Goal: Information Seeking & Learning: Compare options

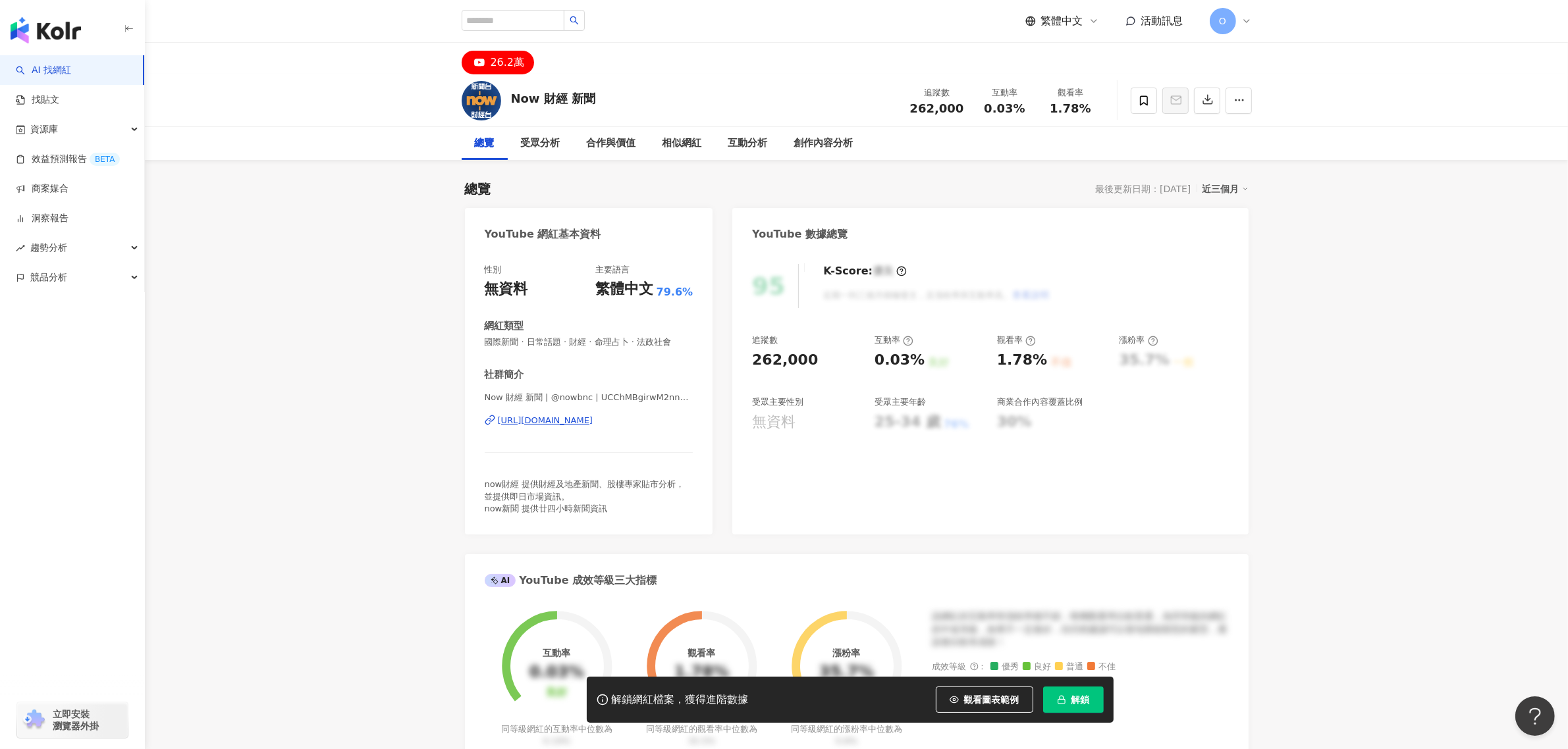
click at [1052, 697] on button "解鎖" at bounding box center [1073, 699] width 61 height 27
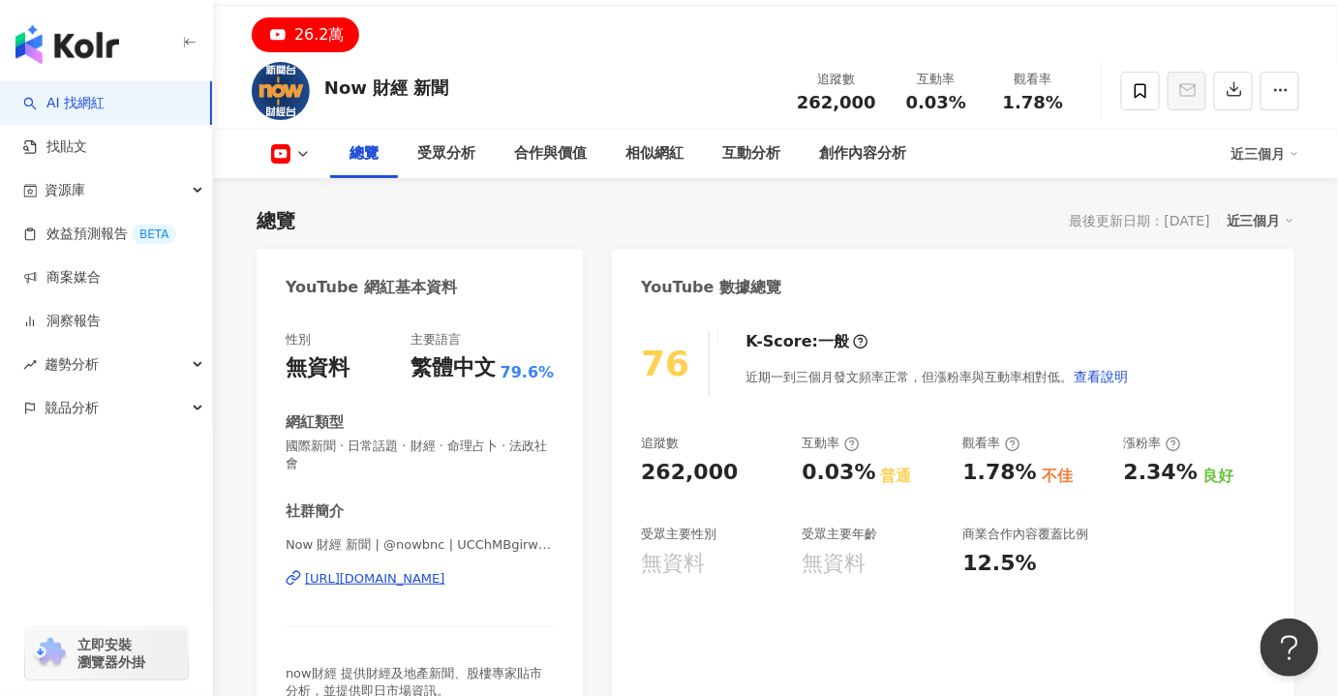
scroll to position [87, 0]
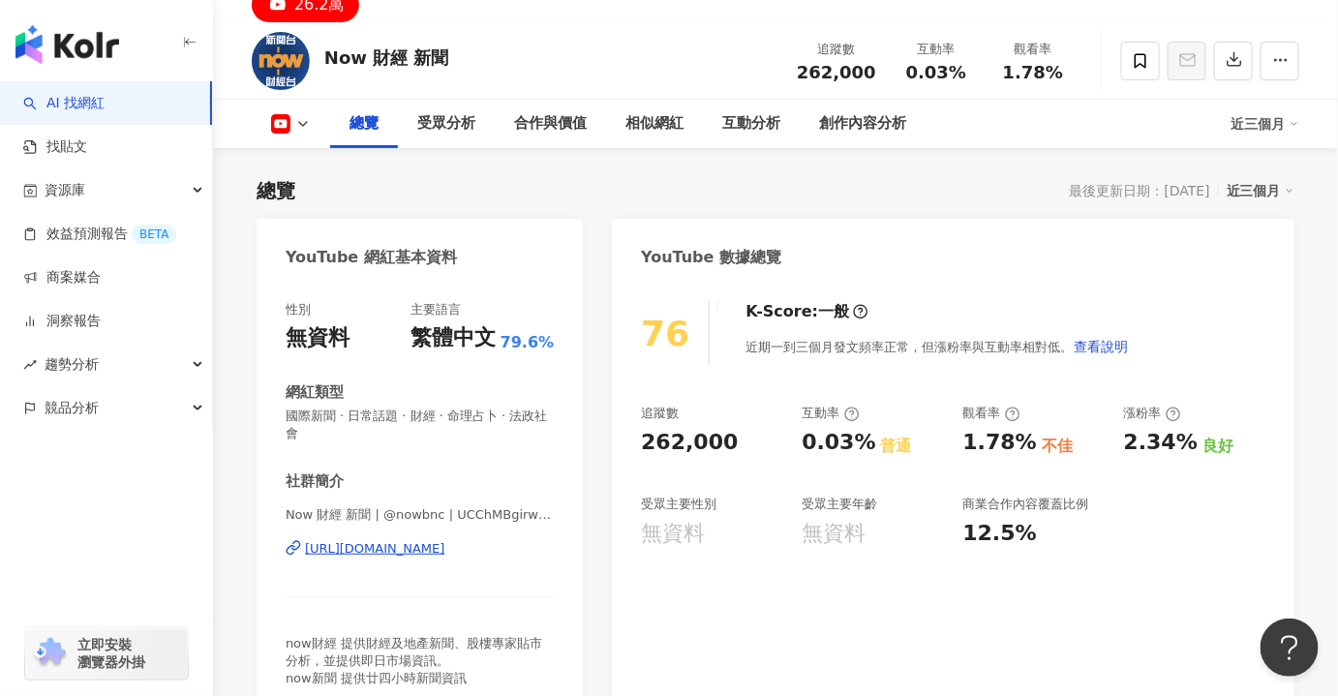
click at [445, 547] on div "https://www.youtube.com/channel/UCChMBgirwM2nnT3Bbe8METQ" at bounding box center [375, 548] width 140 height 17
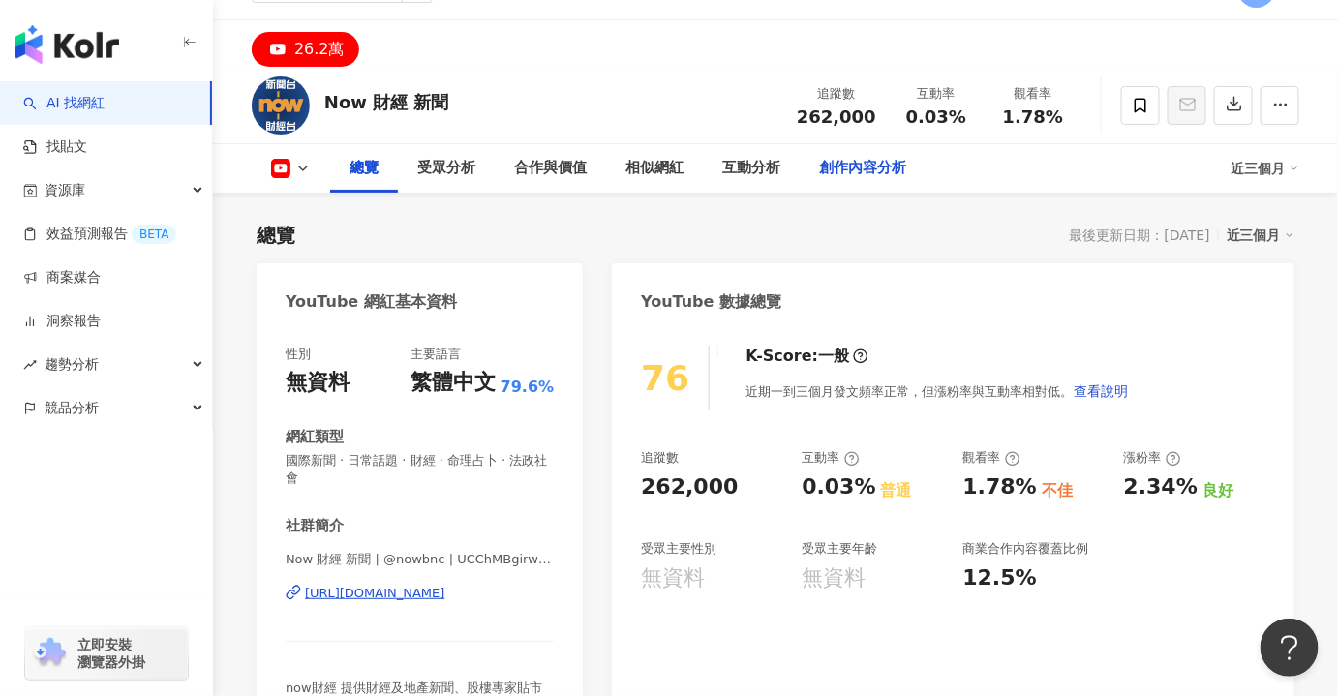
scroll to position [0, 0]
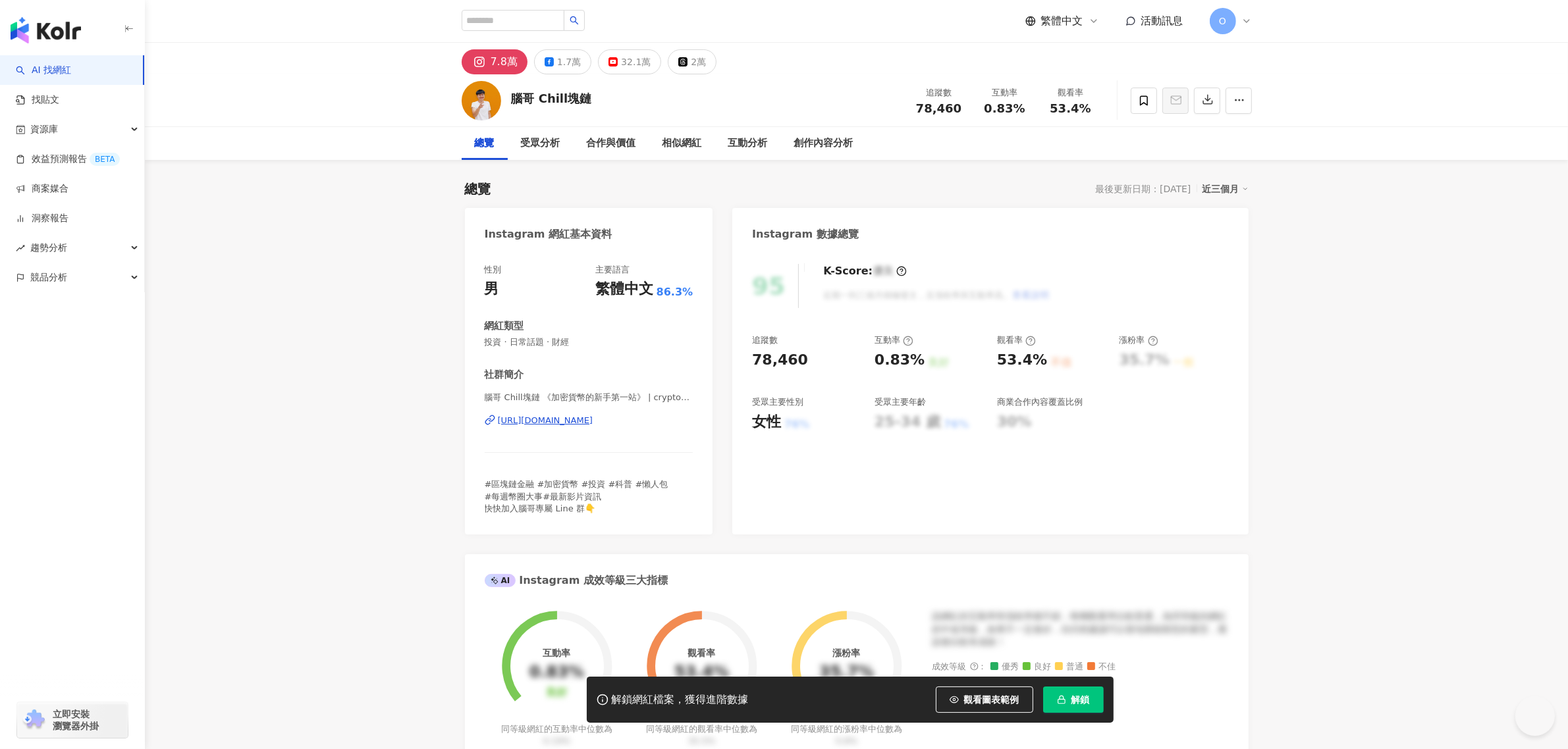
click at [1057, 701] on icon "button" at bounding box center [1061, 700] width 10 height 10
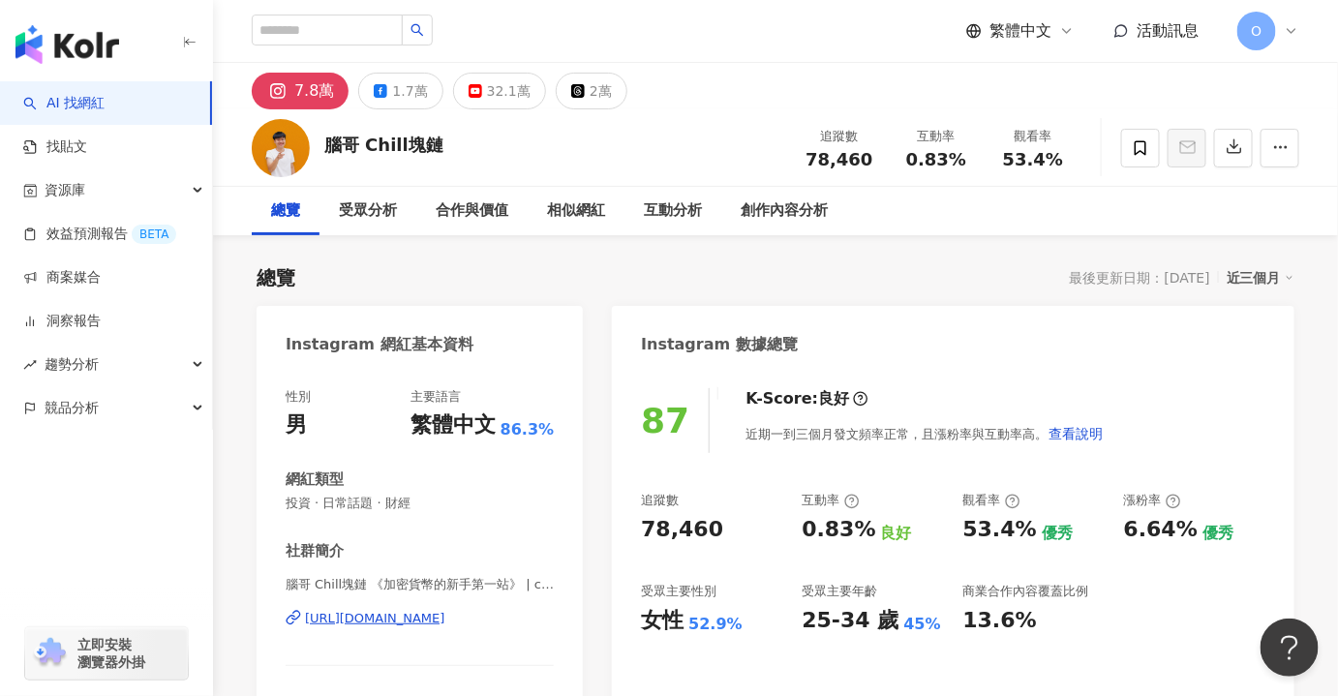
click at [903, 275] on div "總覽 最後更新日期：2025/10/14 近三個月" at bounding box center [776, 277] width 1038 height 27
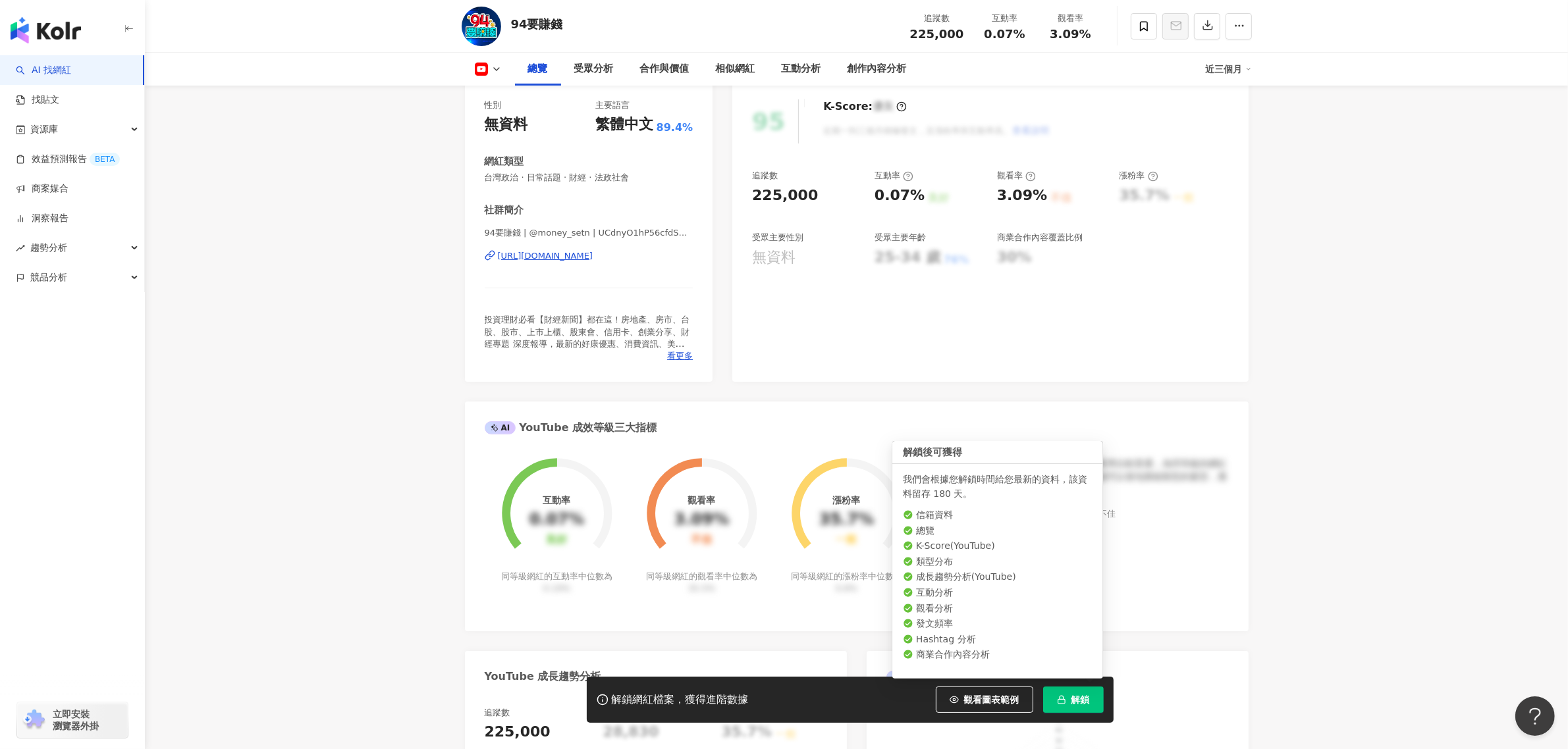
click at [1071, 712] on button "解鎖" at bounding box center [1073, 699] width 61 height 27
click at [1047, 701] on button "解鎖" at bounding box center [1073, 699] width 61 height 27
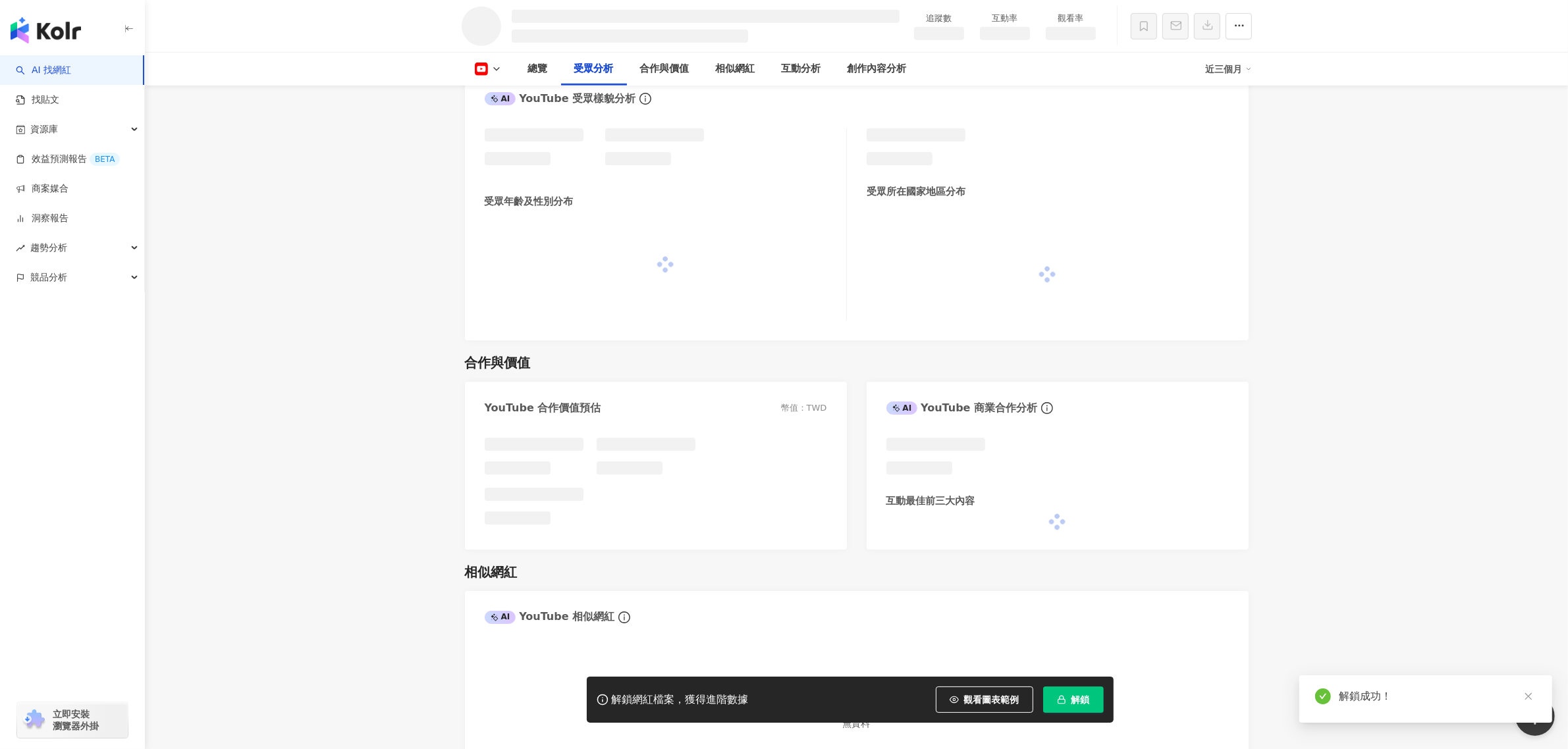
scroll to position [1030, 0]
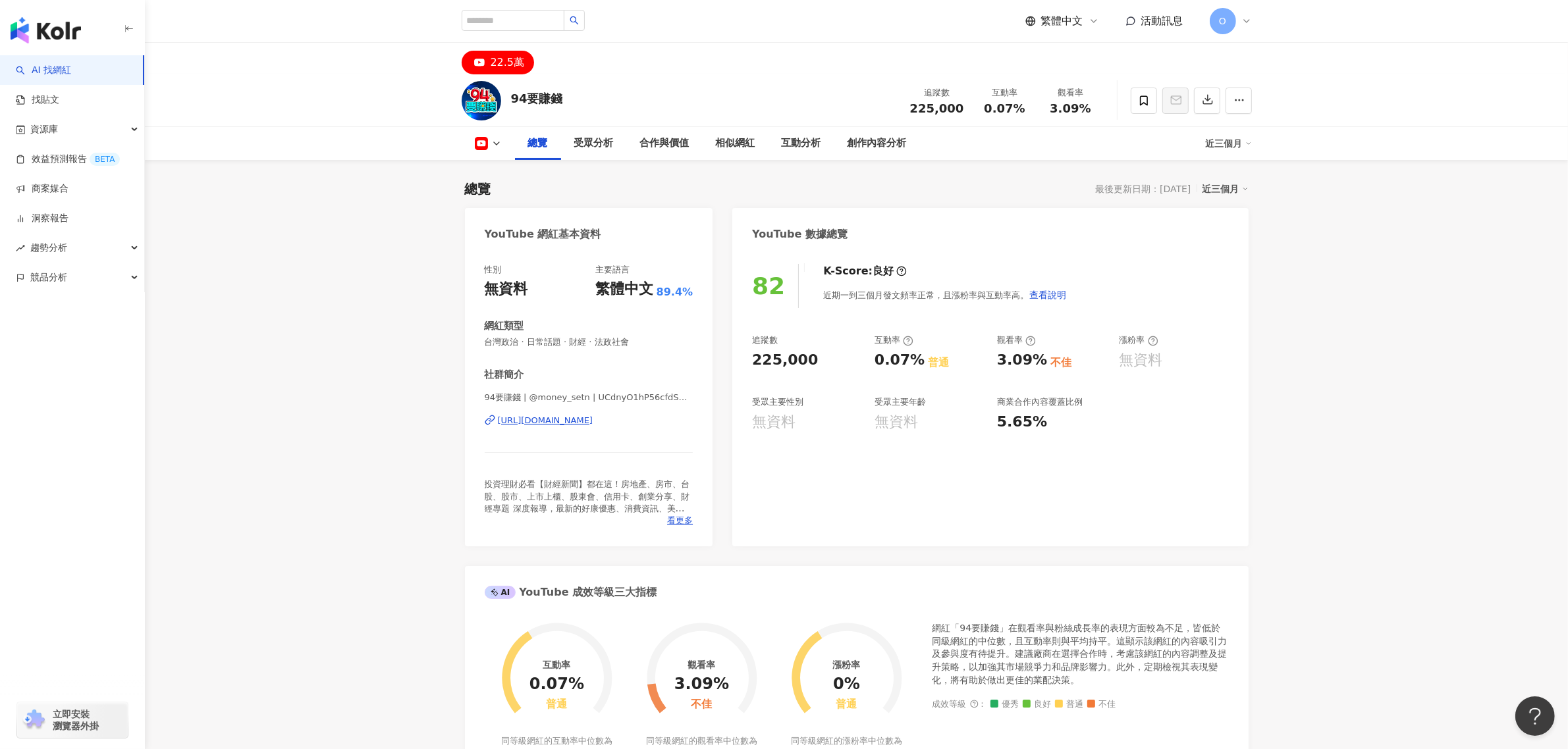
click at [475, 146] on icon at bounding box center [481, 143] width 13 height 13
click at [492, 169] on button "YouTube" at bounding box center [509, 167] width 79 height 18
click at [498, 143] on icon at bounding box center [496, 143] width 10 height 10
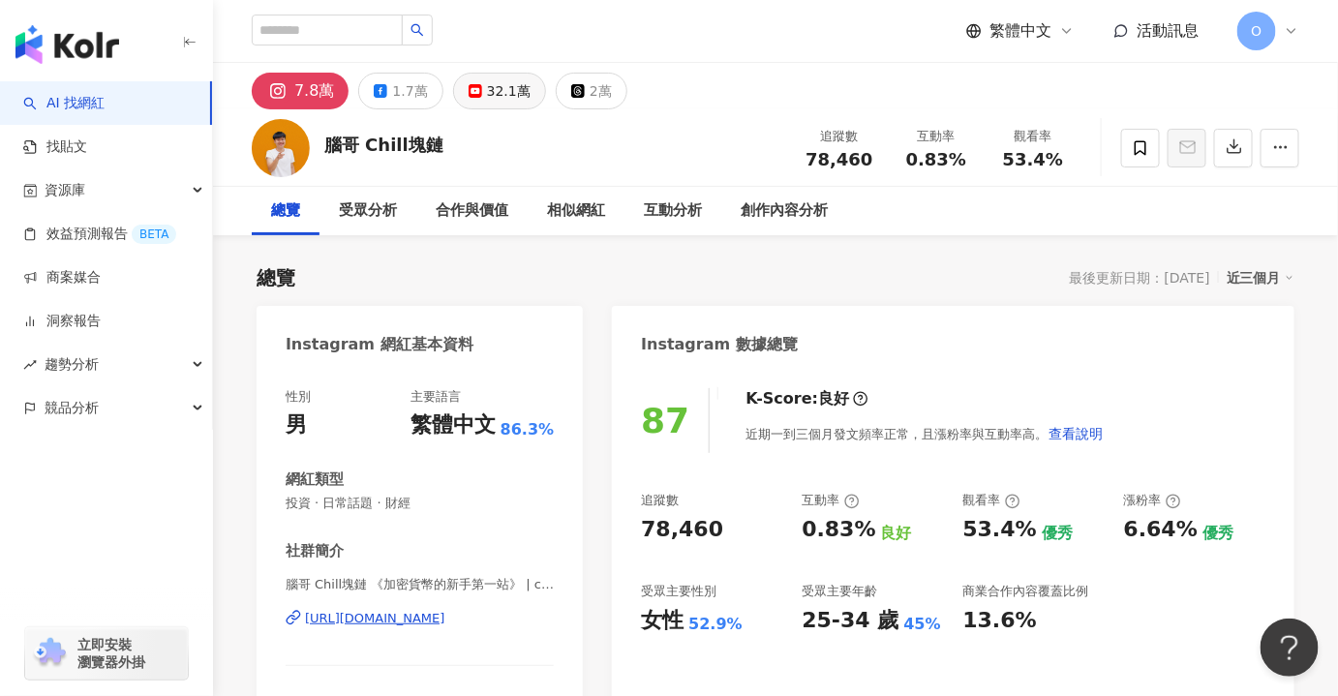
click at [478, 105] on button "32.1萬" at bounding box center [499, 91] width 93 height 37
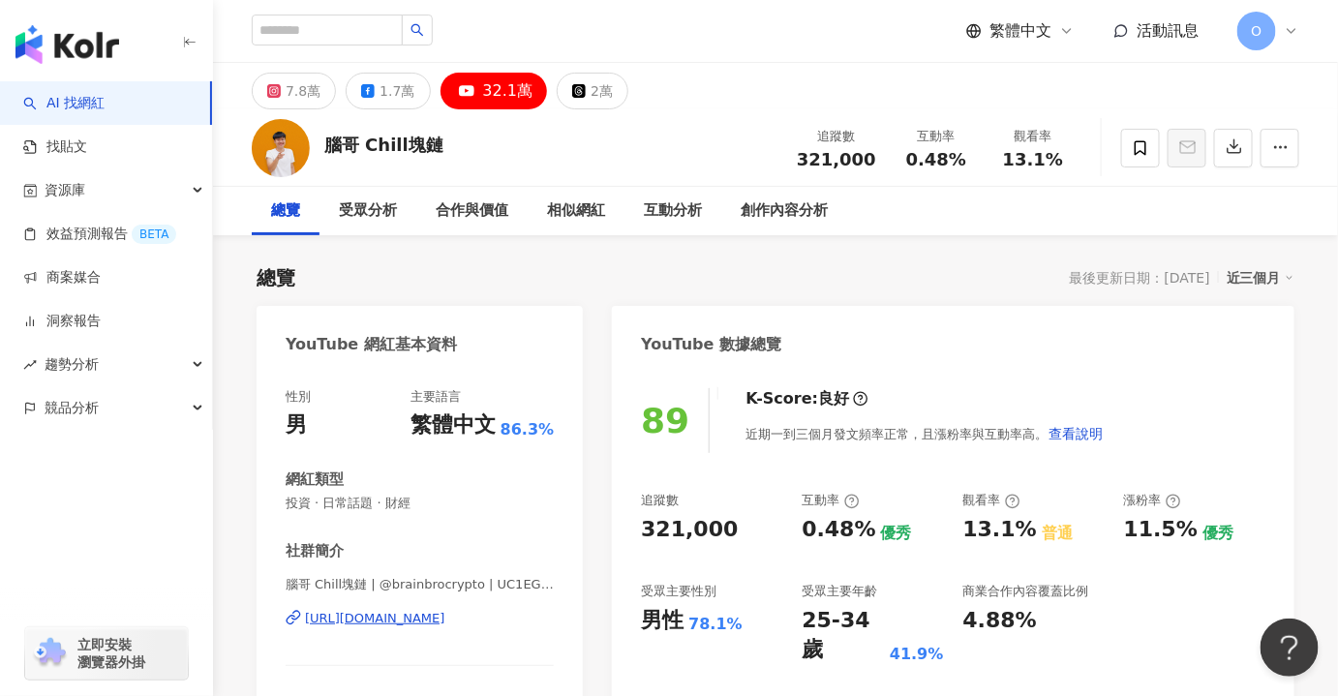
click at [483, 94] on div "32.1萬" at bounding box center [508, 90] width 50 height 27
click at [510, 269] on div "總覽 最後更新日期：2025/10/14 近三個月" at bounding box center [776, 277] width 1038 height 27
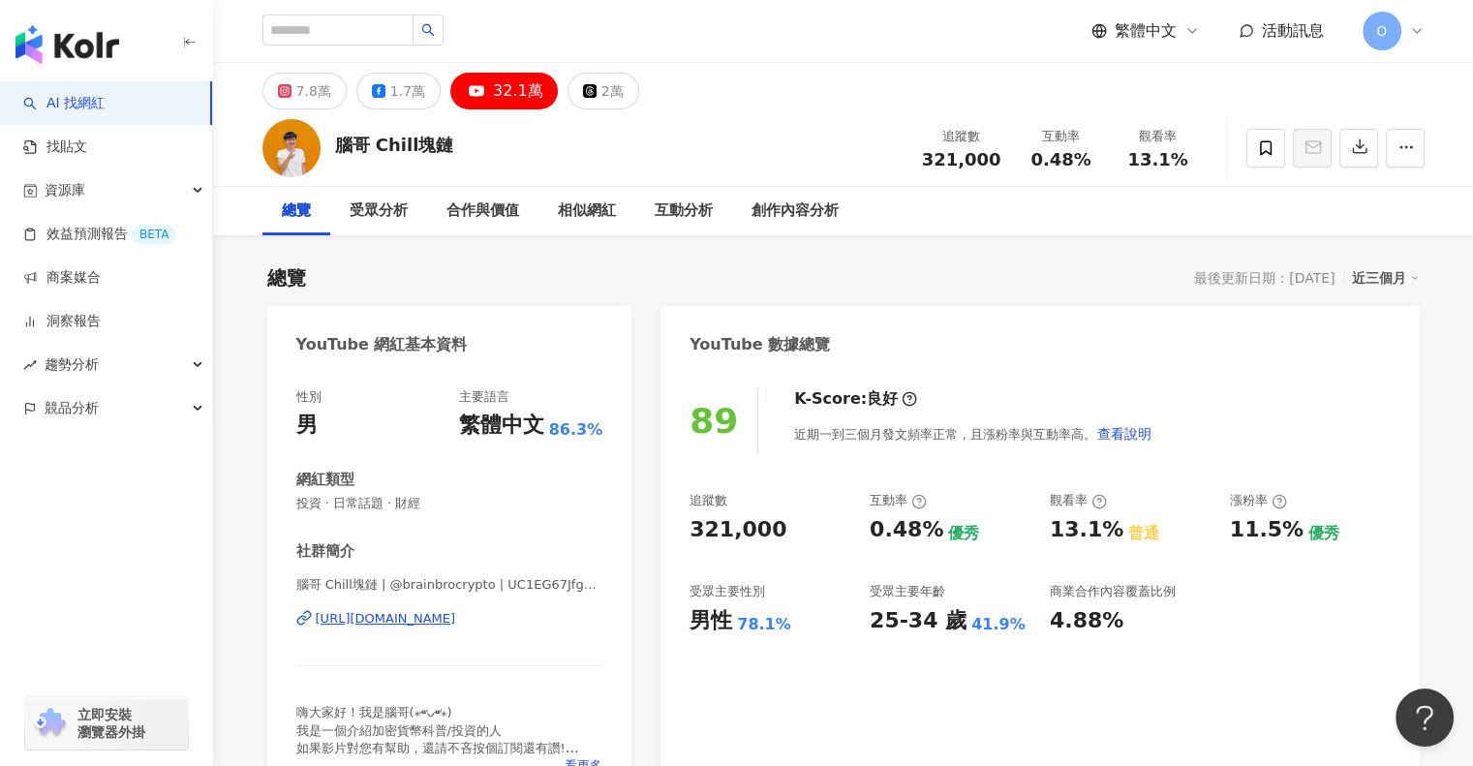
click at [1120, 695] on div "89 K-Score : 良好 近期一到三個月發文頻率正常，且漲粉率與互動率高。 查看說明 追蹤數 321,000 互動率 0.48% 優秀 觀看率 13.1…" at bounding box center [1039, 586] width 758 height 435
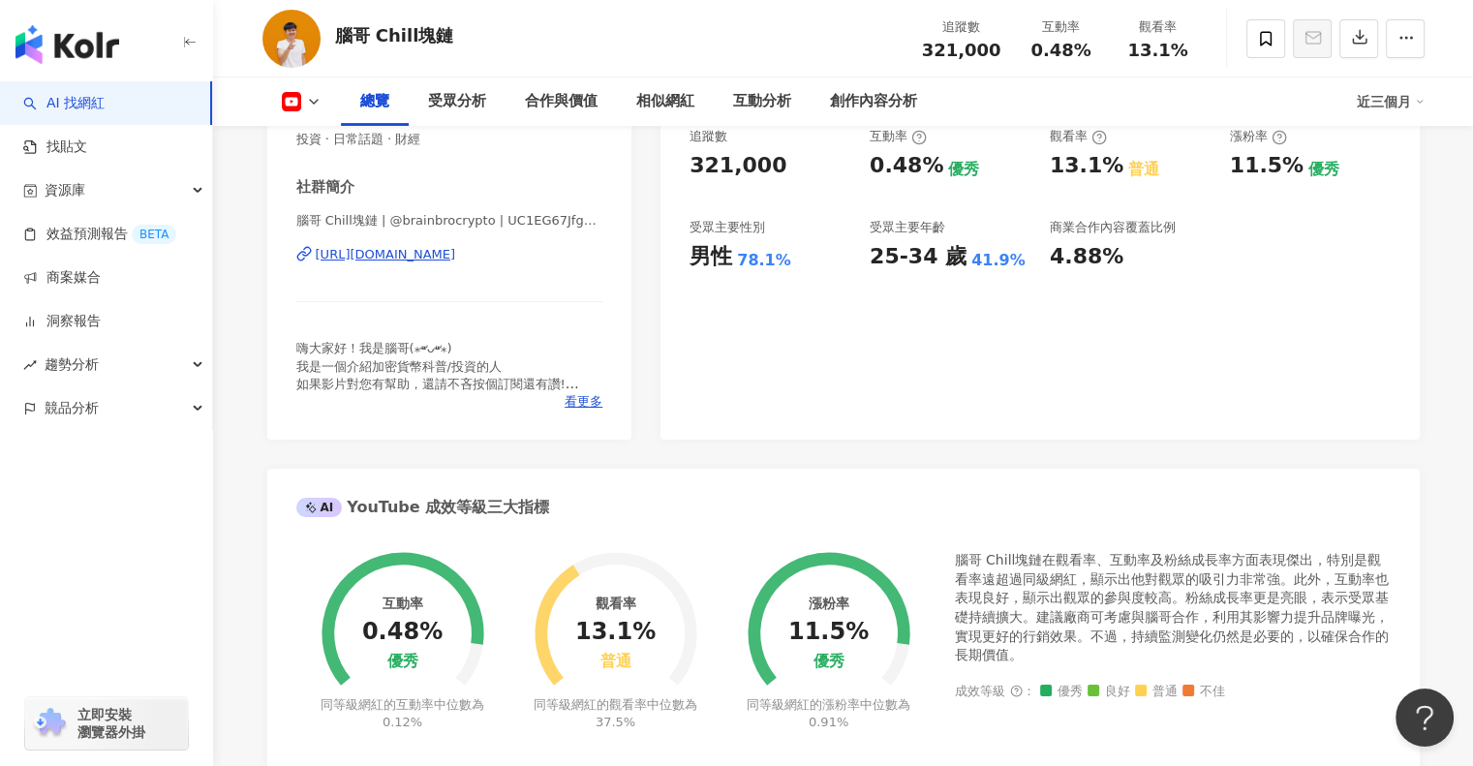
scroll to position [387, 0]
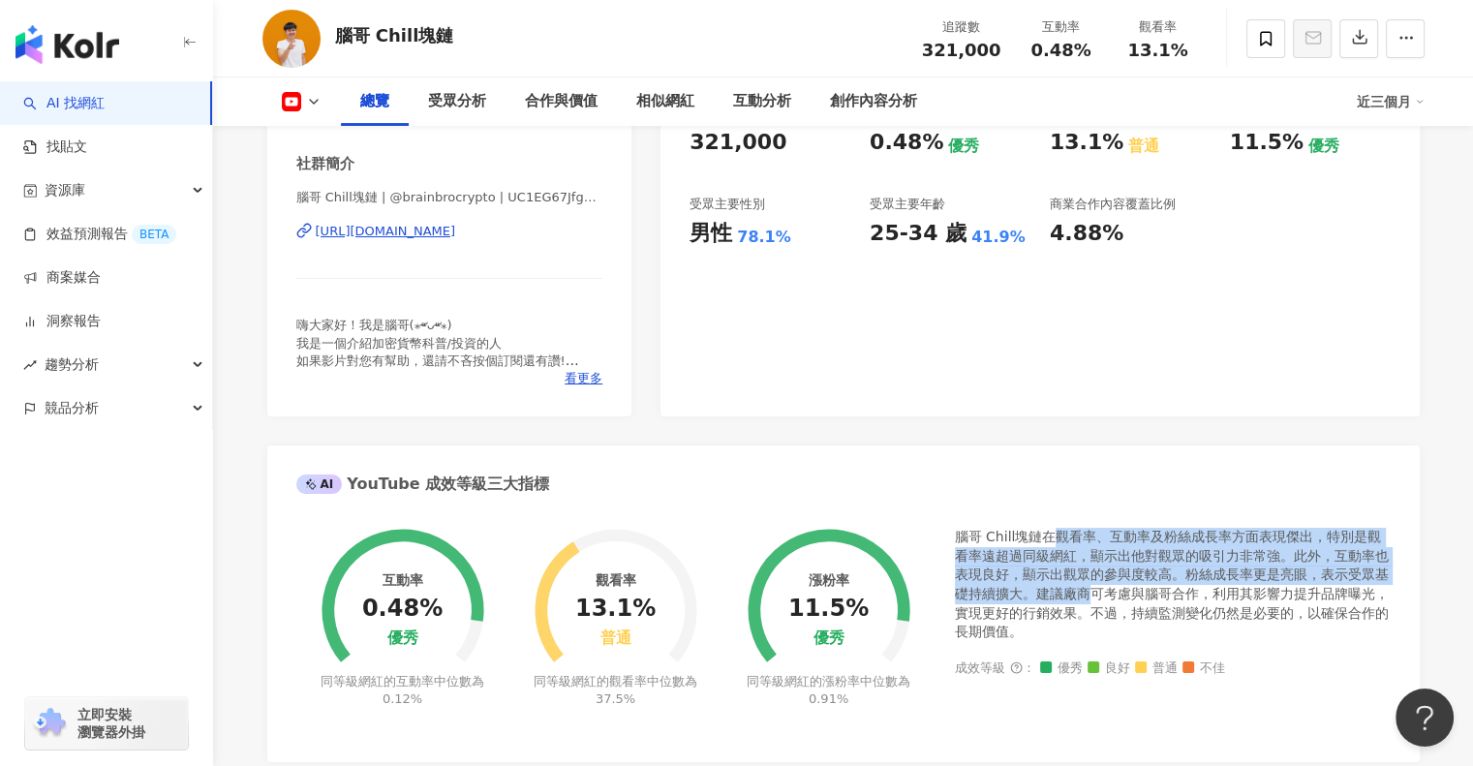
drag, startPoint x: 1059, startPoint y: 545, endPoint x: 1085, endPoint y: 590, distance: 51.2
click at [1085, 590] on div "腦哥 Chill塊鏈在觀看率、互動率及粉絲成長率方面表現傑出，特別是觀看率遠超過同級網紅，顯示出他對觀眾的吸引力非常強。此外，互動率也表現良好，顯示出觀眾的參…" at bounding box center [1173, 585] width 436 height 114
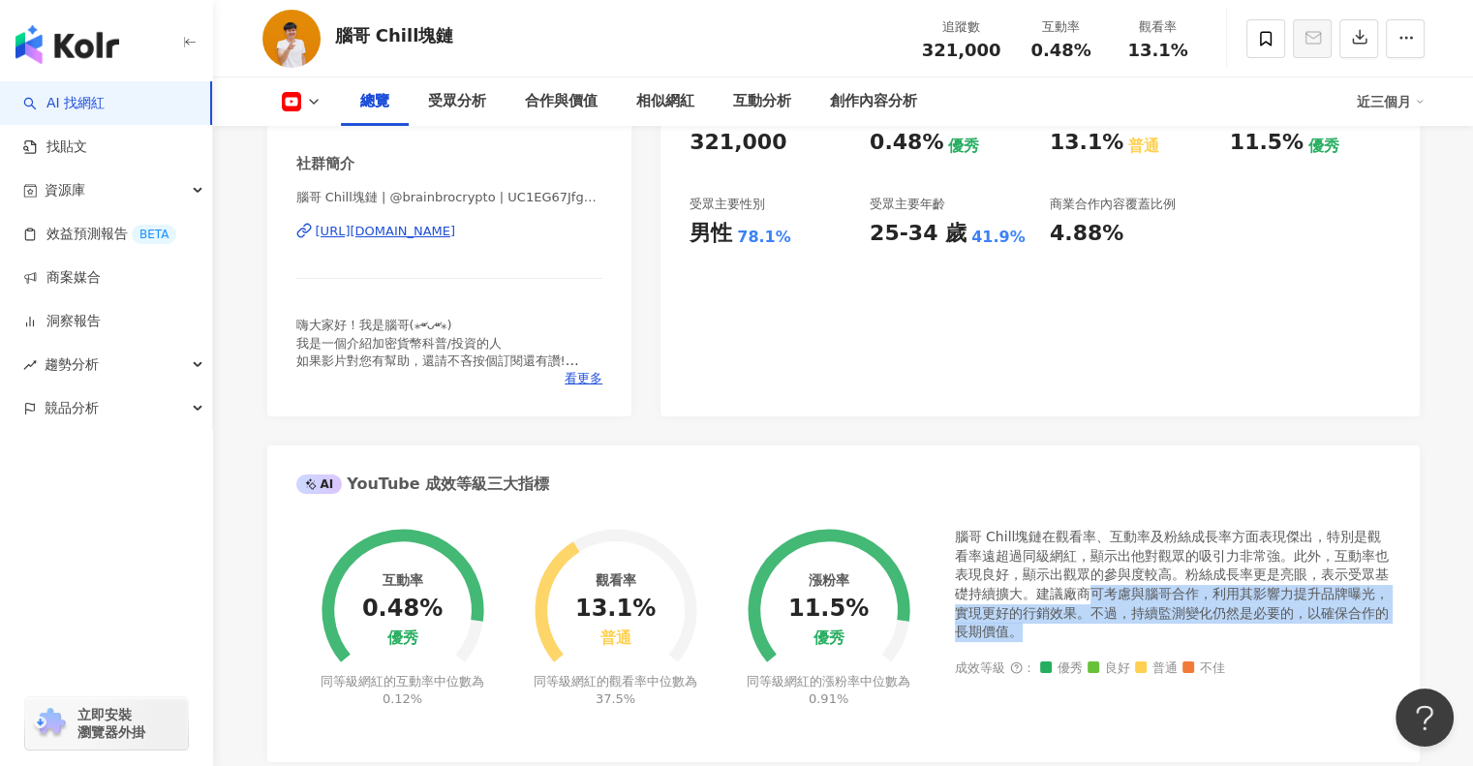
drag, startPoint x: 1085, startPoint y: 590, endPoint x: 1097, endPoint y: 627, distance: 38.9
click at [1097, 627] on div "腦哥 Chill塊鏈在觀看率、互動率及粉絲成長率方面表現傑出，特別是觀看率遠超過同級網紅，顯示出他對觀眾的吸引力非常強。此外，互動率也表現良好，顯示出觀眾的參…" at bounding box center [1173, 585] width 436 height 114
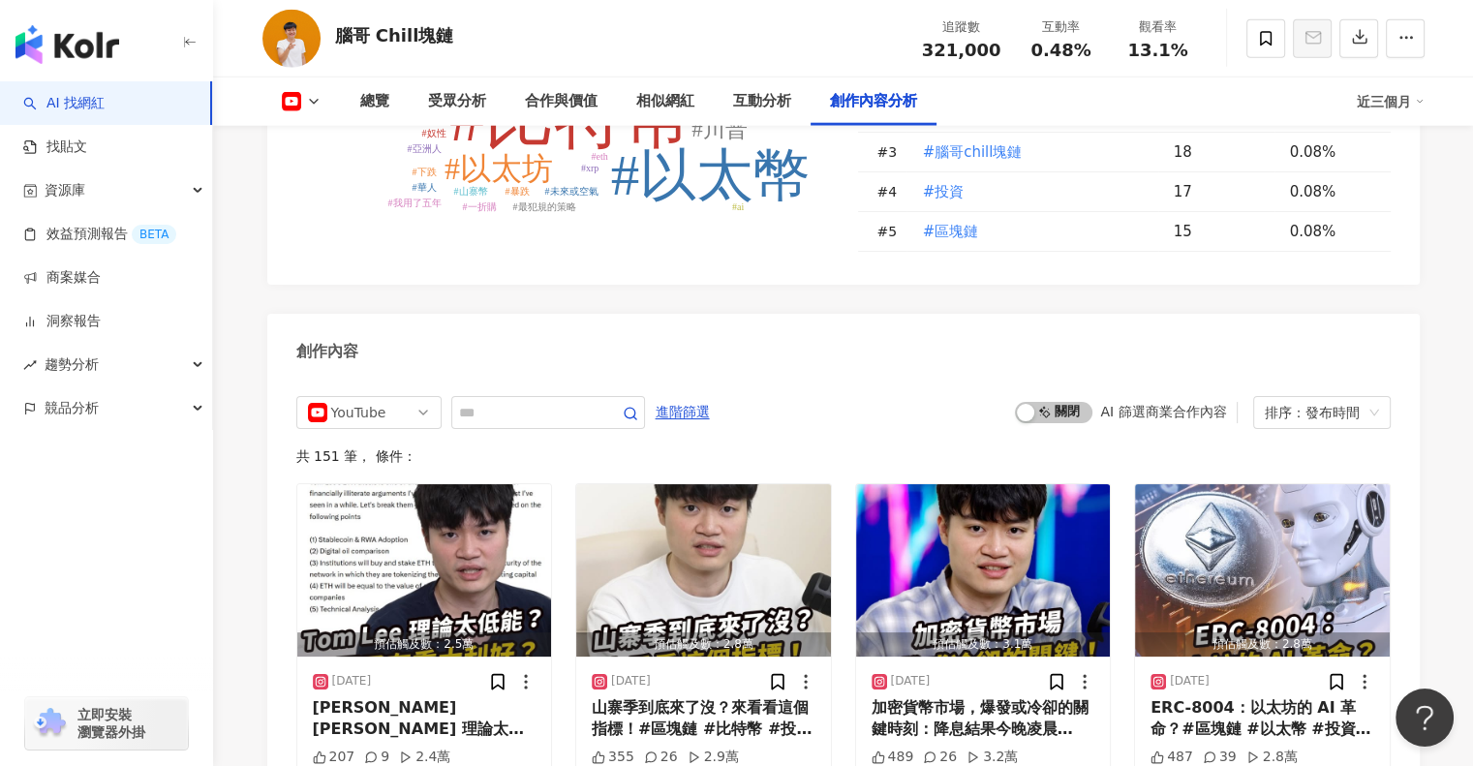
scroll to position [5132, 0]
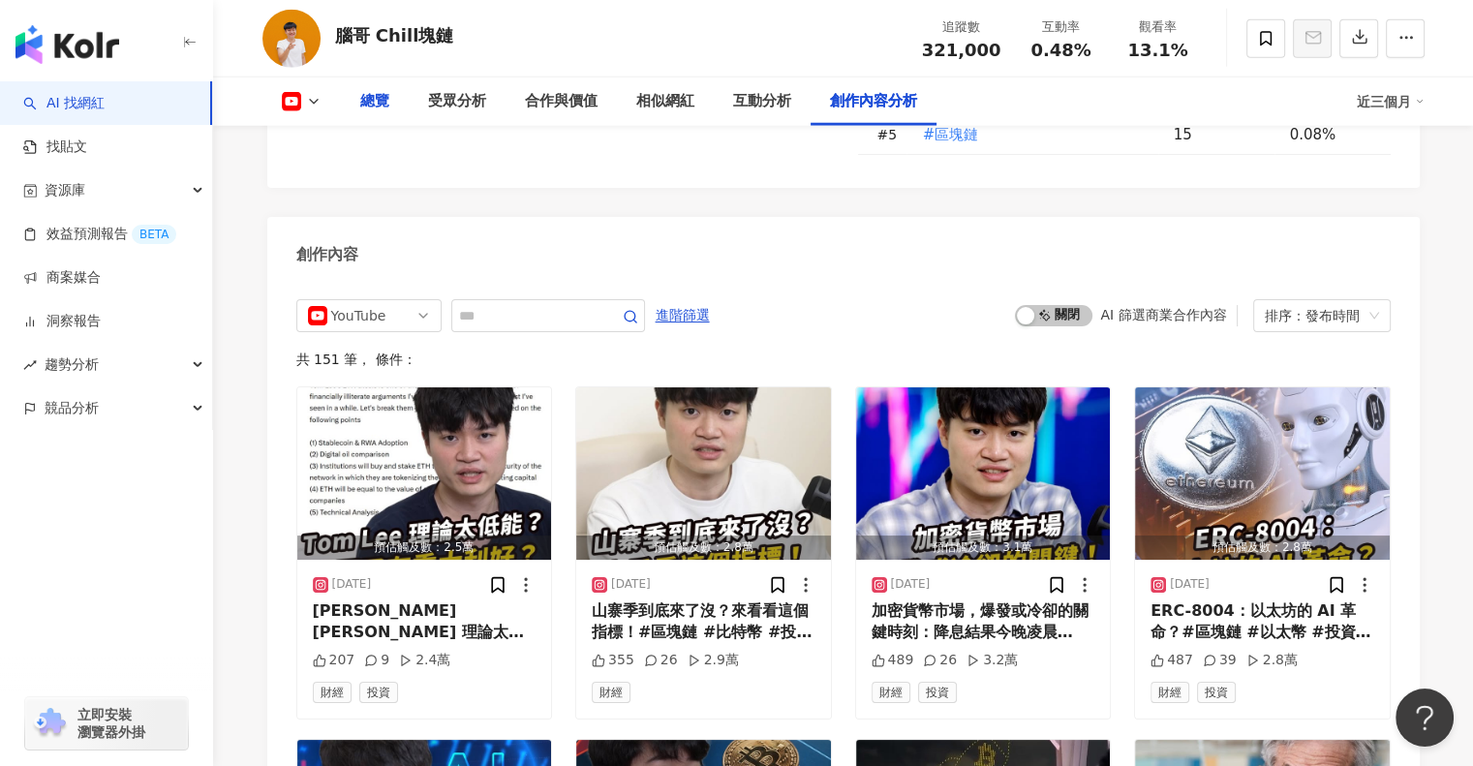
click at [378, 100] on div "總覽" at bounding box center [374, 101] width 29 height 23
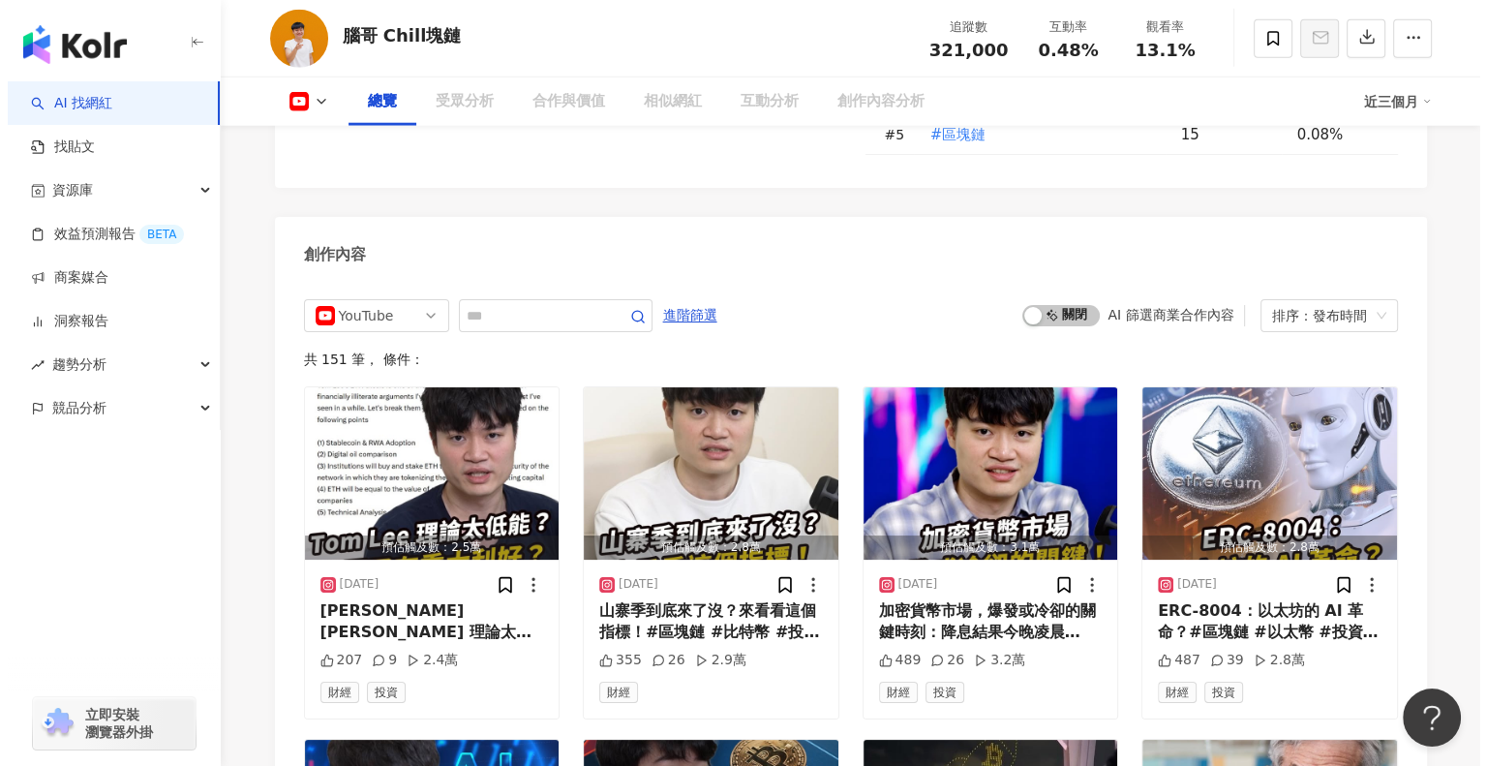
scroll to position [119, 0]
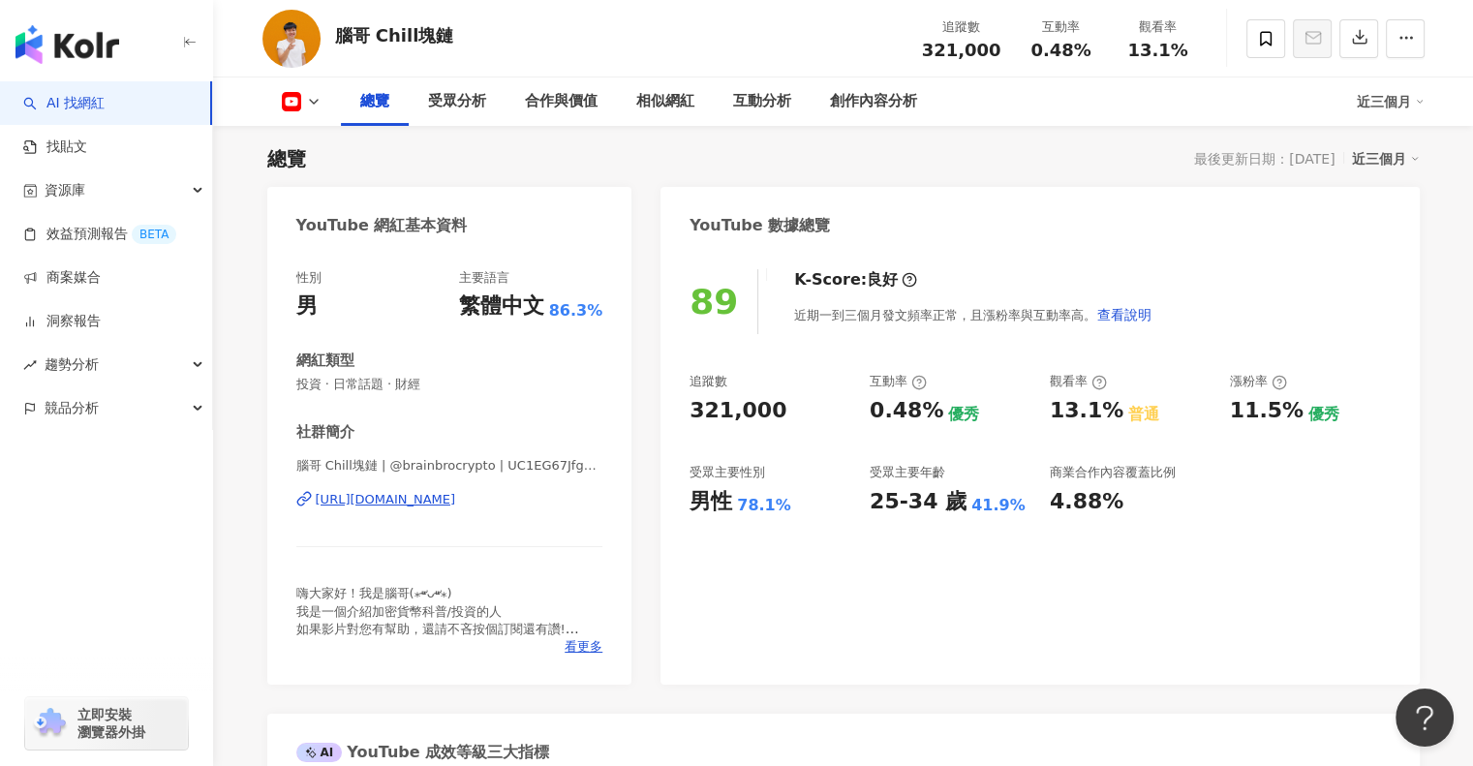
click at [478, 463] on span "腦哥 Chill塊鏈 | @brainbrocrypto | UC1EG67JfgUKaZ4Z_l4euycw" at bounding box center [449, 465] width 307 height 17
drag, startPoint x: 461, startPoint y: 504, endPoint x: 589, endPoint y: 658, distance: 200.1
click at [589, 658] on div "性別 男 主要語言 繁體中文 86.3% 網紅類型 投資 · 日常話題 · 財經 社群簡介 腦哥 Chill塊鏈 | @brainbrocrypto | UC…" at bounding box center [449, 467] width 365 height 435
click at [587, 650] on span "看更多" at bounding box center [584, 646] width 38 height 17
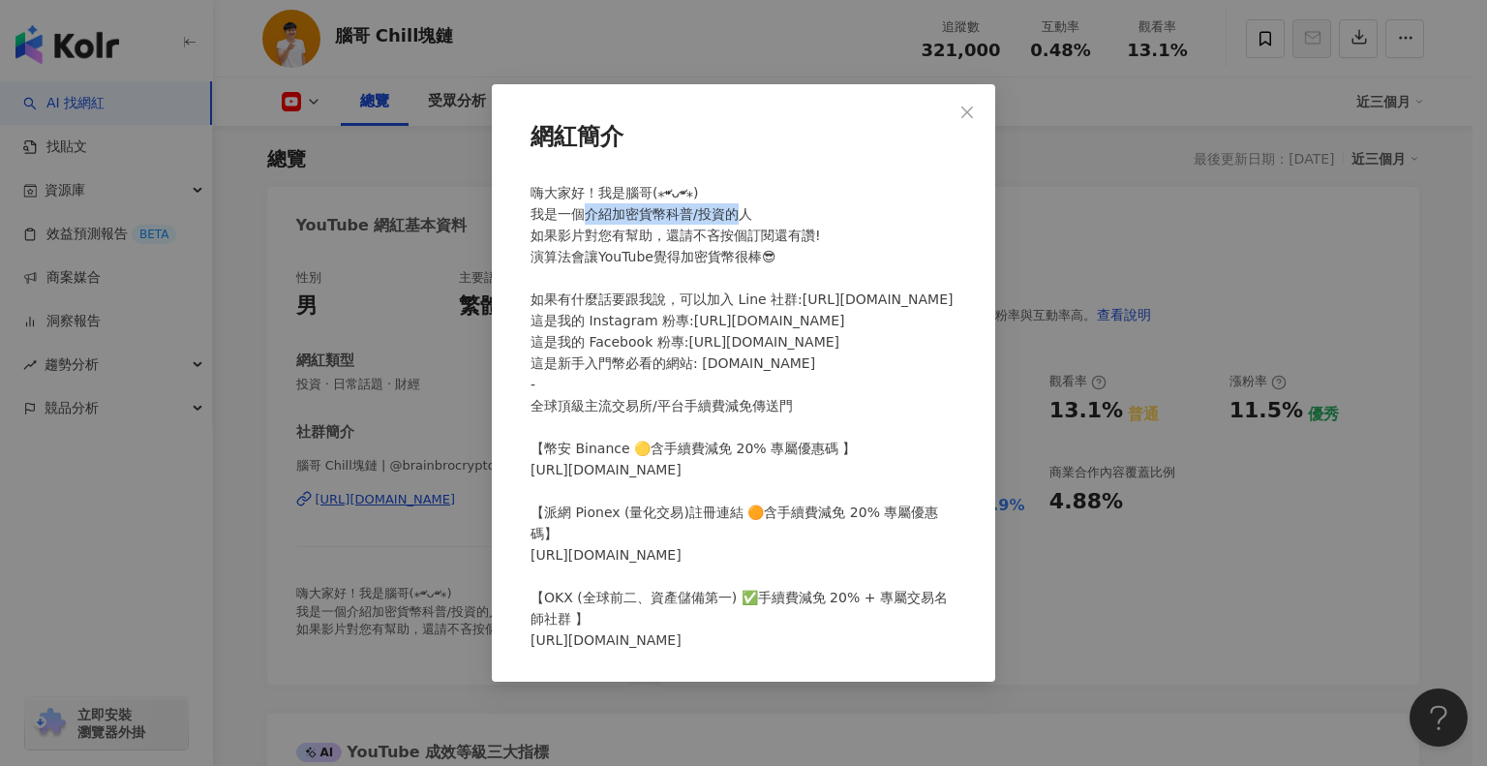
drag, startPoint x: 589, startPoint y: 218, endPoint x: 738, endPoint y: 216, distance: 149.1
click at [738, 216] on span at bounding box center [742, 448] width 422 height 527
copy span "介紹加密貨幣科普/投資的"
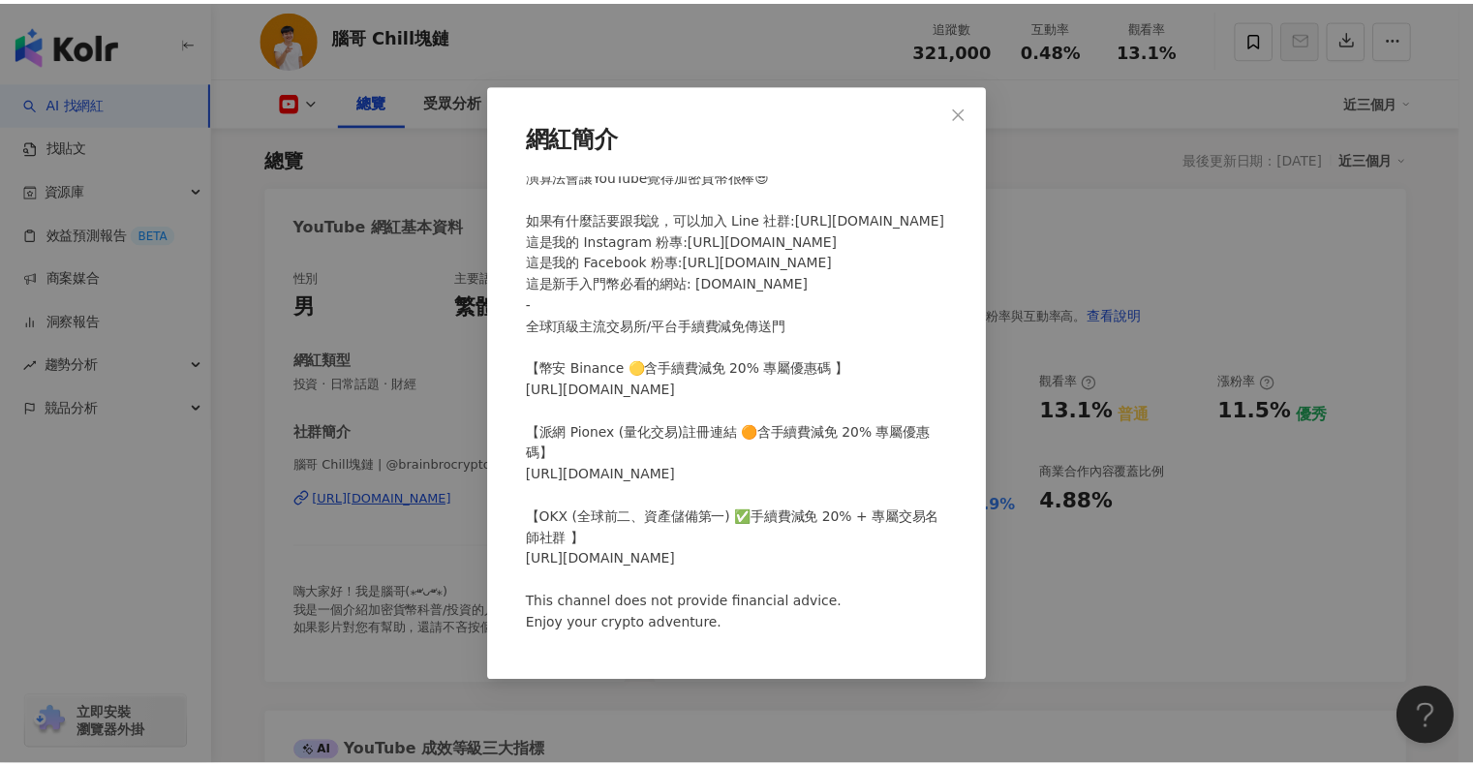
scroll to position [123, 0]
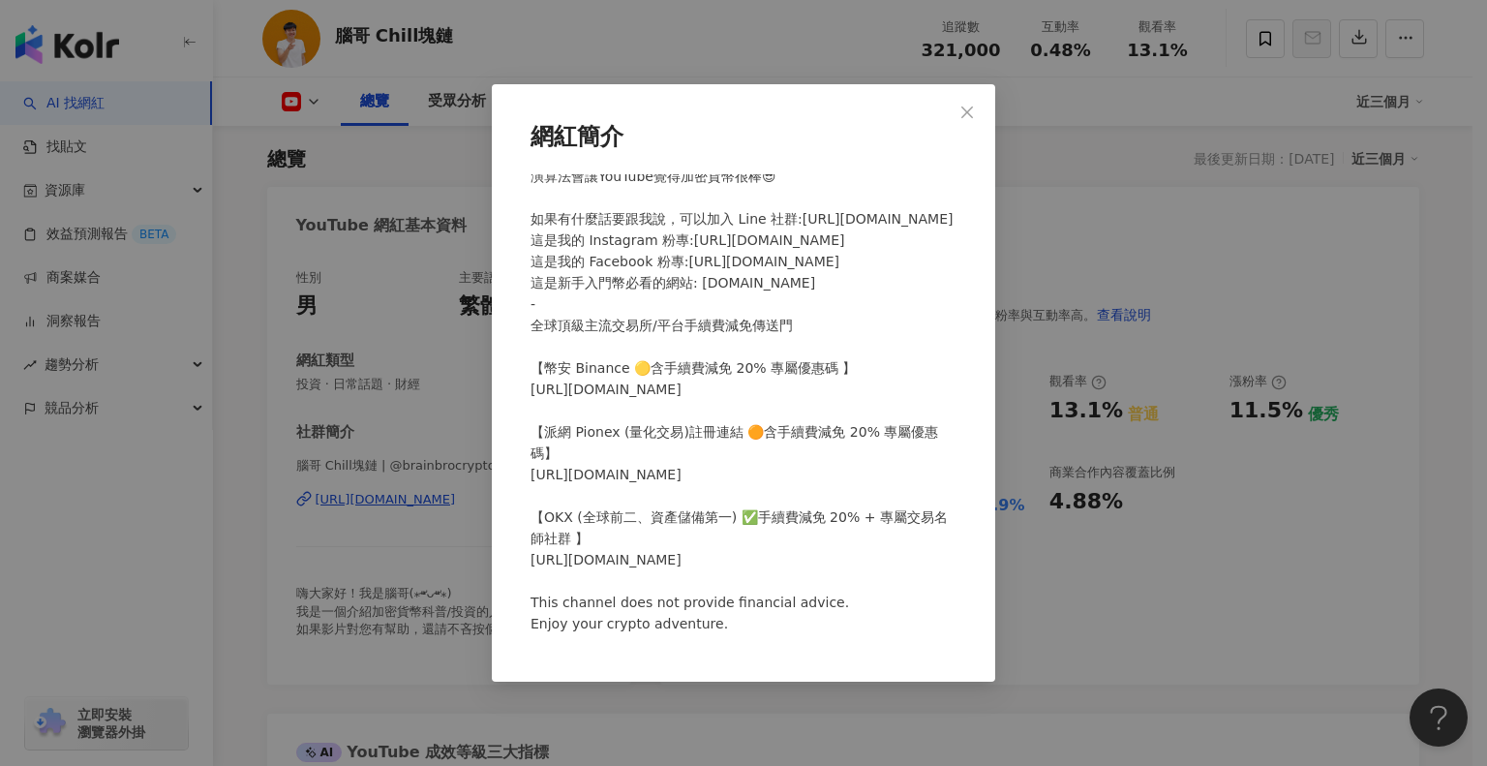
click at [244, 520] on div "網紅簡介" at bounding box center [743, 383] width 1487 height 766
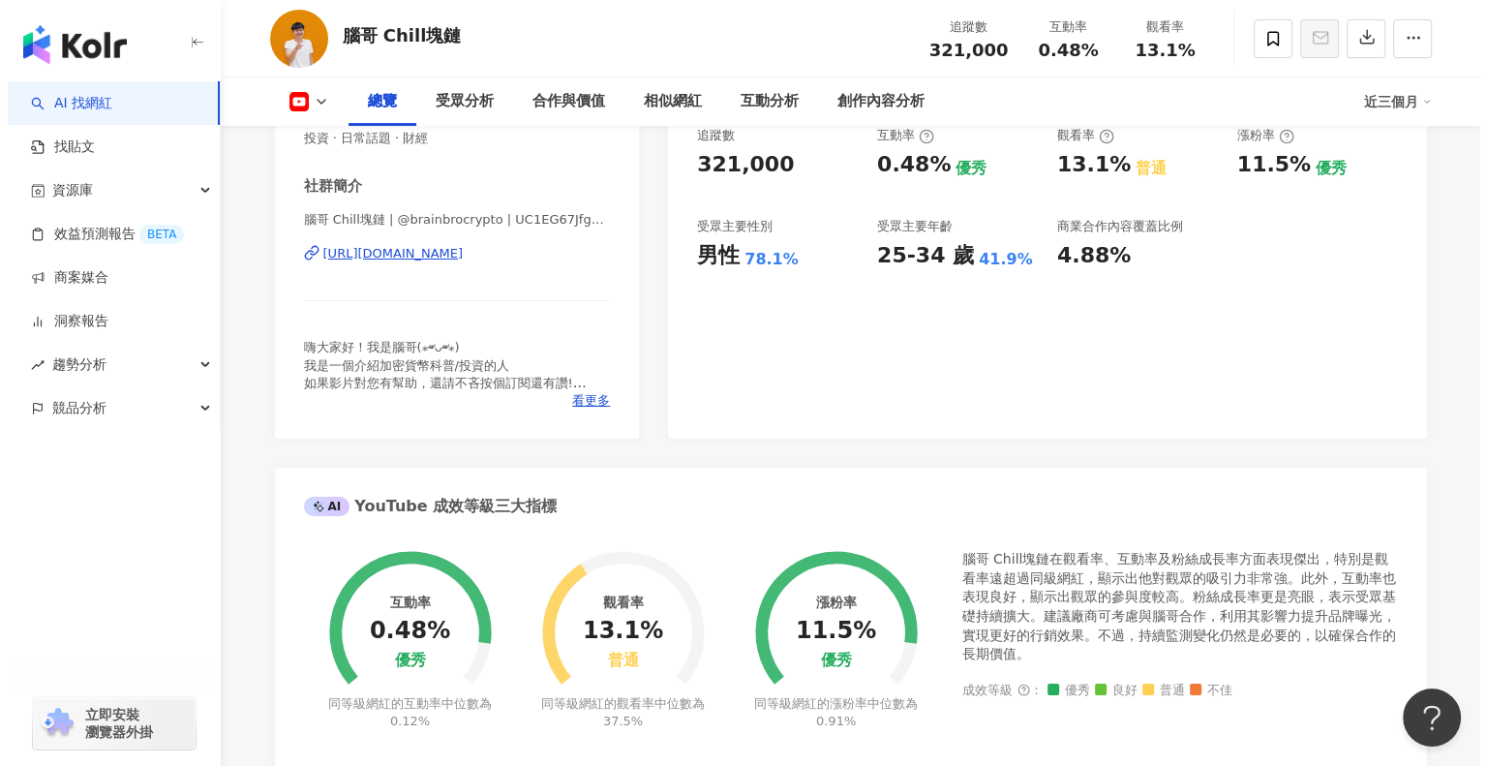
scroll to position [410, 0]
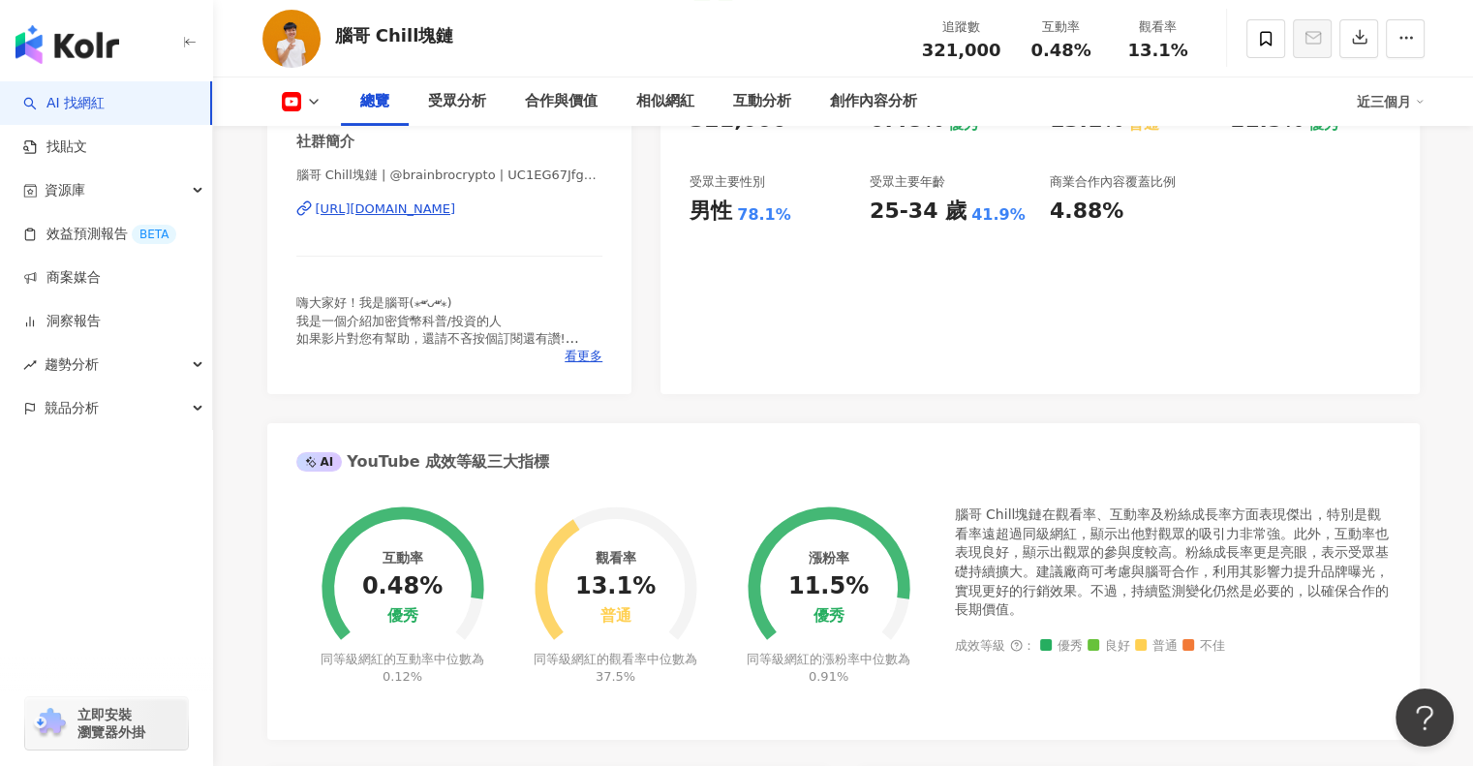
click at [1134, 537] on div "腦哥 Chill塊鏈在觀看率、互動率及粉絲成長率方面表現傑出，特別是觀看率遠超過同級網紅，顯示出他對觀眾的吸引力非常強。此外，互動率也表現良好，顯示出觀眾的參…" at bounding box center [1173, 562] width 436 height 114
drag, startPoint x: 1041, startPoint y: 518, endPoint x: 1085, endPoint y: 540, distance: 48.9
click at [1085, 540] on div "腦哥 Chill塊鏈在觀看率、互動率及粉絲成長率方面表現傑出，特別是觀看率遠超過同級網紅，顯示出他對觀眾的吸引力非常強。此外，互動率也表現良好，顯示出觀眾的參…" at bounding box center [1173, 562] width 436 height 114
copy div "在觀看率、互動率及粉絲成長率方面表現傑出，特別是觀看率遠超過同級網紅，"
click at [567, 361] on span "看更多" at bounding box center [584, 356] width 38 height 17
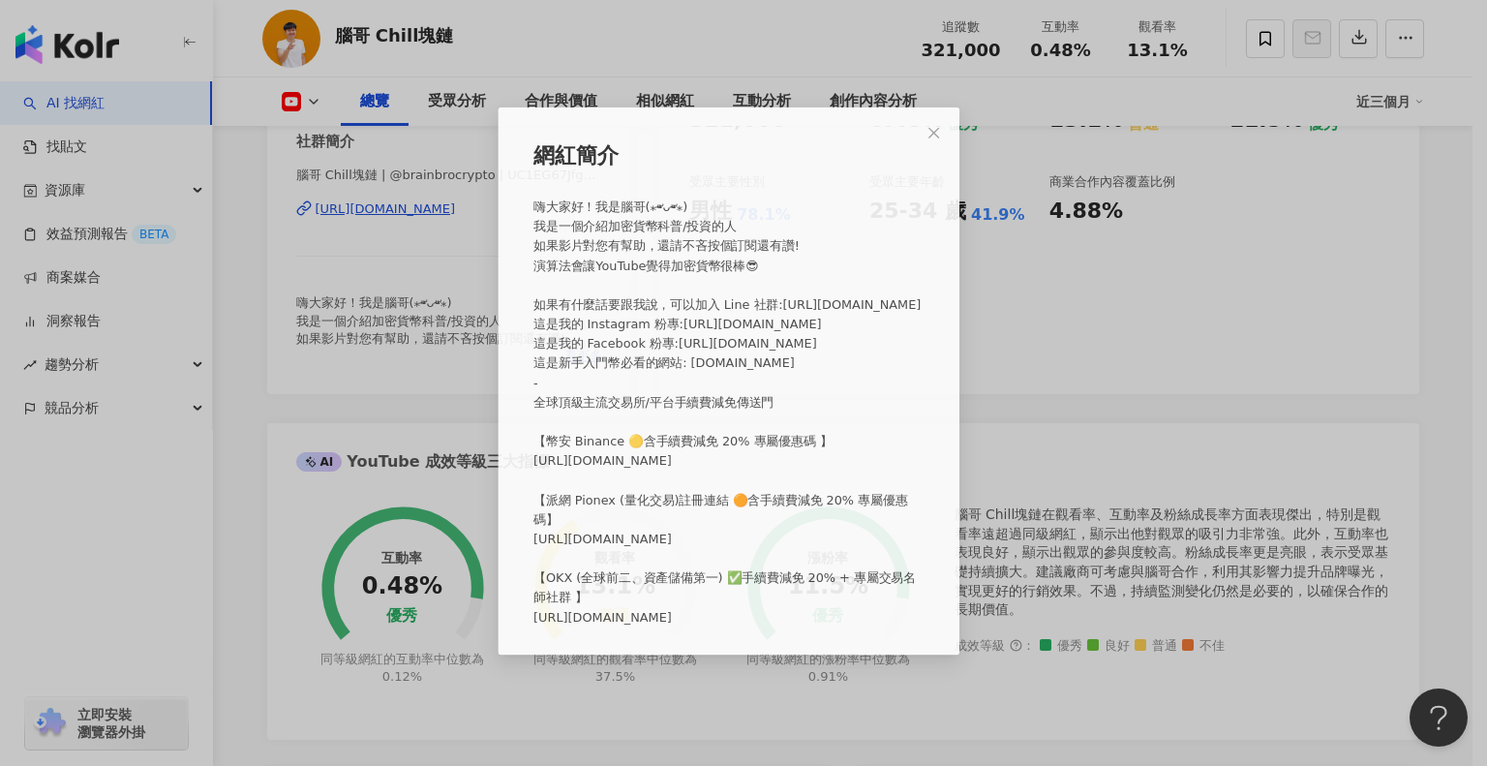
click at [571, 357] on span at bounding box center [742, 448] width 422 height 527
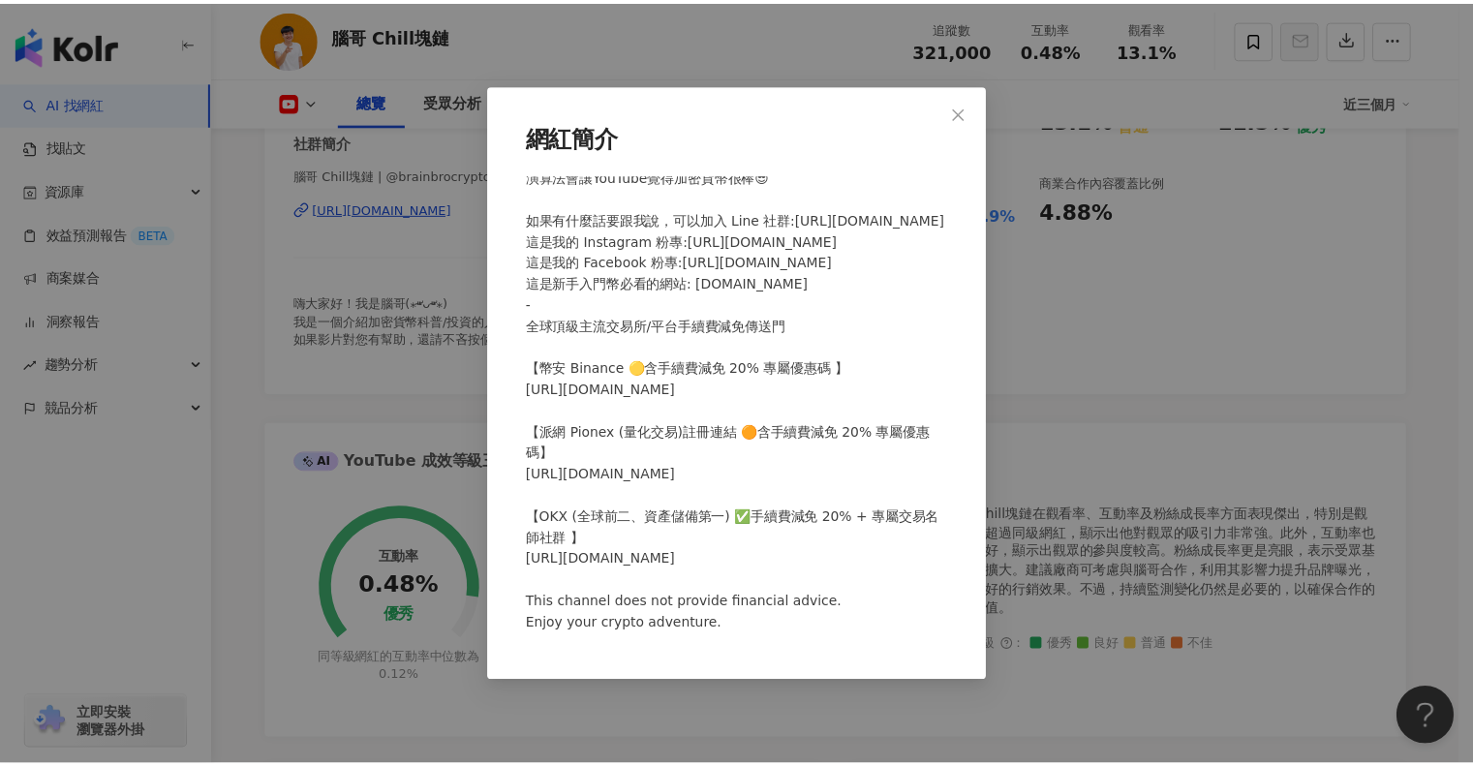
scroll to position [123, 0]
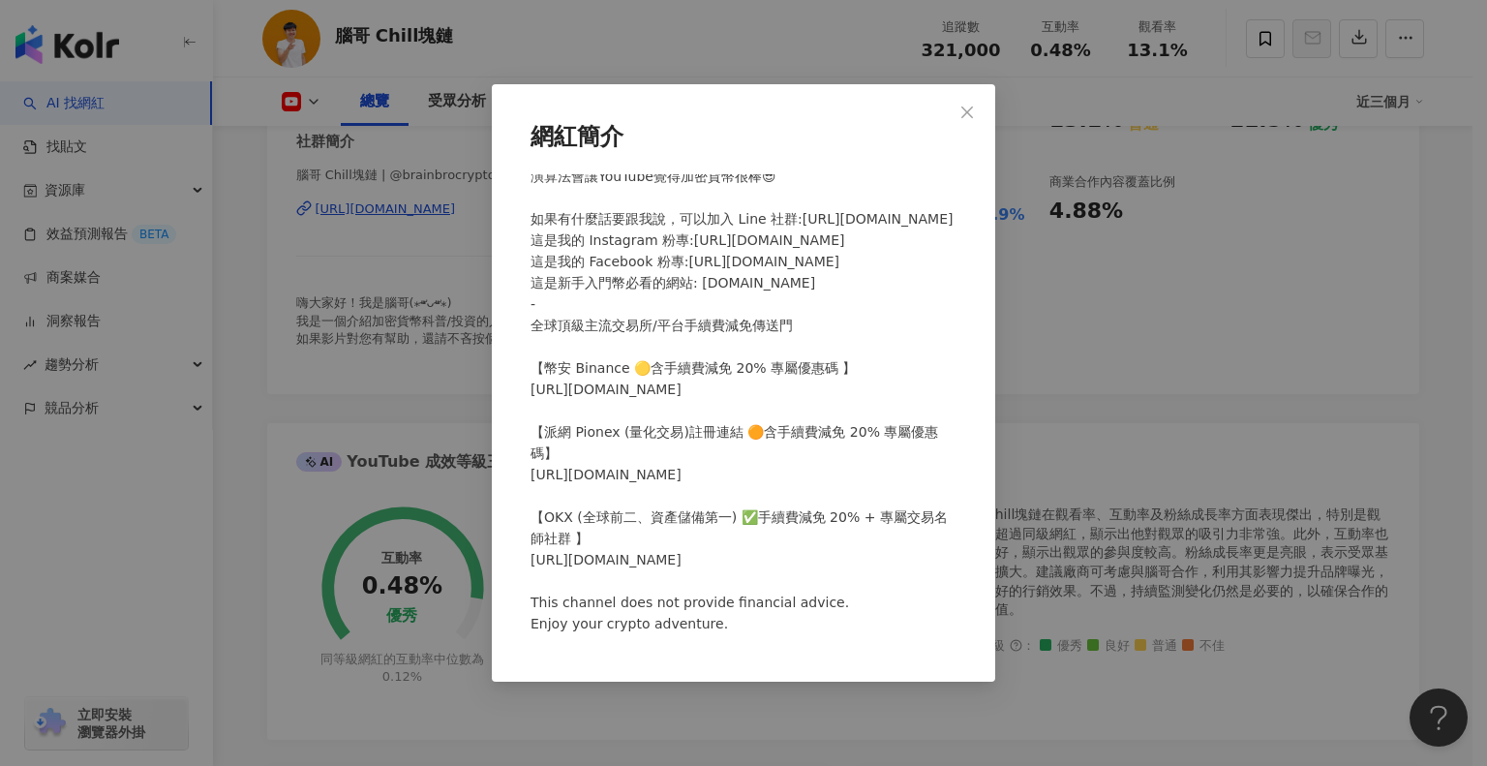
click at [250, 403] on div "網紅簡介" at bounding box center [743, 383] width 1487 height 766
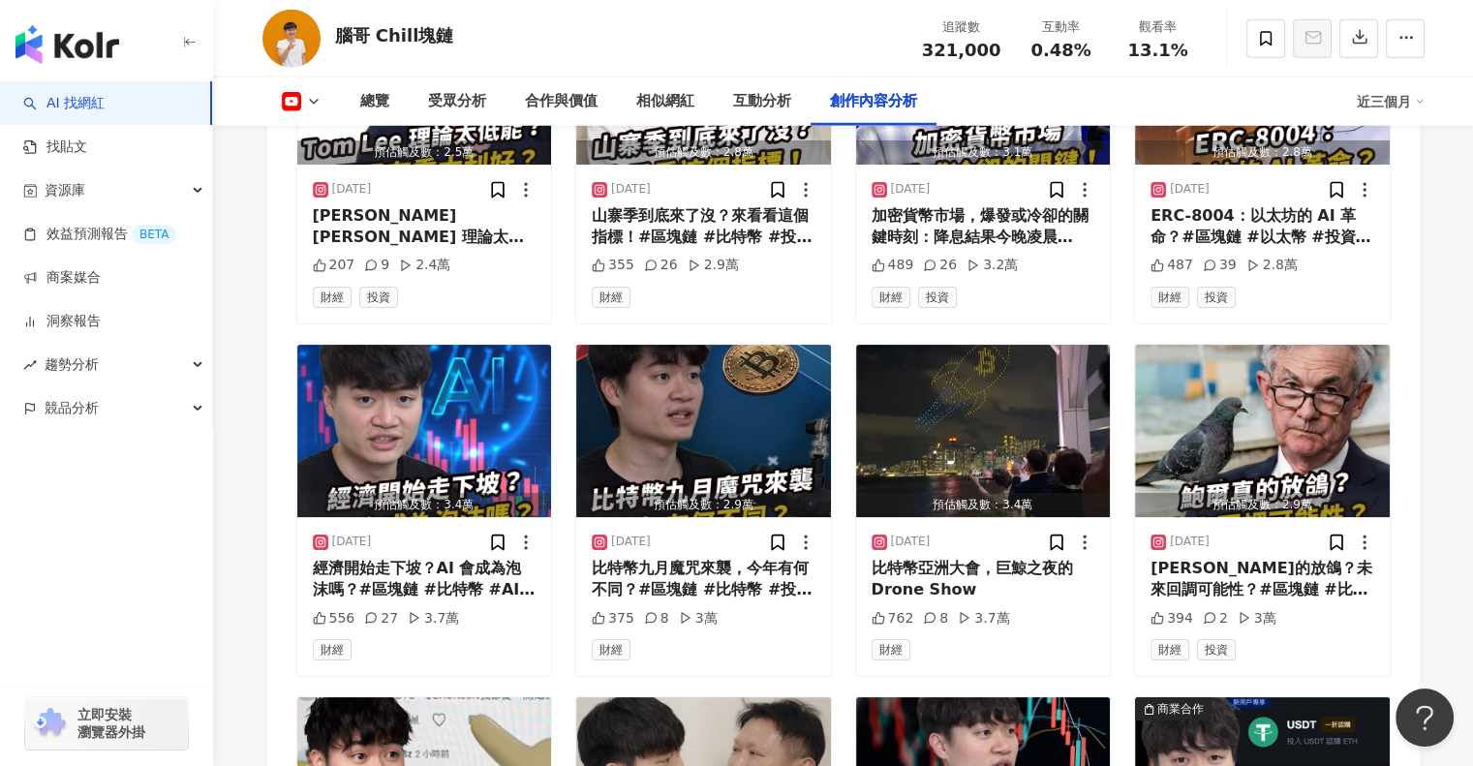
scroll to position [5534, 0]
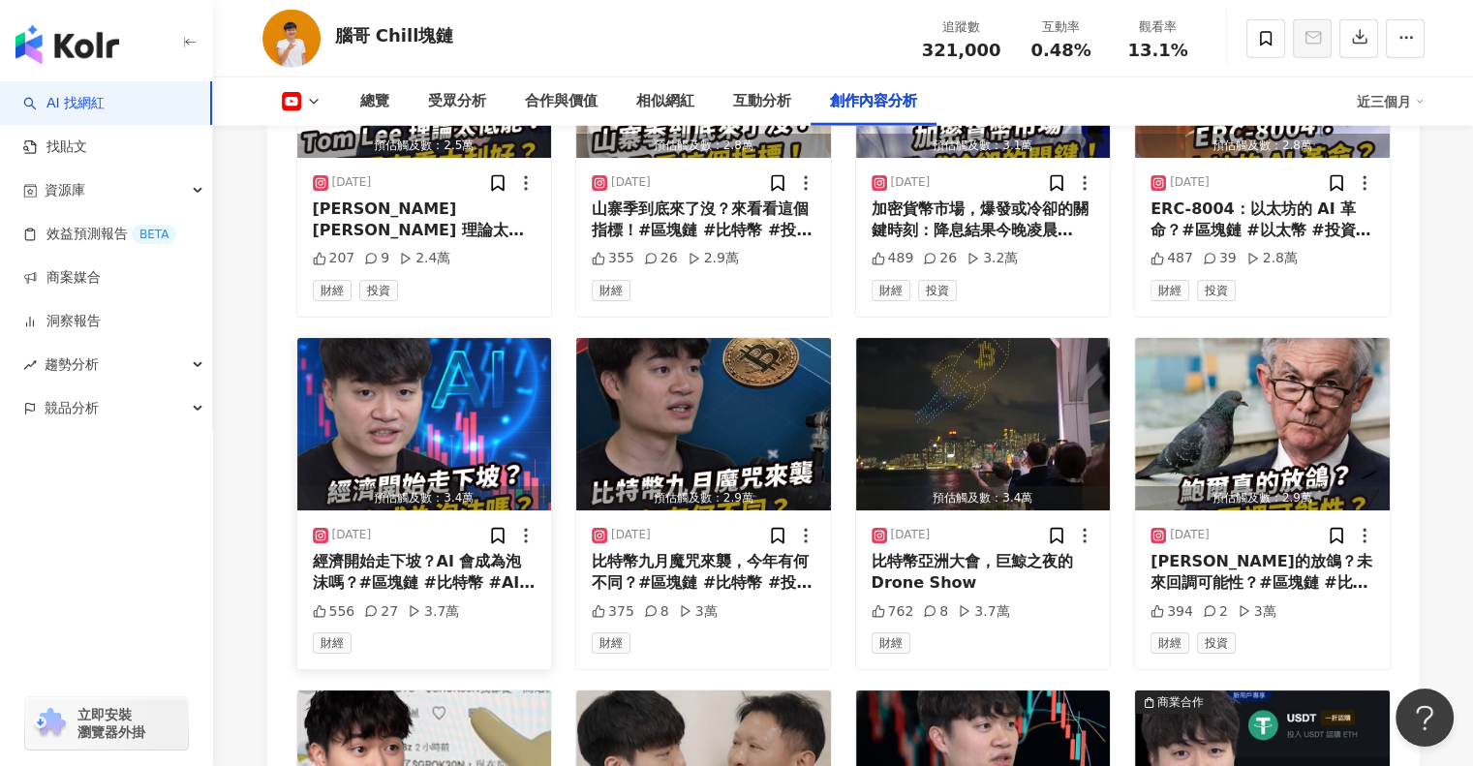
drag, startPoint x: 502, startPoint y: 435, endPoint x: 426, endPoint y: 561, distance: 146.8
click at [426, 561] on div "經濟開始走下坡？AI 會成為泡沫嗎？#區塊鏈 #比特幣 #AI #投資 #腦哥chill塊鏈" at bounding box center [425, 573] width 224 height 44
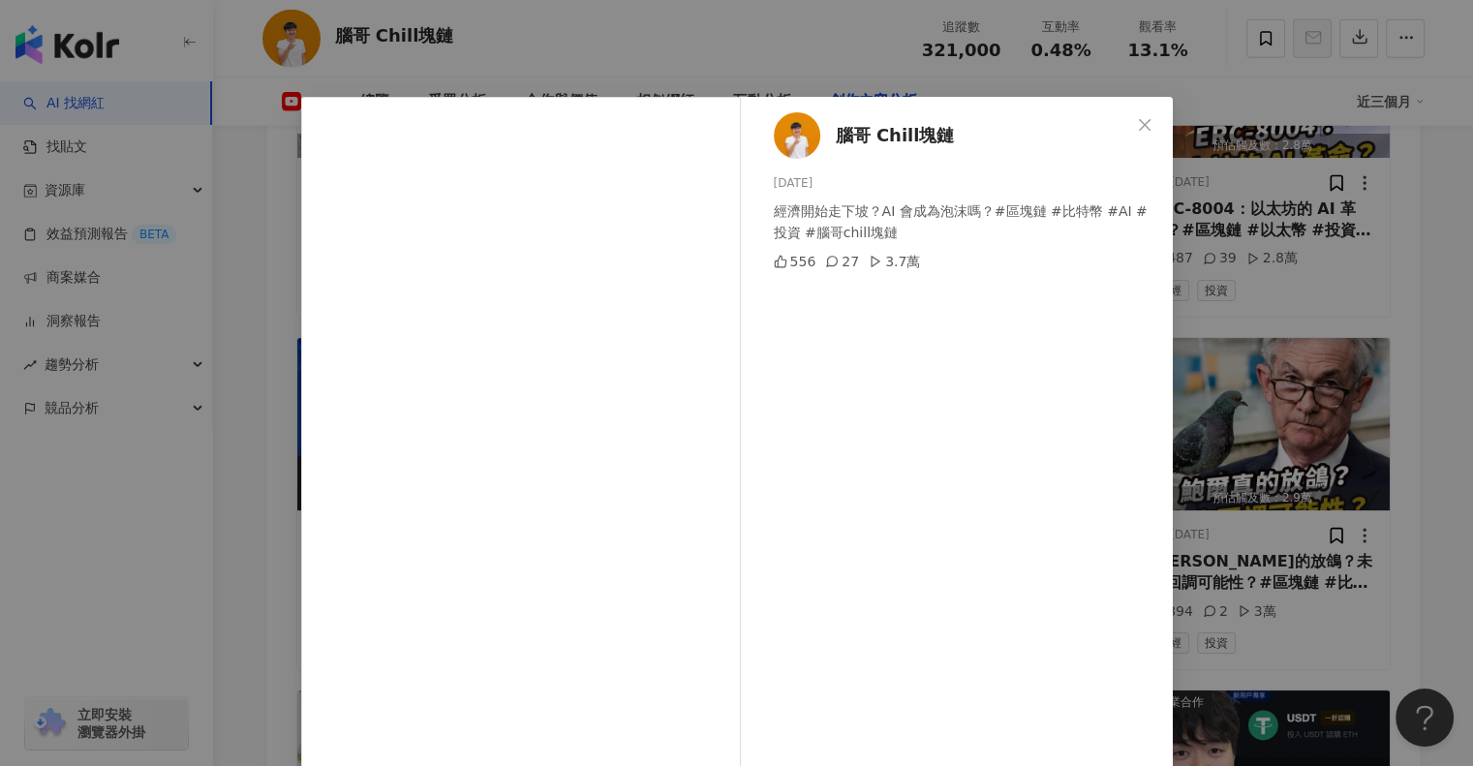
drag, startPoint x: 426, startPoint y: 561, endPoint x: 241, endPoint y: 399, distance: 245.7
click at [241, 399] on div "腦哥 Chill塊鏈 2025/9/10 經濟開始走下坡？AI 會成為泡沫嗎？#區塊鏈 #比特幣 #AI #投資 #腦哥chill塊鏈 556 27 3.7萬…" at bounding box center [736, 383] width 1473 height 766
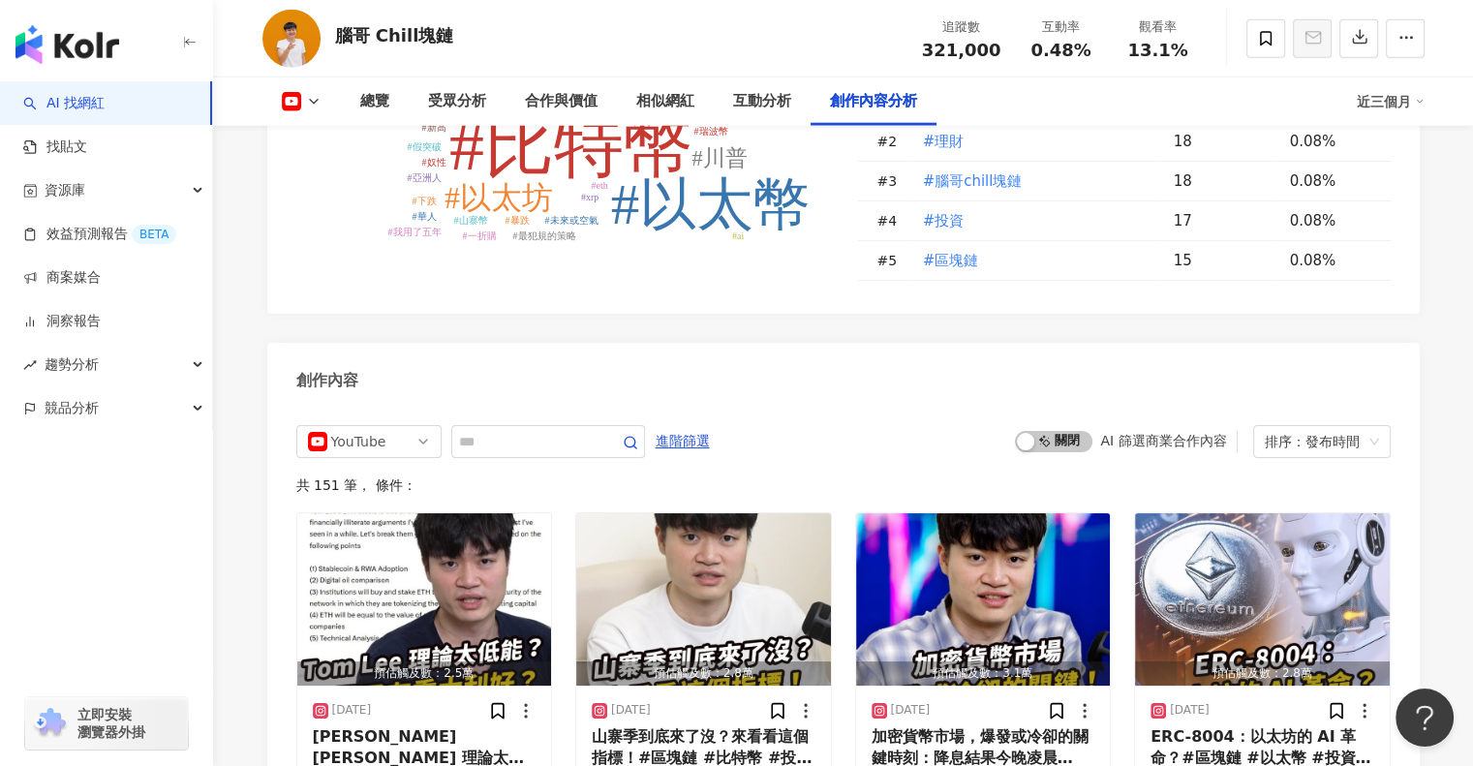
scroll to position [5121, 0]
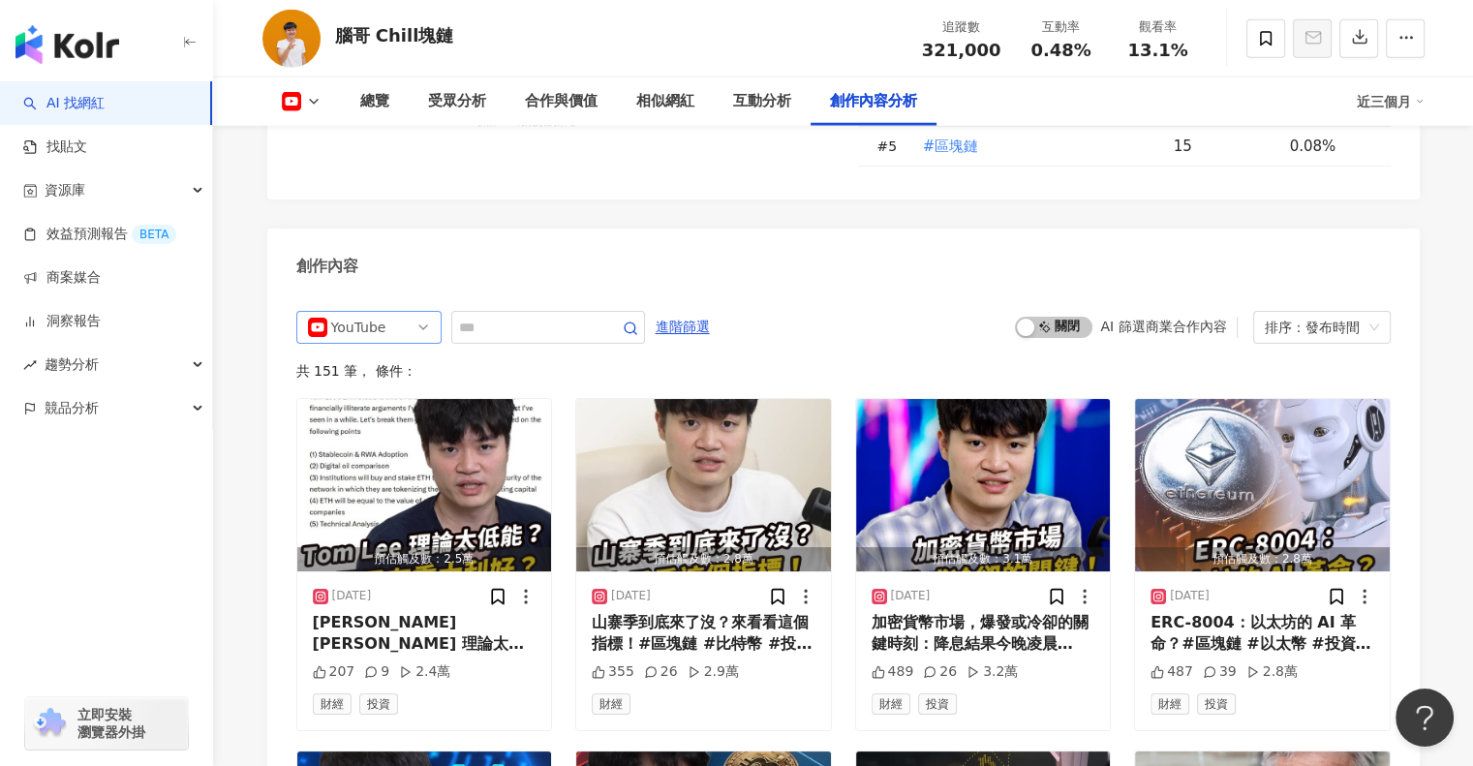
click at [376, 312] on div "YouTube" at bounding box center [362, 327] width 63 height 31
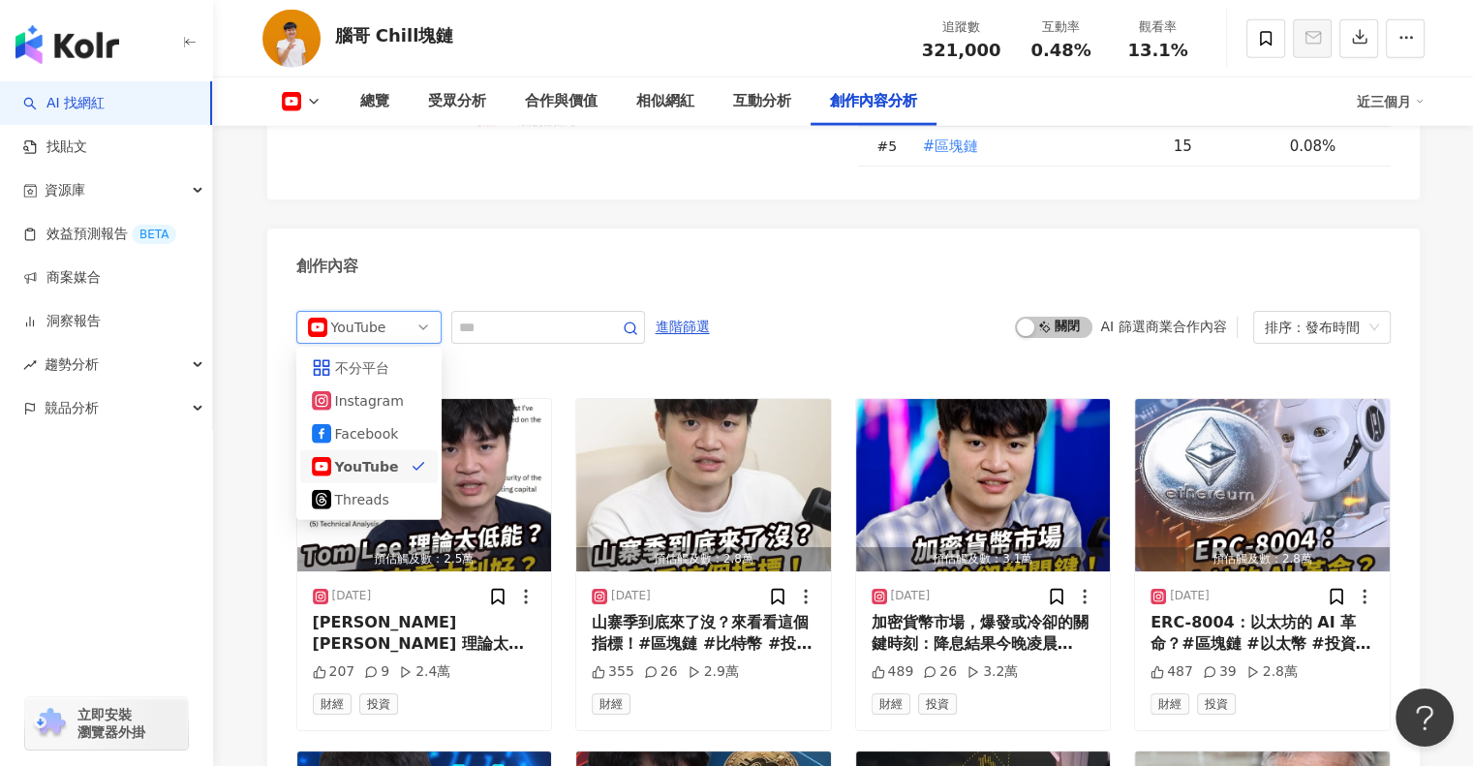
click at [380, 456] on div "YouTube" at bounding box center [366, 466] width 63 height 21
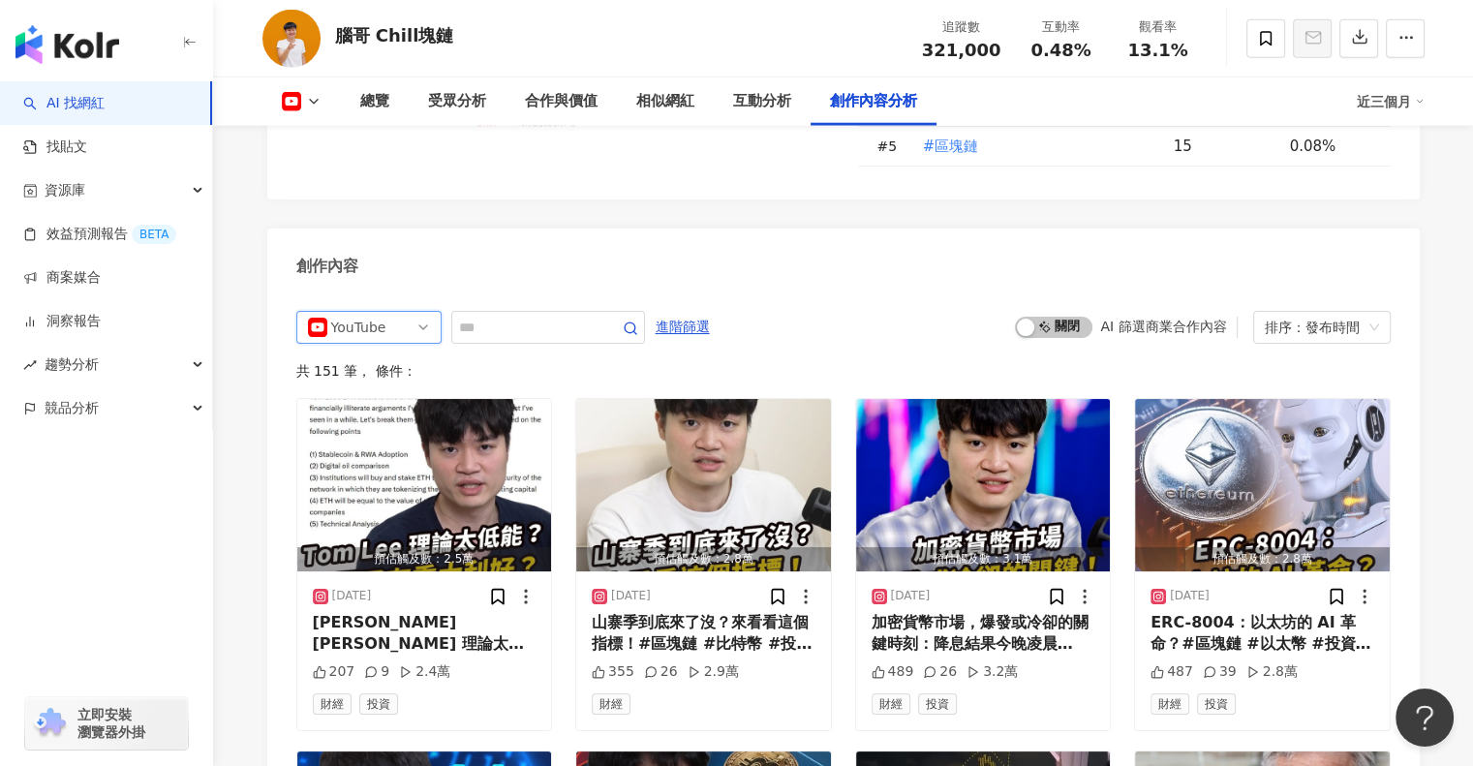
click at [852, 327] on div "yt YouTube fb yt threads 不分平台 Instagram Facebook YouTube Threads 進階篩選 啟動 關閉 AI …" at bounding box center [843, 327] width 1094 height 33
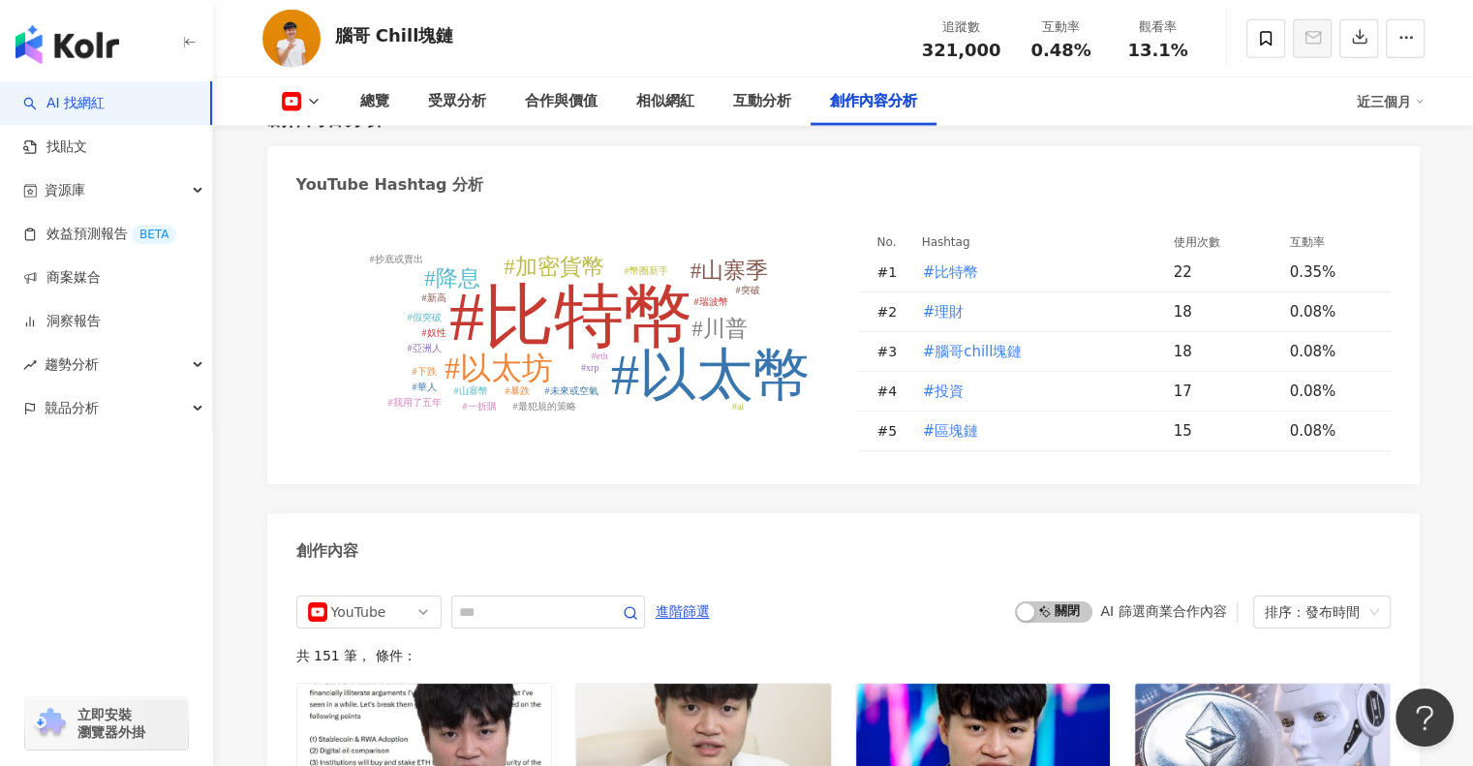
scroll to position [4856, 0]
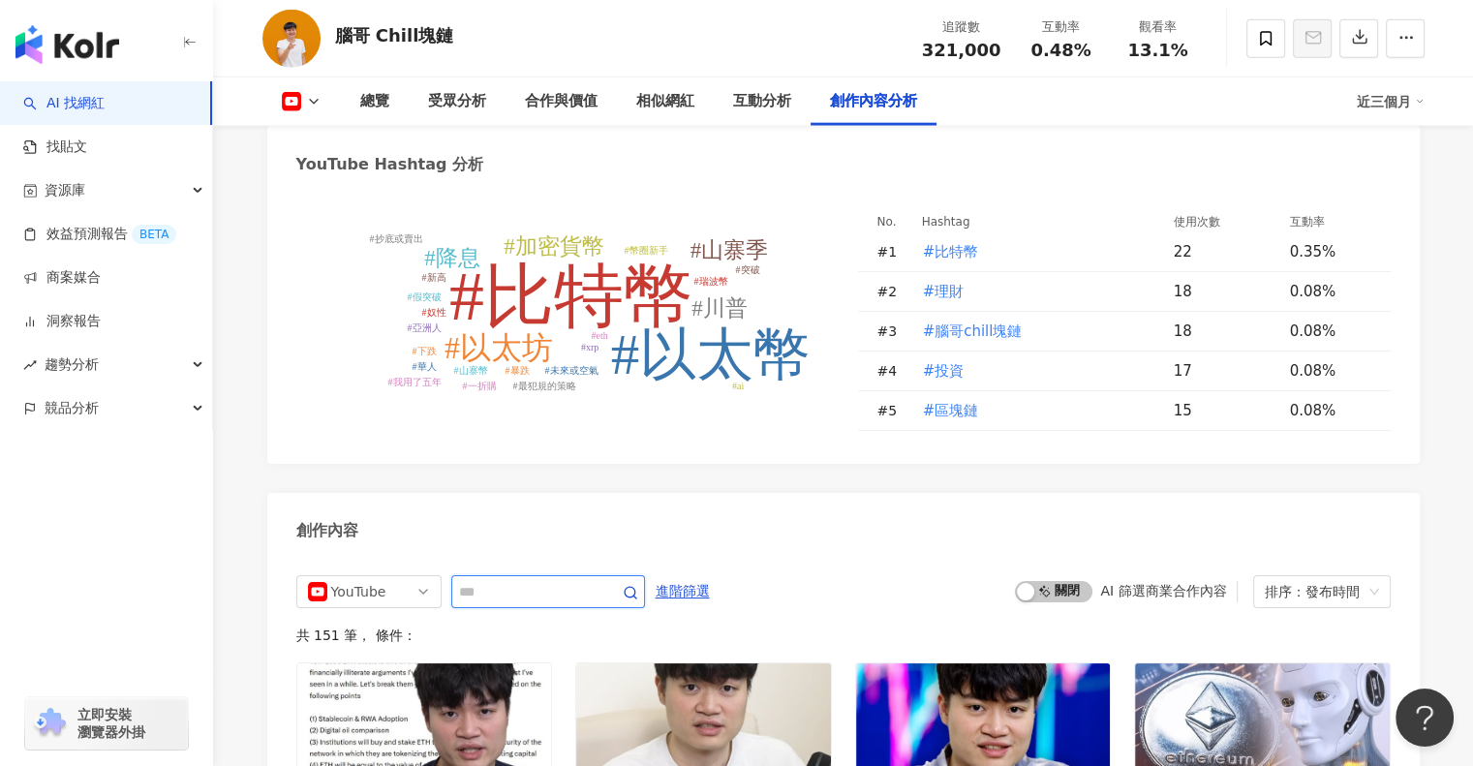
click at [635, 587] on circle "button" at bounding box center [630, 592] width 11 height 11
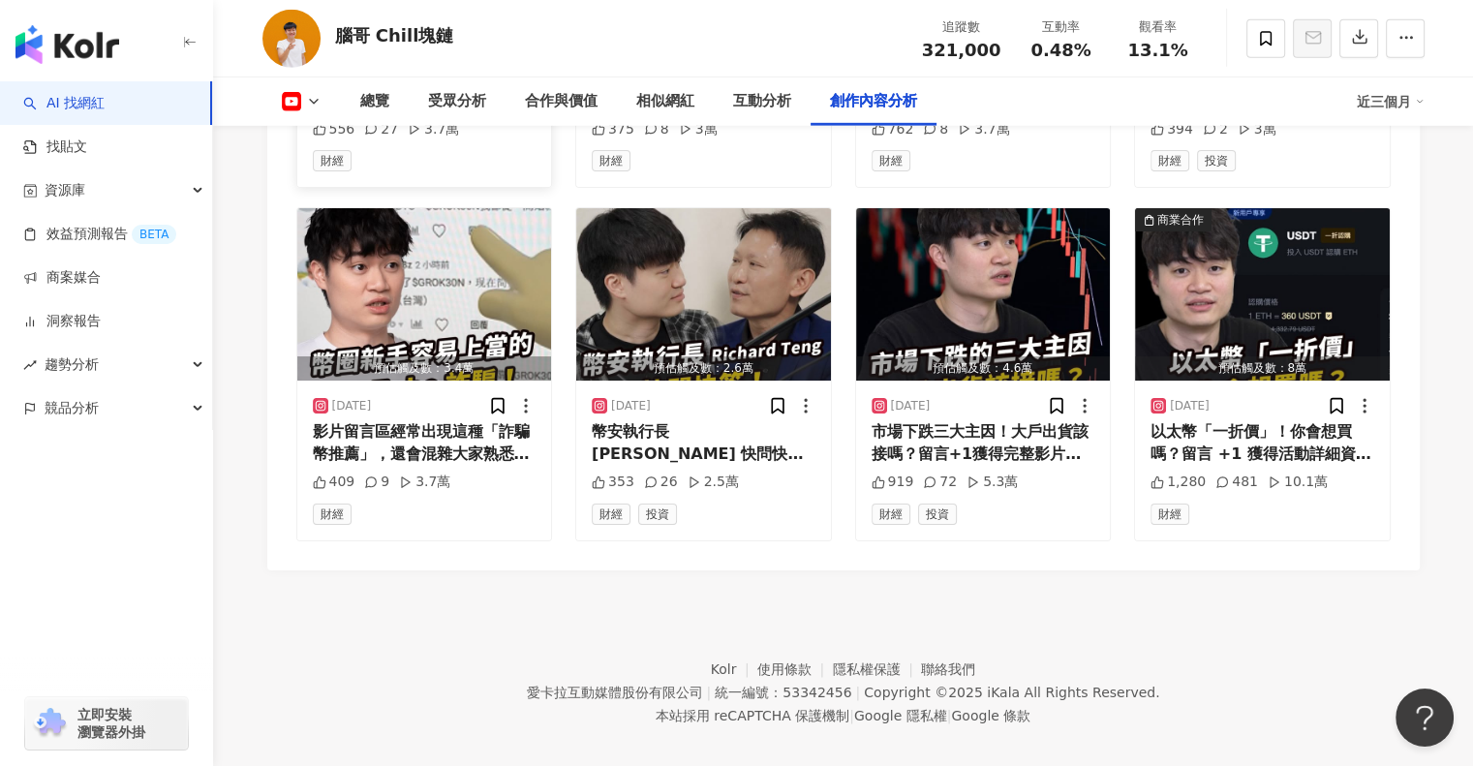
scroll to position [6018, 0]
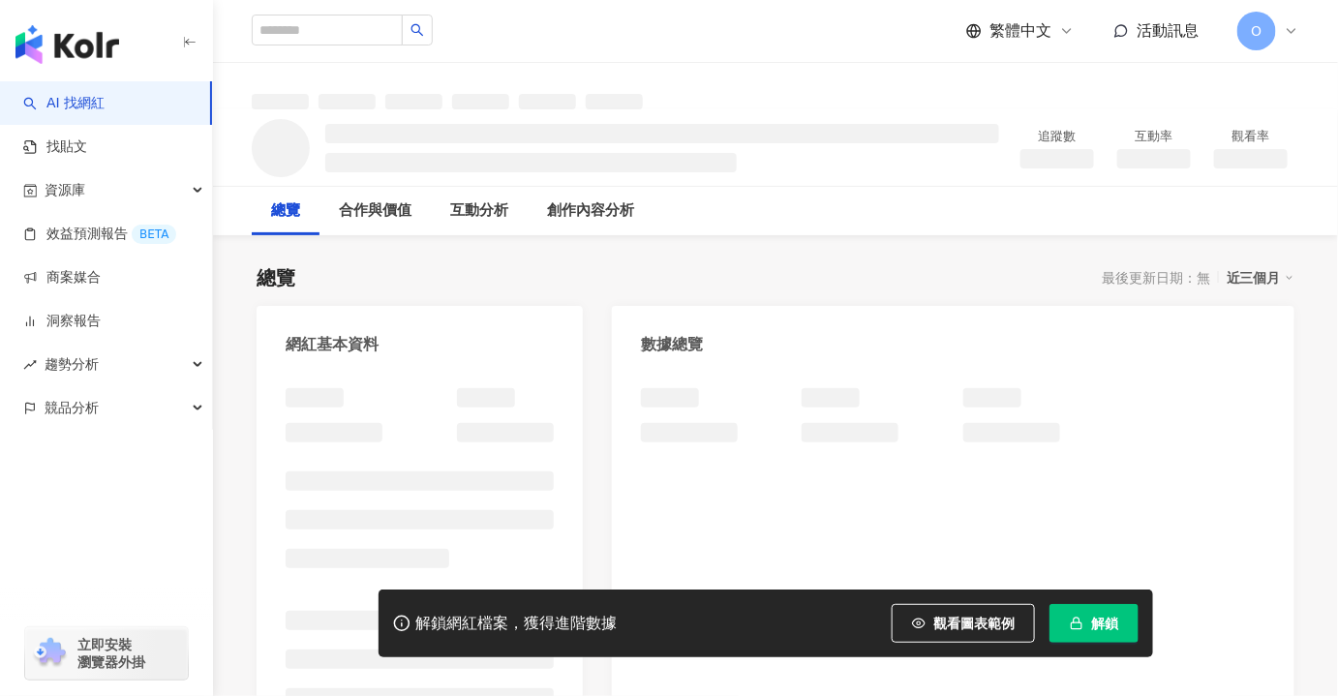
click at [1114, 622] on span "解鎖" at bounding box center [1104, 623] width 27 height 15
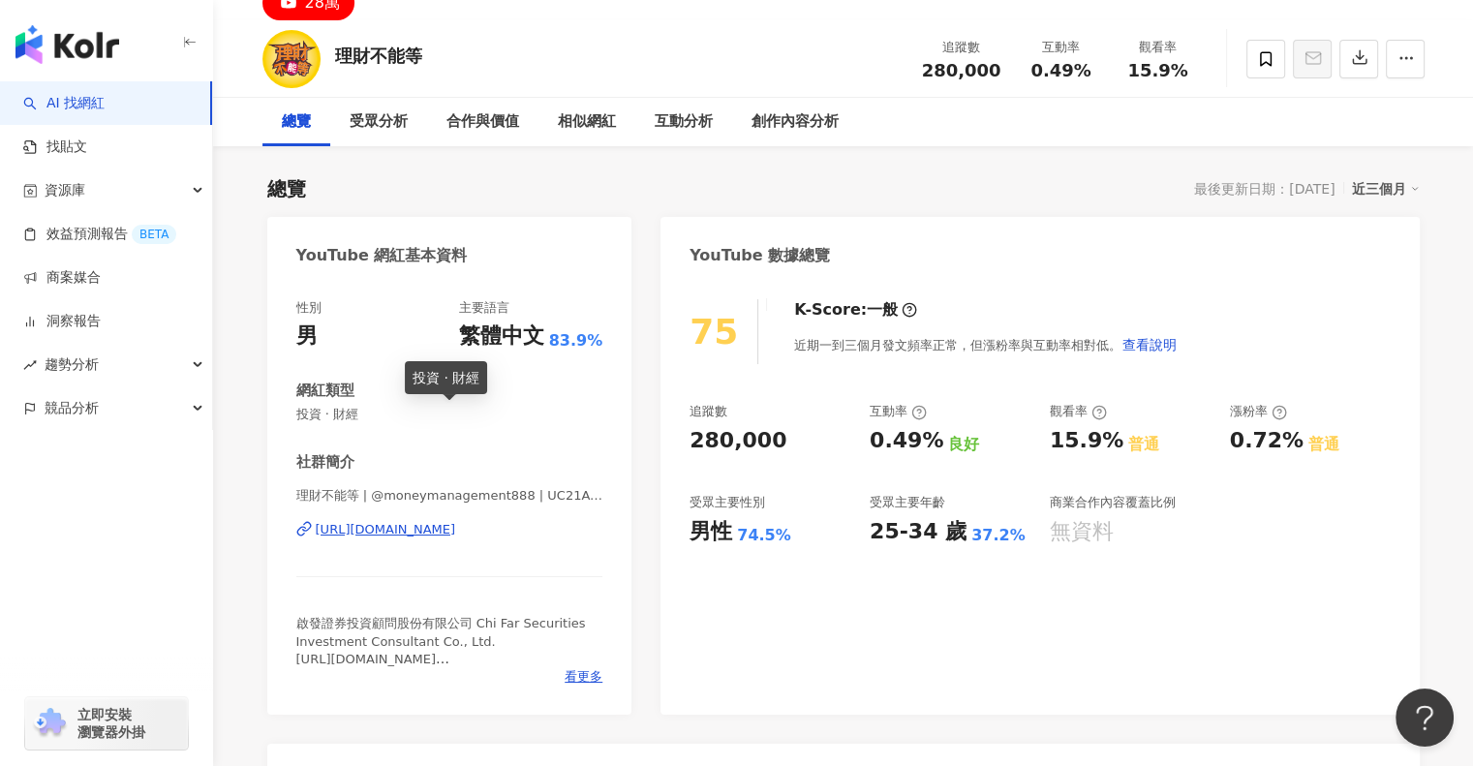
scroll to position [194, 0]
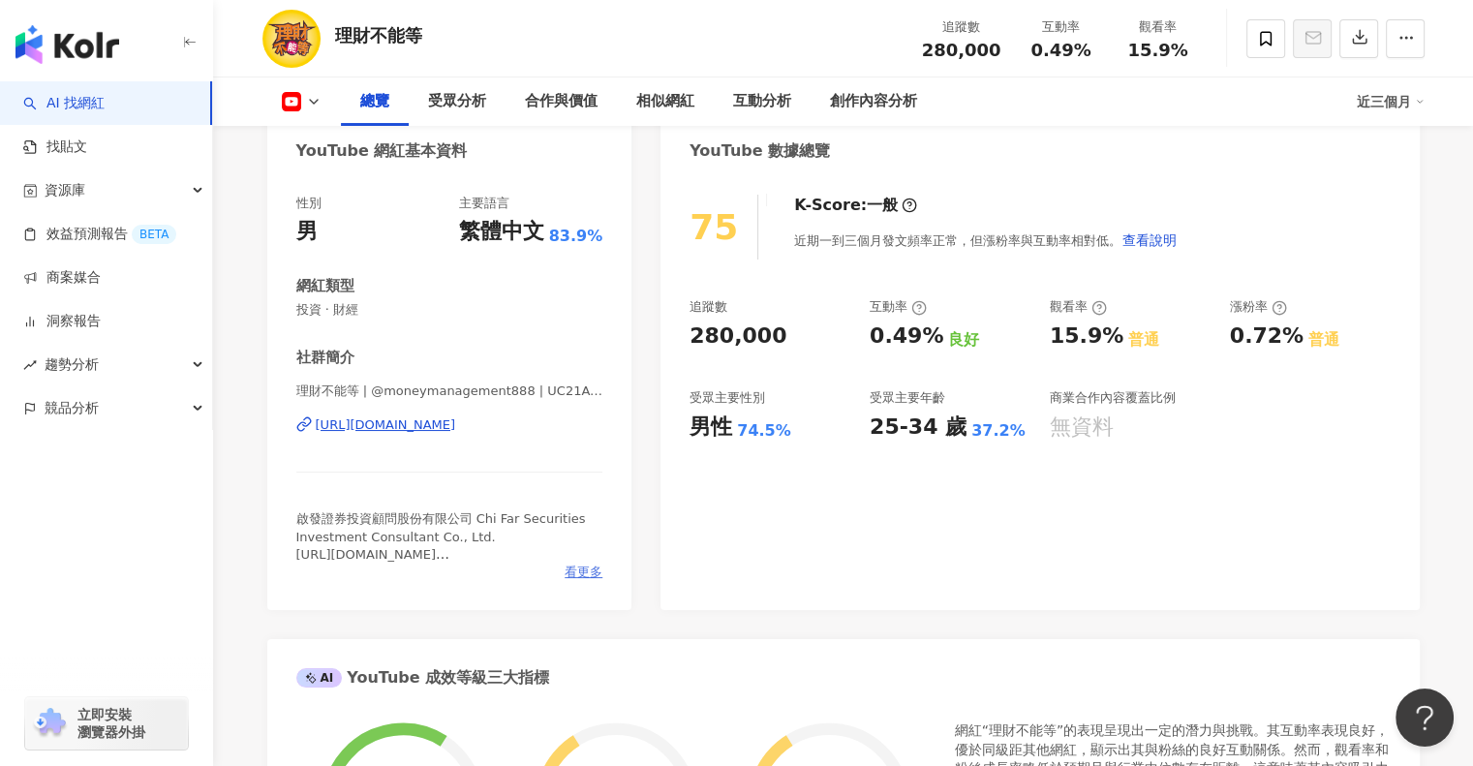
click at [593, 565] on span "看更多" at bounding box center [584, 572] width 38 height 17
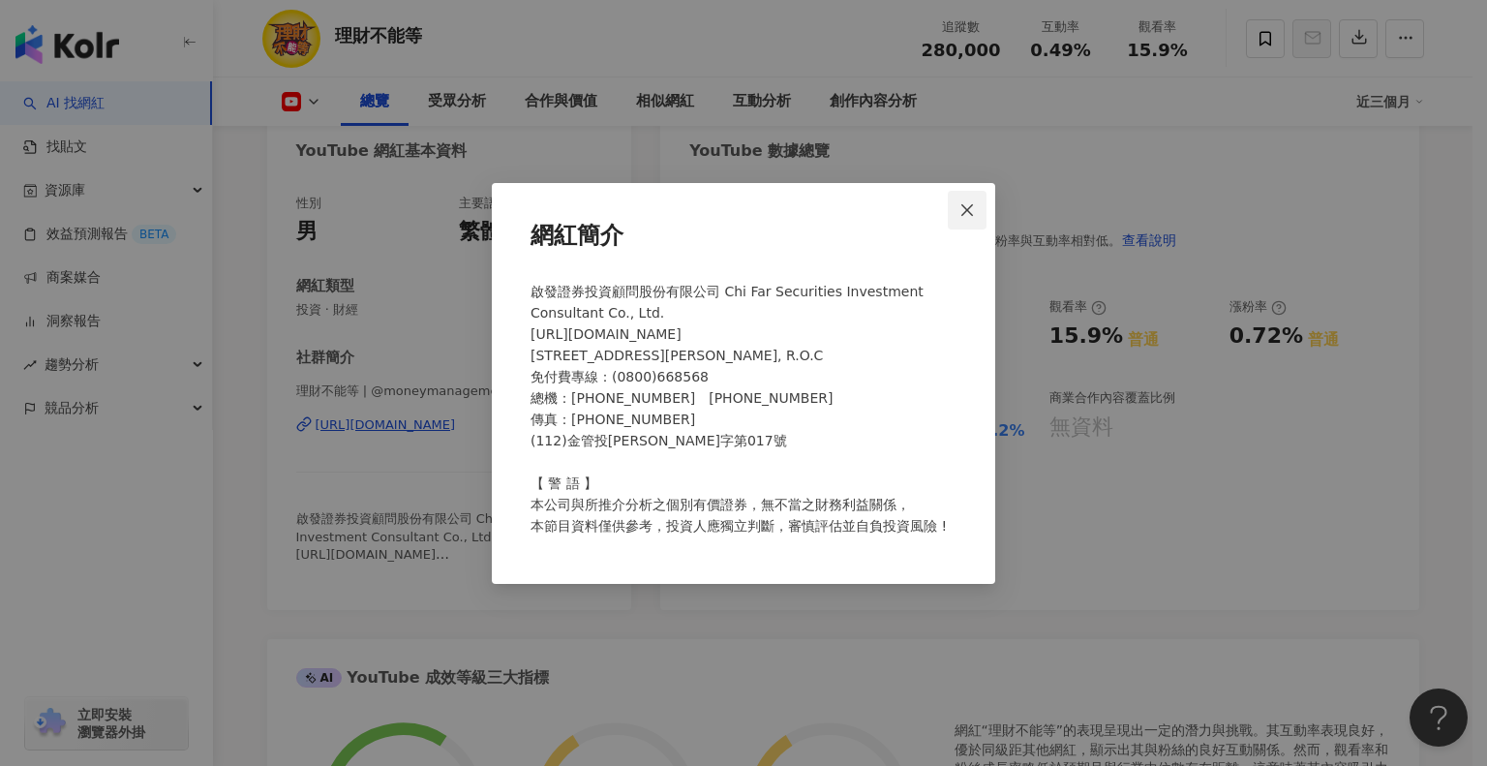
click at [969, 202] on icon "close" at bounding box center [967, 209] width 15 height 15
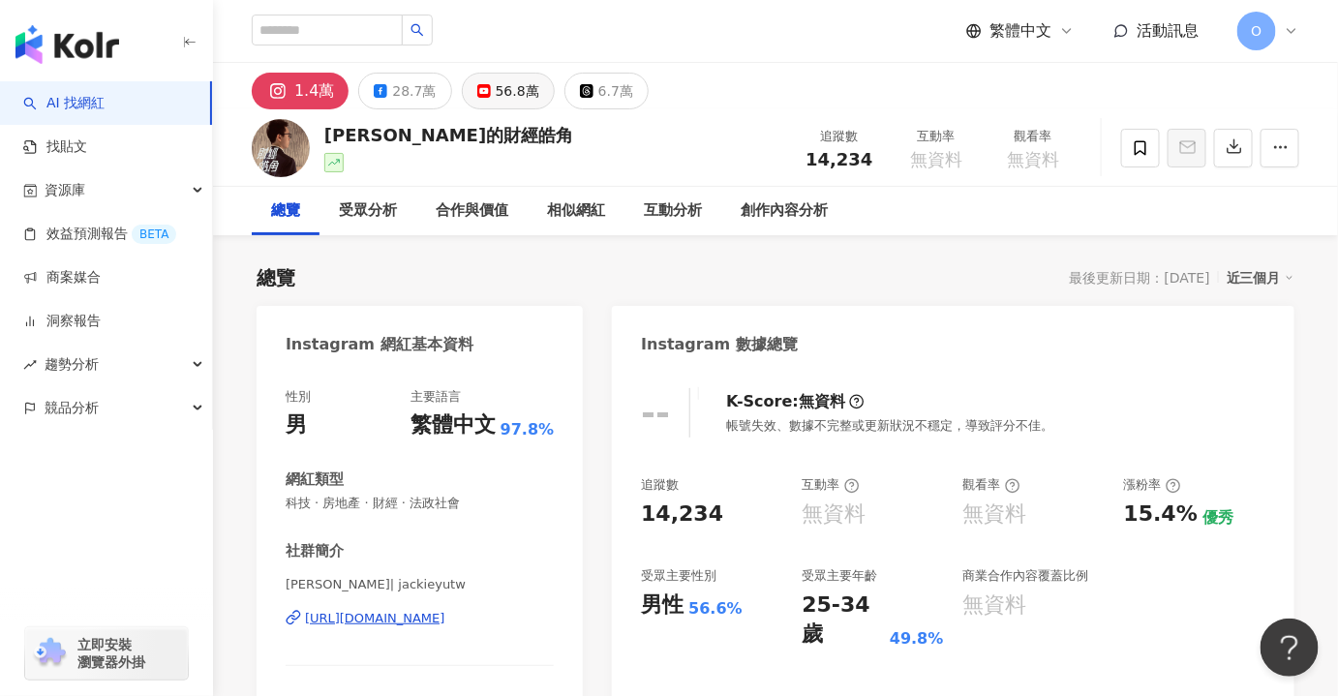
click at [519, 94] on div "56.8萬" at bounding box center [518, 90] width 44 height 27
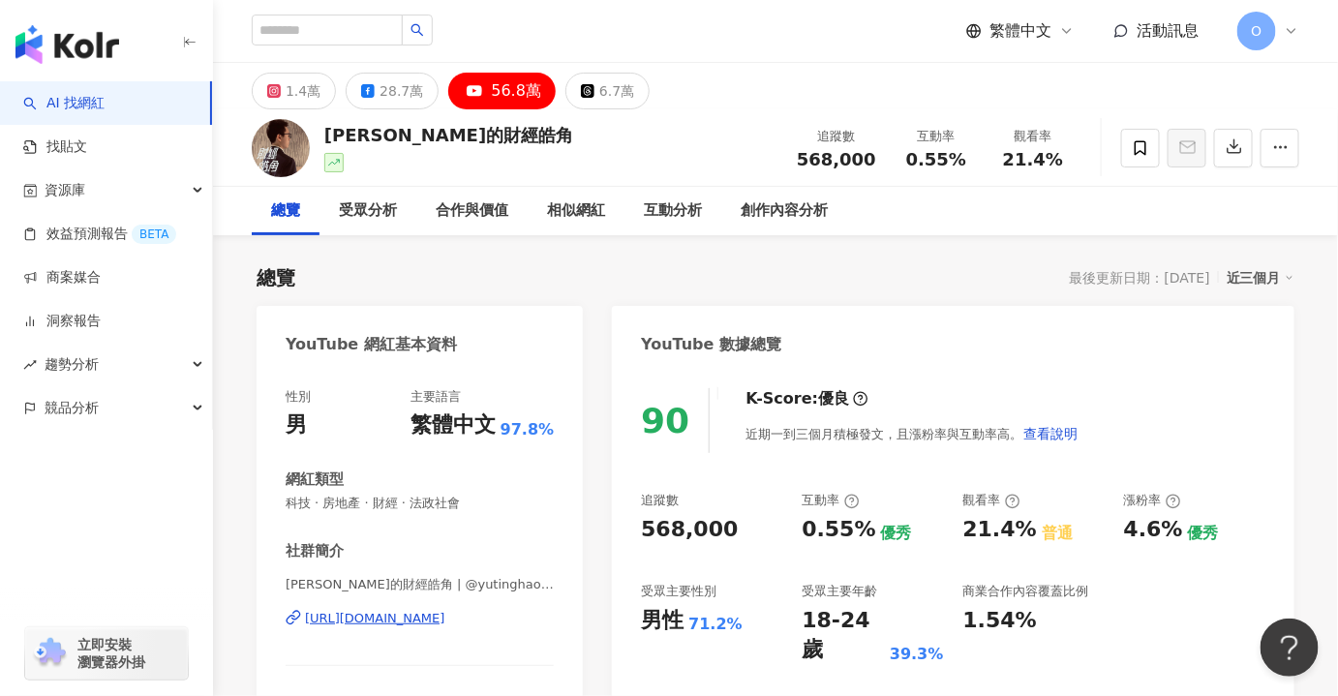
click at [563, 273] on div "總覽 最後更新日期：2025/10/14 近三個月" at bounding box center [776, 277] width 1038 height 27
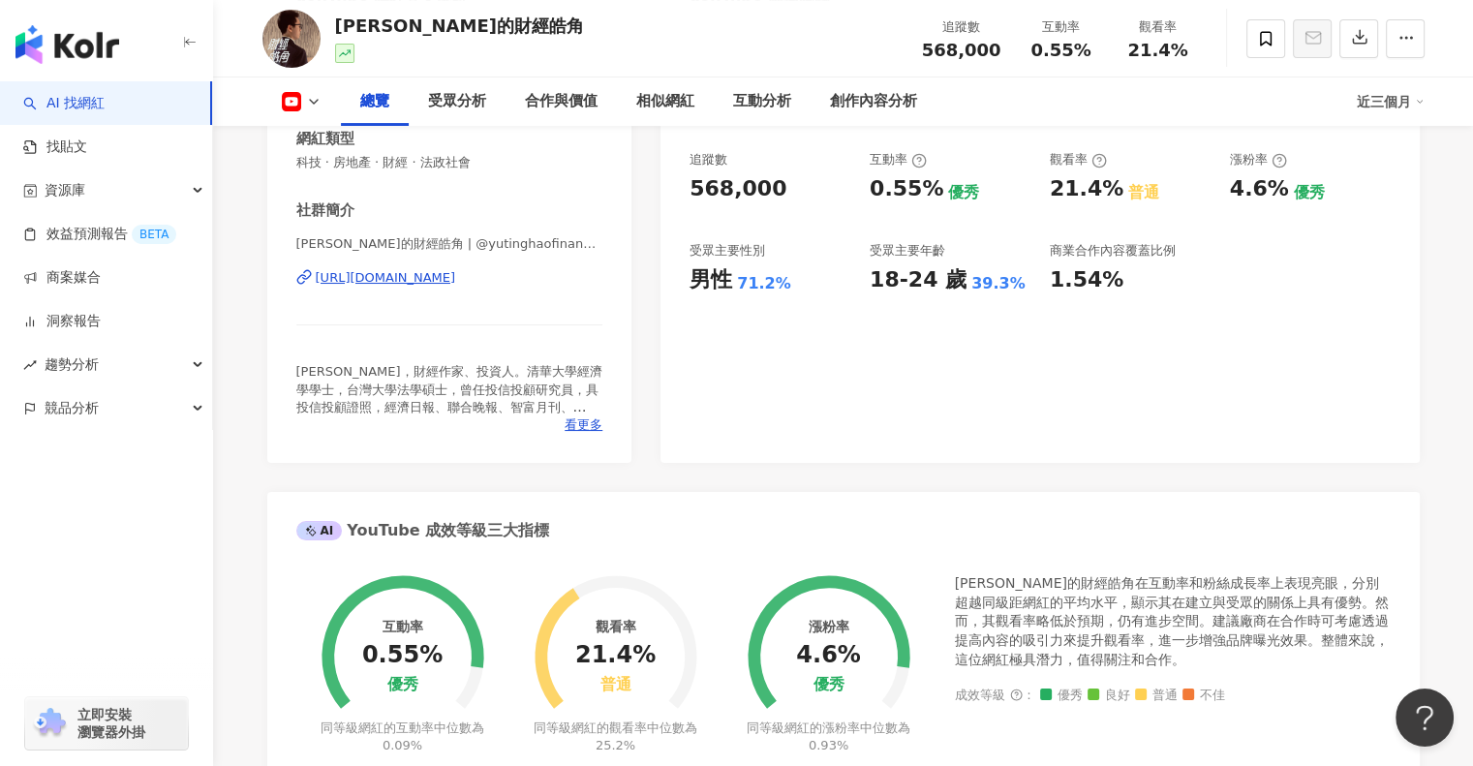
scroll to position [97, 0]
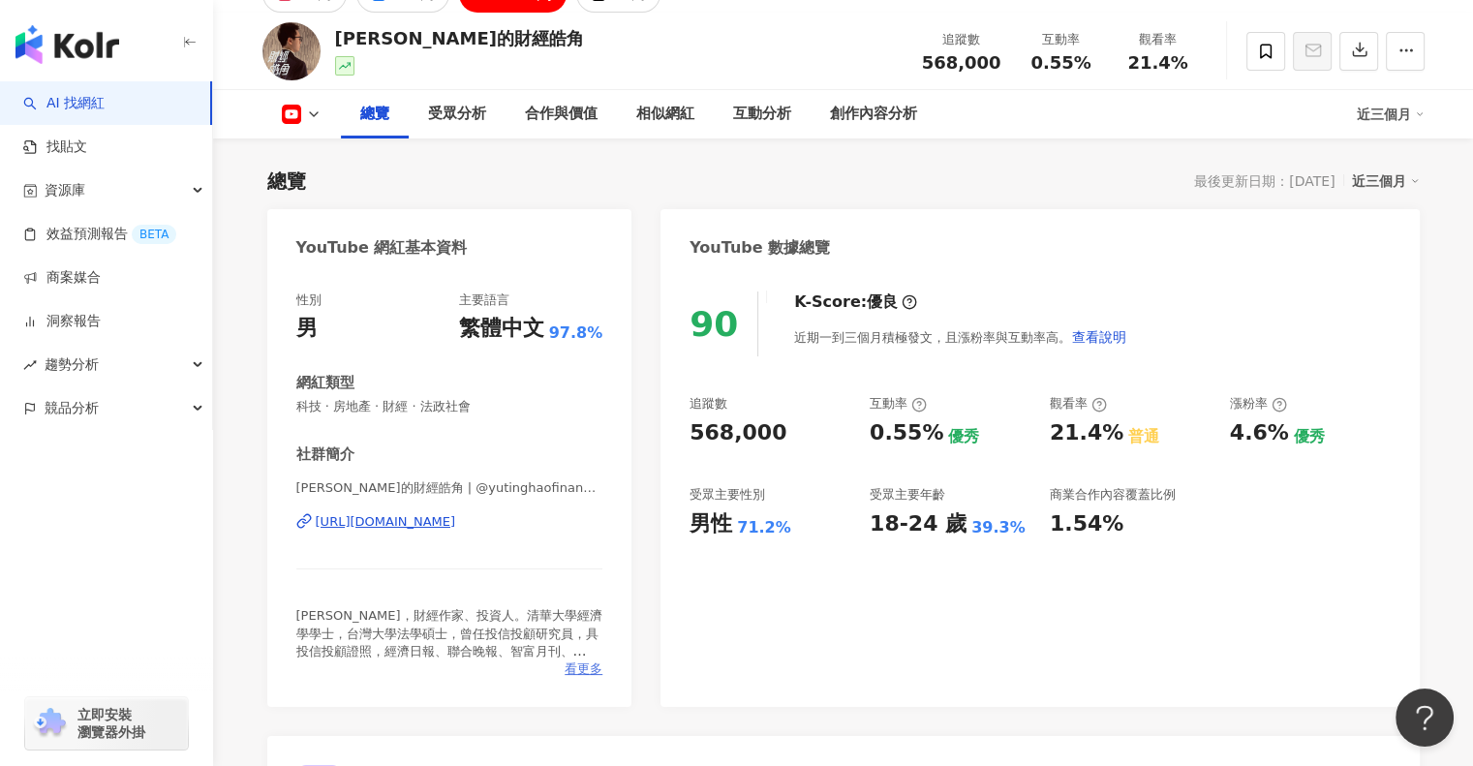
click at [578, 674] on span "看更多" at bounding box center [584, 668] width 38 height 17
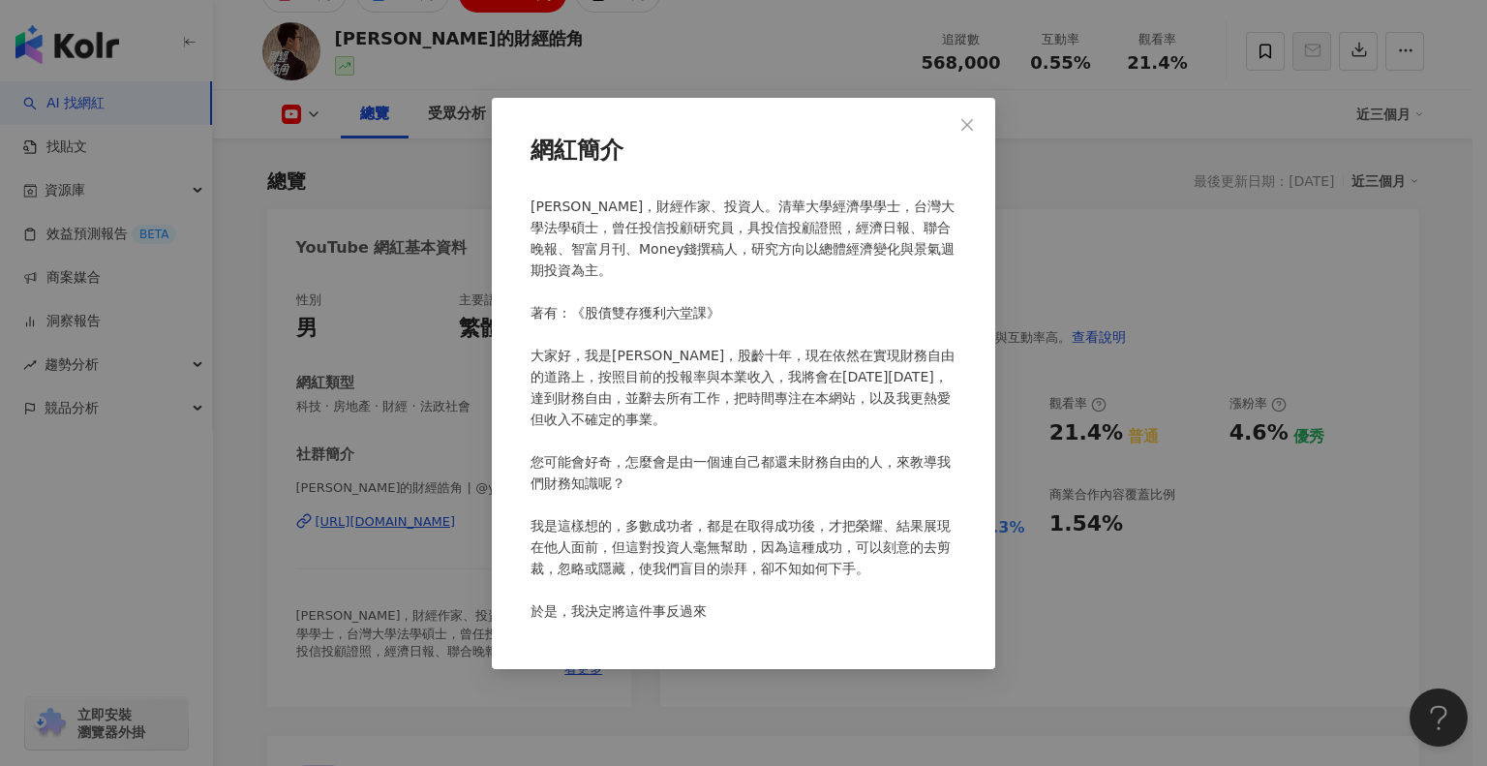
drag, startPoint x: 593, startPoint y: 344, endPoint x: 624, endPoint y: 406, distance: 69.3
click at [624, 406] on span at bounding box center [743, 409] width 424 height 420
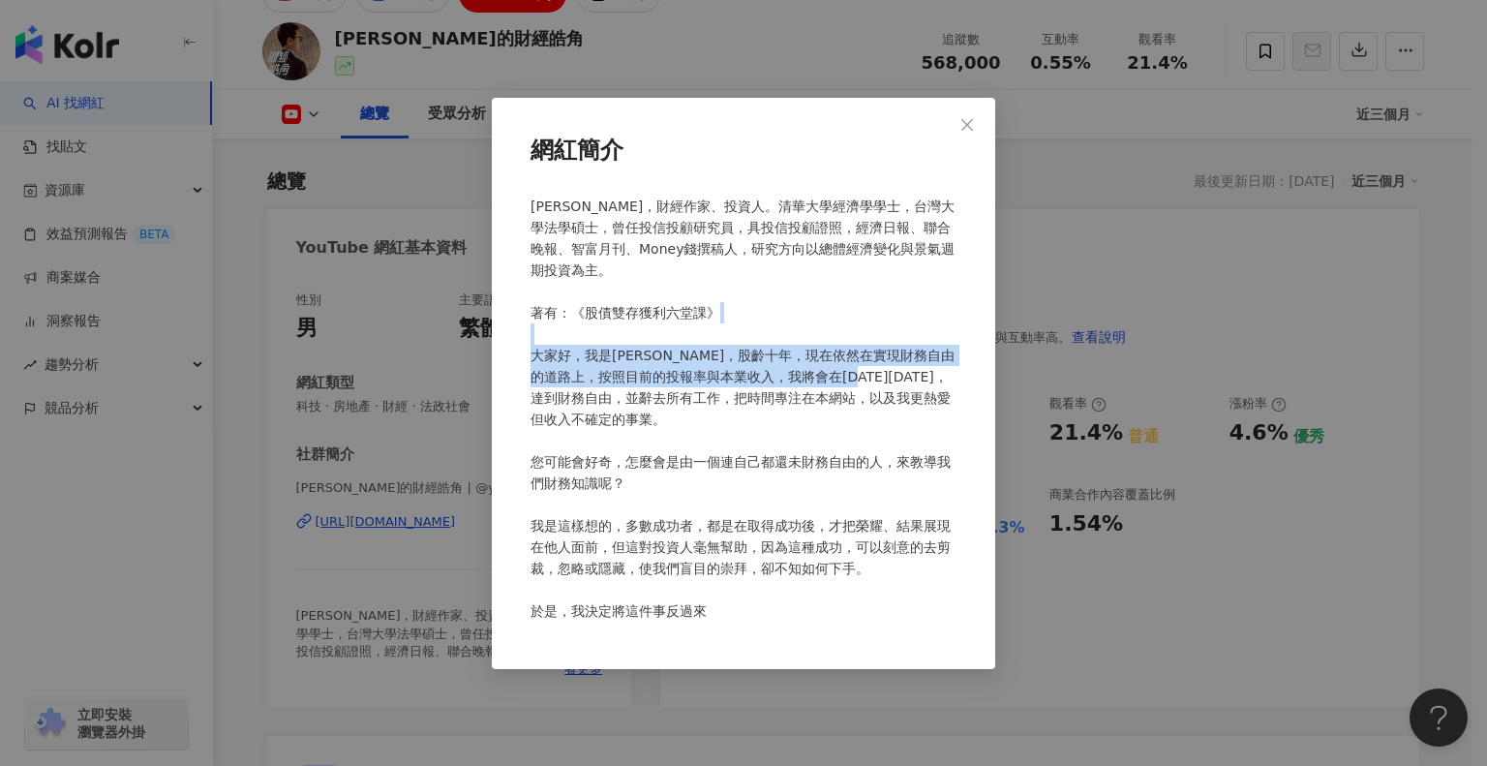
drag, startPoint x: 643, startPoint y: 363, endPoint x: 650, endPoint y: 426, distance: 63.3
click at [650, 426] on div at bounding box center [744, 417] width 442 height 458
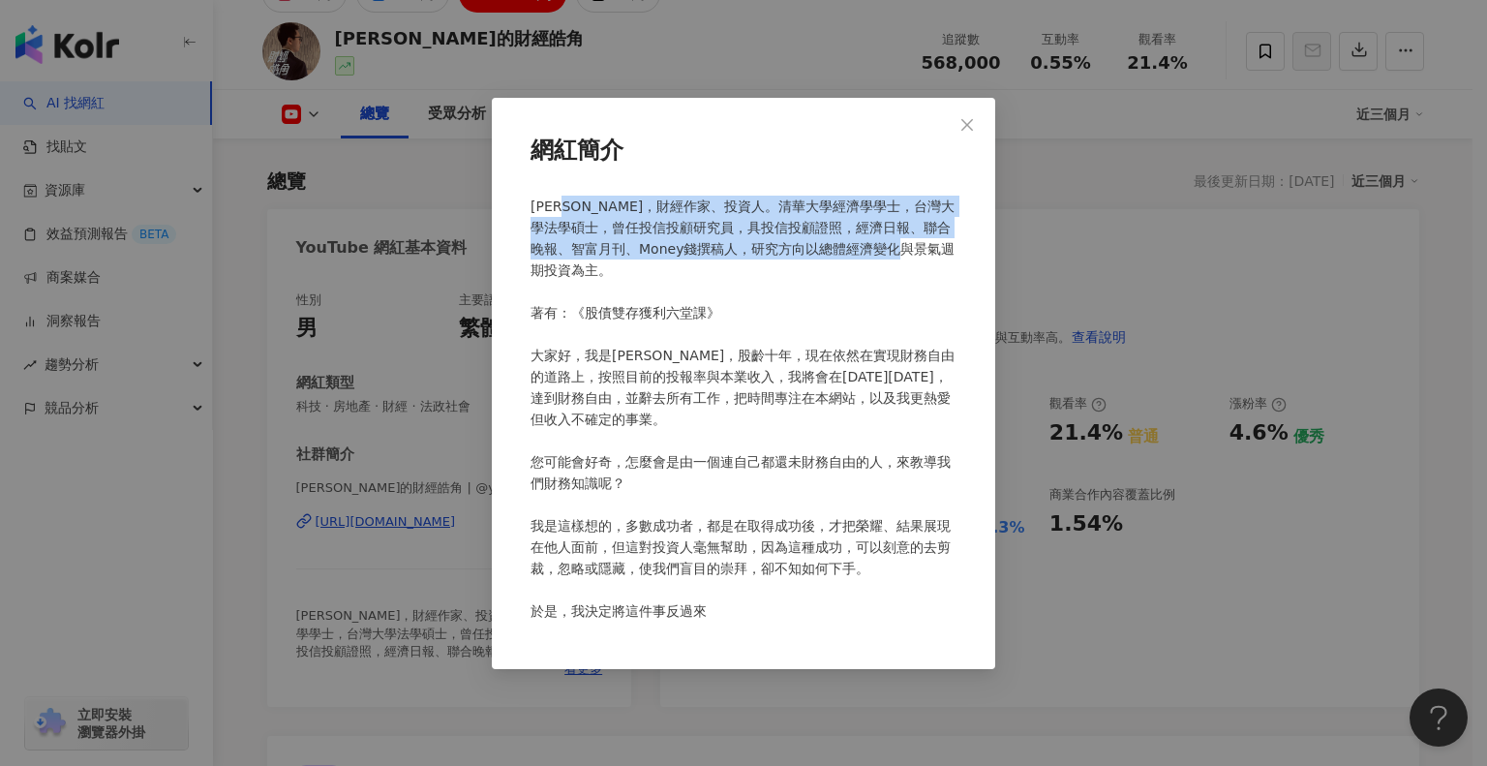
drag, startPoint x: 581, startPoint y: 204, endPoint x: 779, endPoint y: 264, distance: 206.5
click at [779, 264] on div at bounding box center [744, 417] width 442 height 458
copy span "財經作家、投資人。清華大學經濟學學士，台灣大學法學碩士，曾任投信投顧研究員，具投信投顧證照，經濟日報、聯合晚報、智富月刊、Money錢撰稿人，研究方向以總體經…"
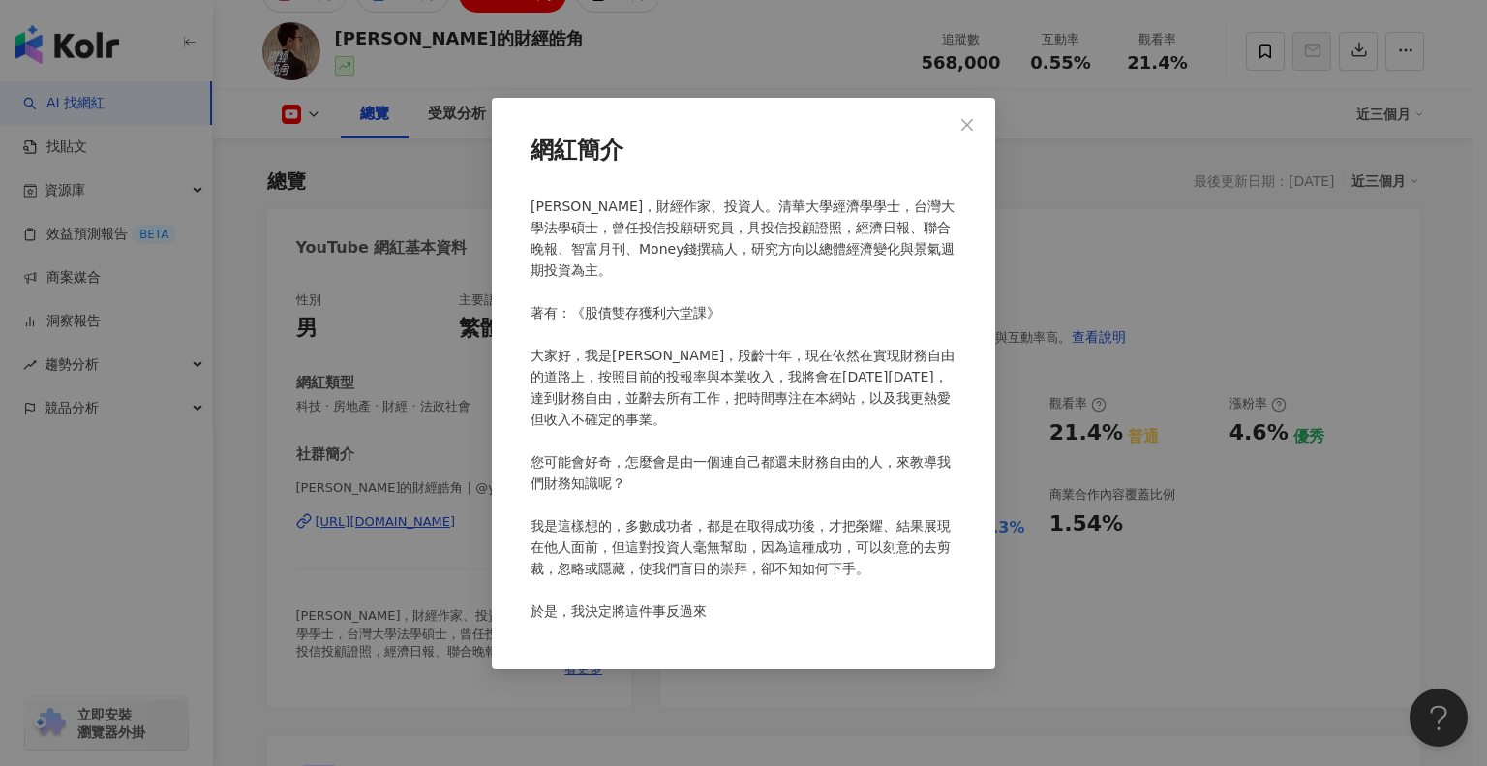
click at [1134, 278] on div "網紅簡介" at bounding box center [743, 383] width 1487 height 766
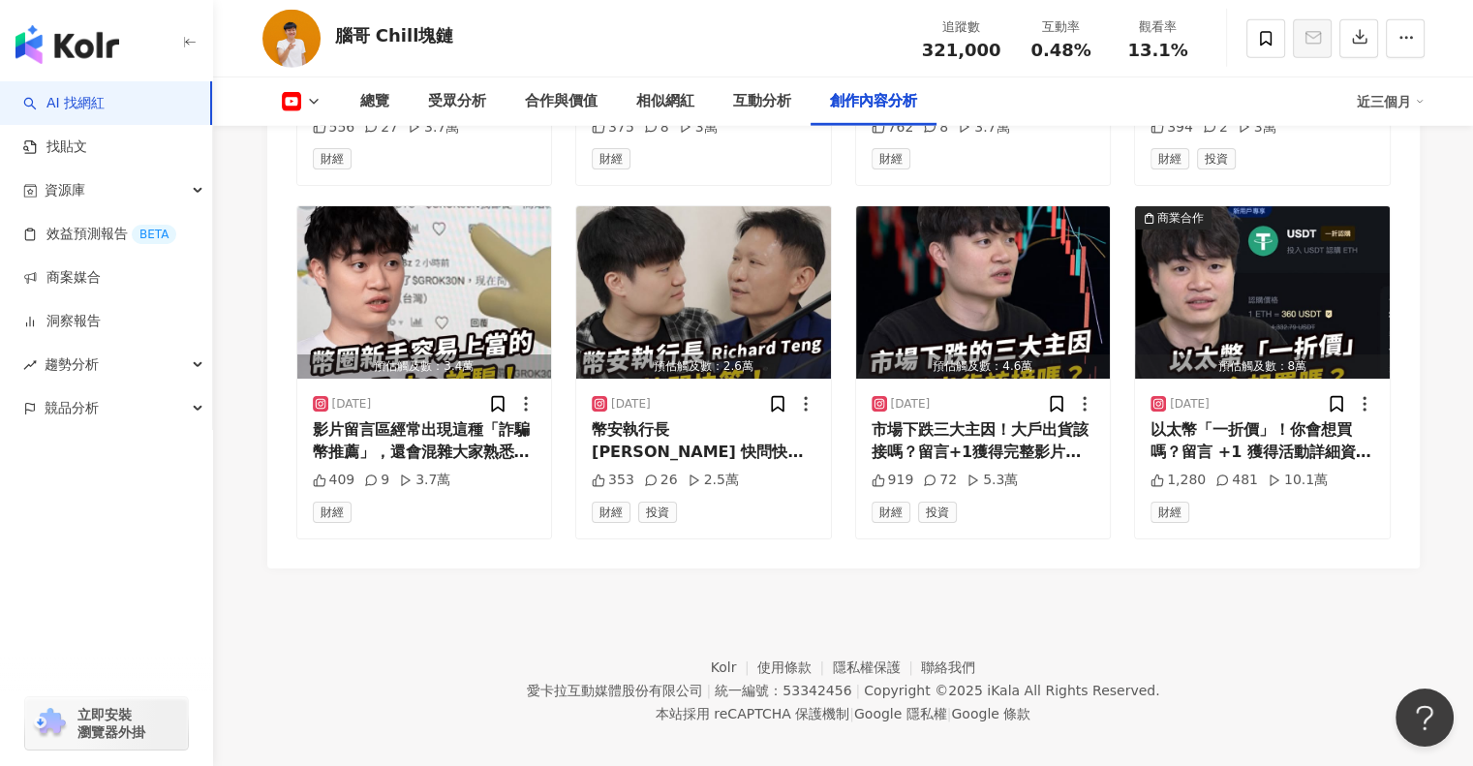
click at [914, 568] on footer "Kolr 使用條款 隱私權保護 聯絡我們 愛卡拉互動媒體股份有限公司 | 統一編號：53342456 | Copyright © 2025 iKala All…" at bounding box center [843, 675] width 1260 height 215
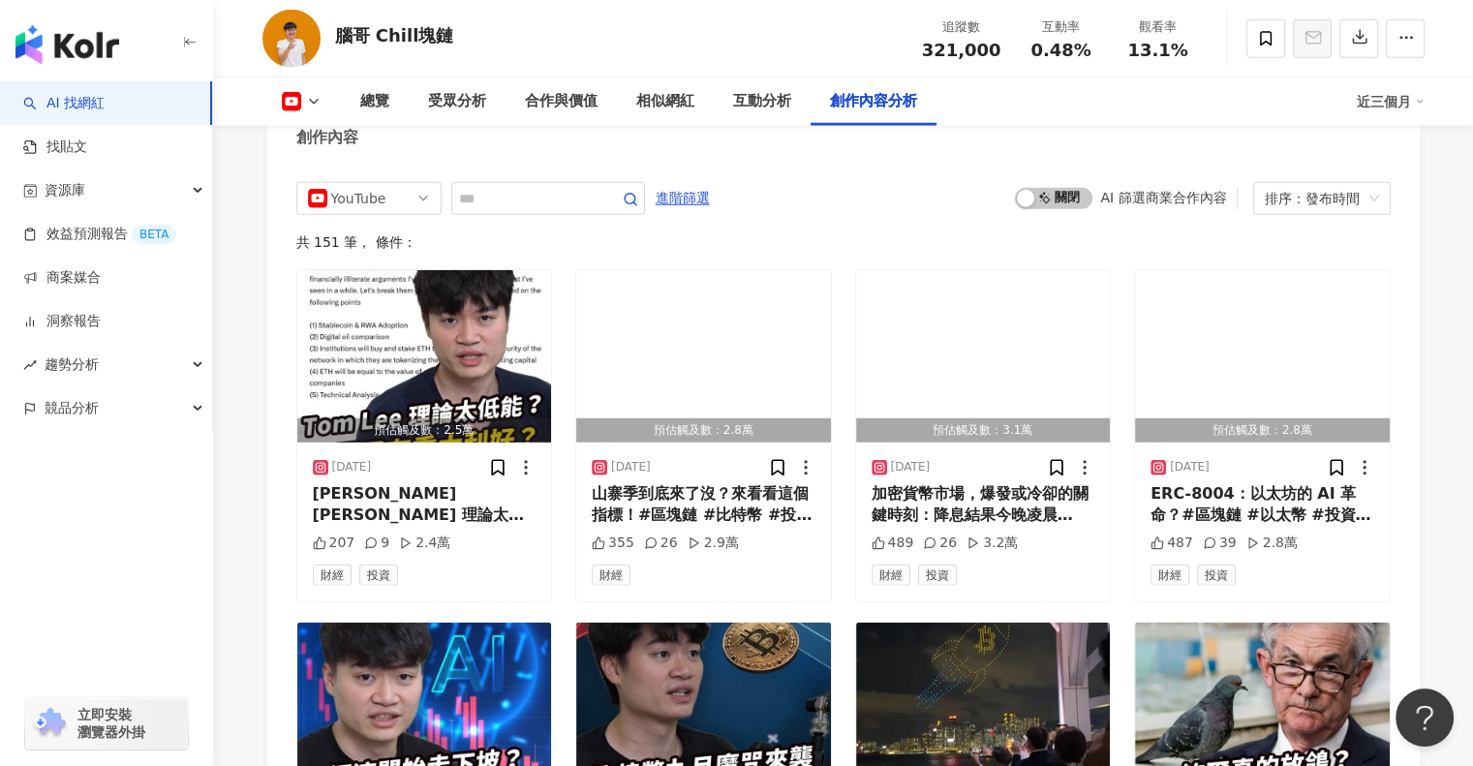
scroll to position [5244, 0]
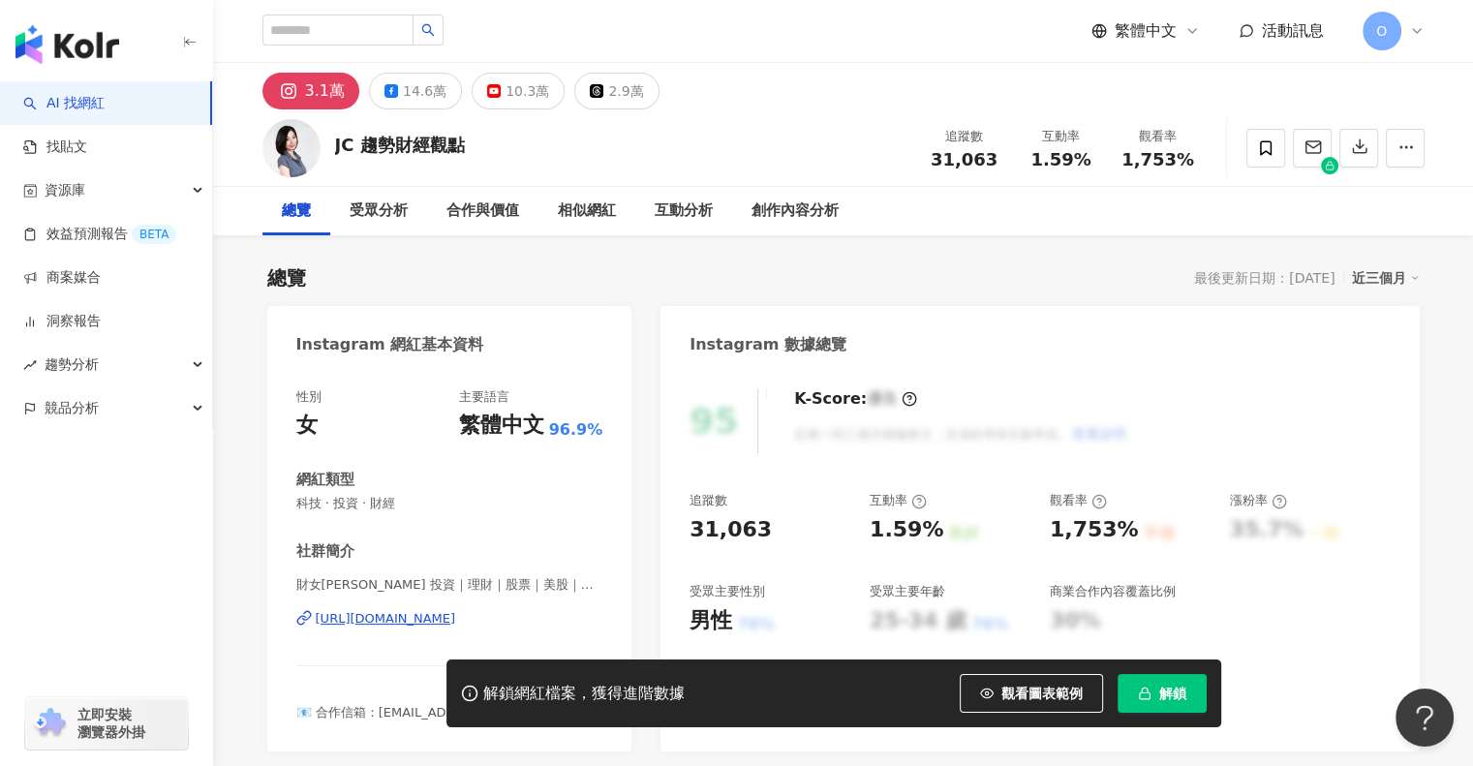
click at [1135, 689] on button "解鎖" at bounding box center [1162, 693] width 89 height 39
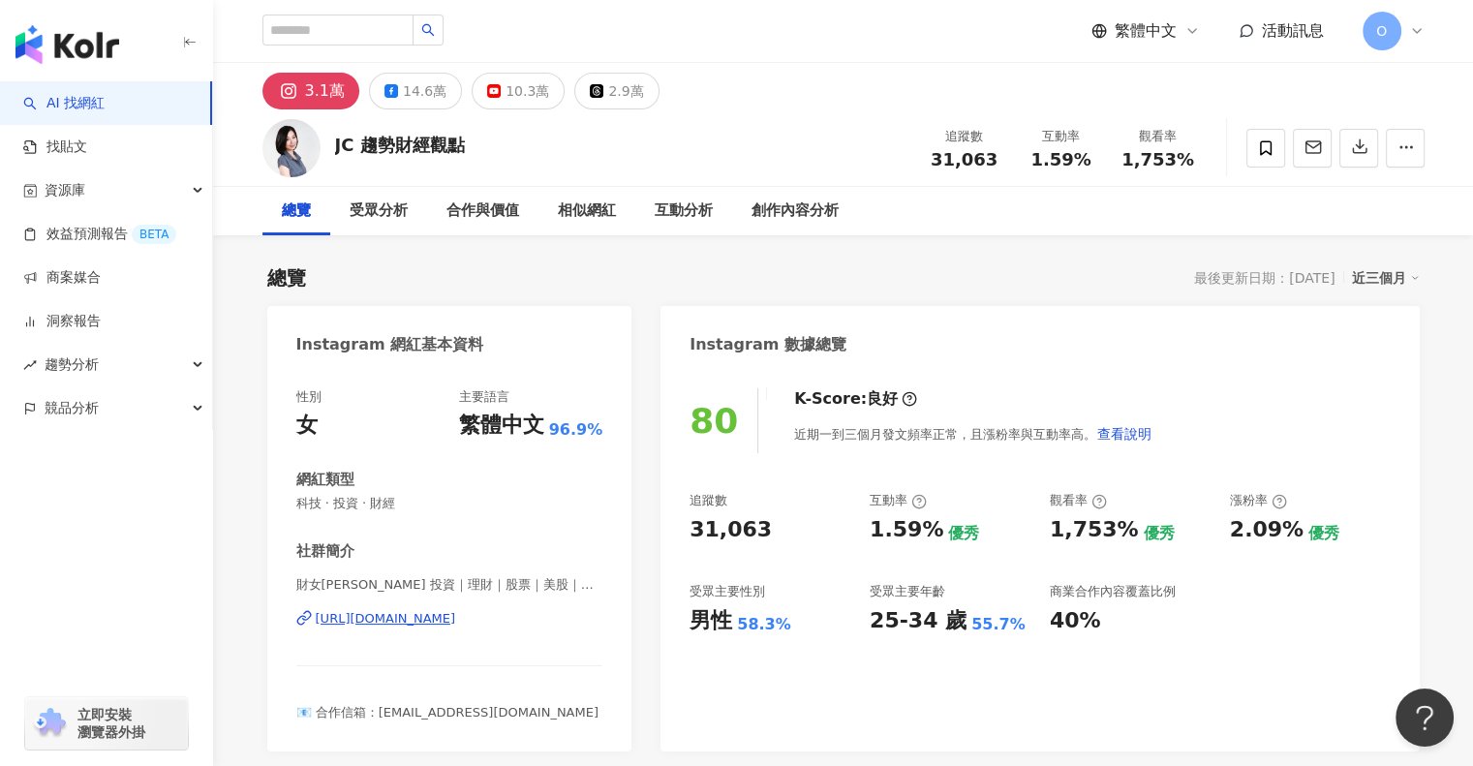
click at [906, 266] on div "總覽 最後更新日期：[DATE] 近三個月" at bounding box center [843, 277] width 1152 height 27
click at [507, 98] on div "10.3萬" at bounding box center [527, 90] width 44 height 27
click at [505, 96] on div "10.3萬" at bounding box center [527, 90] width 44 height 27
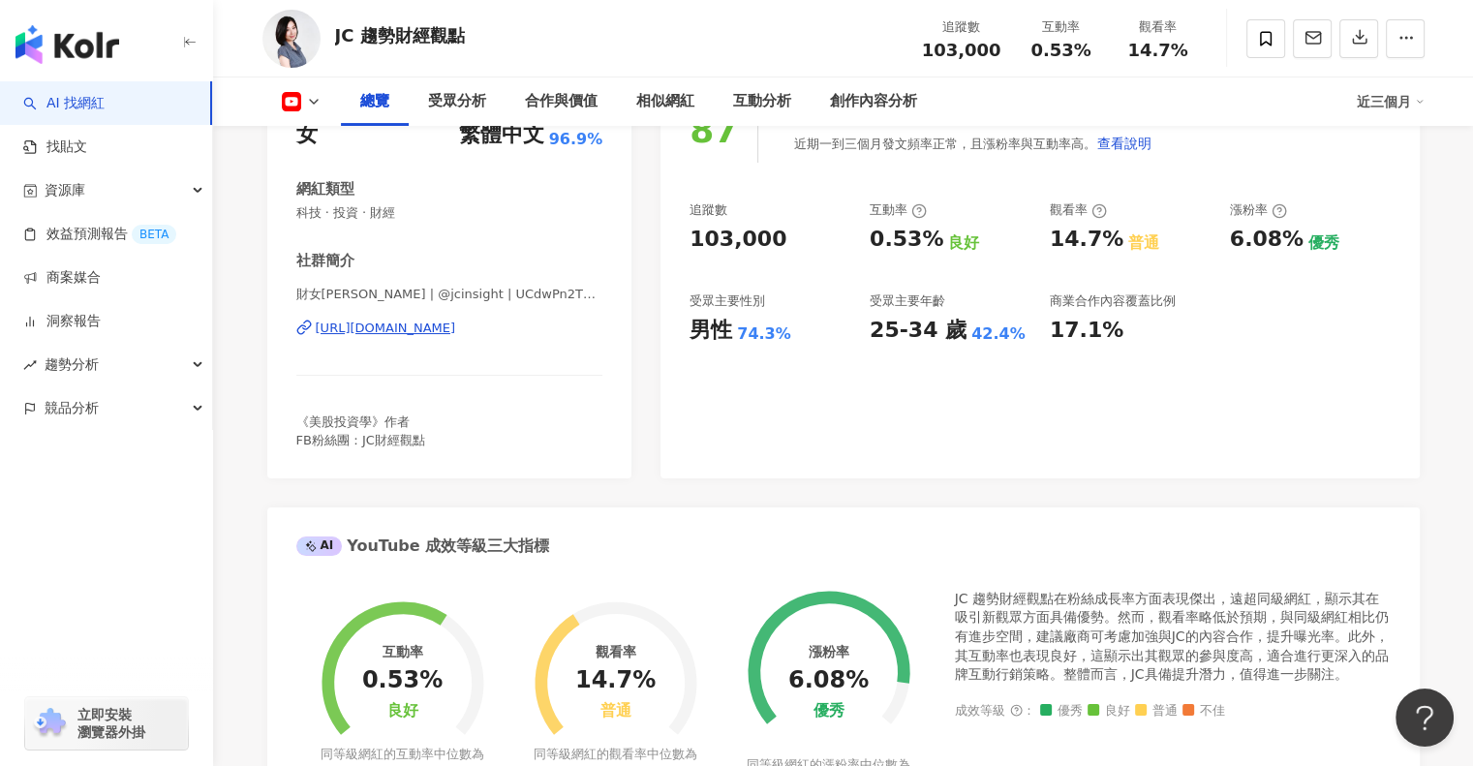
scroll to position [194, 0]
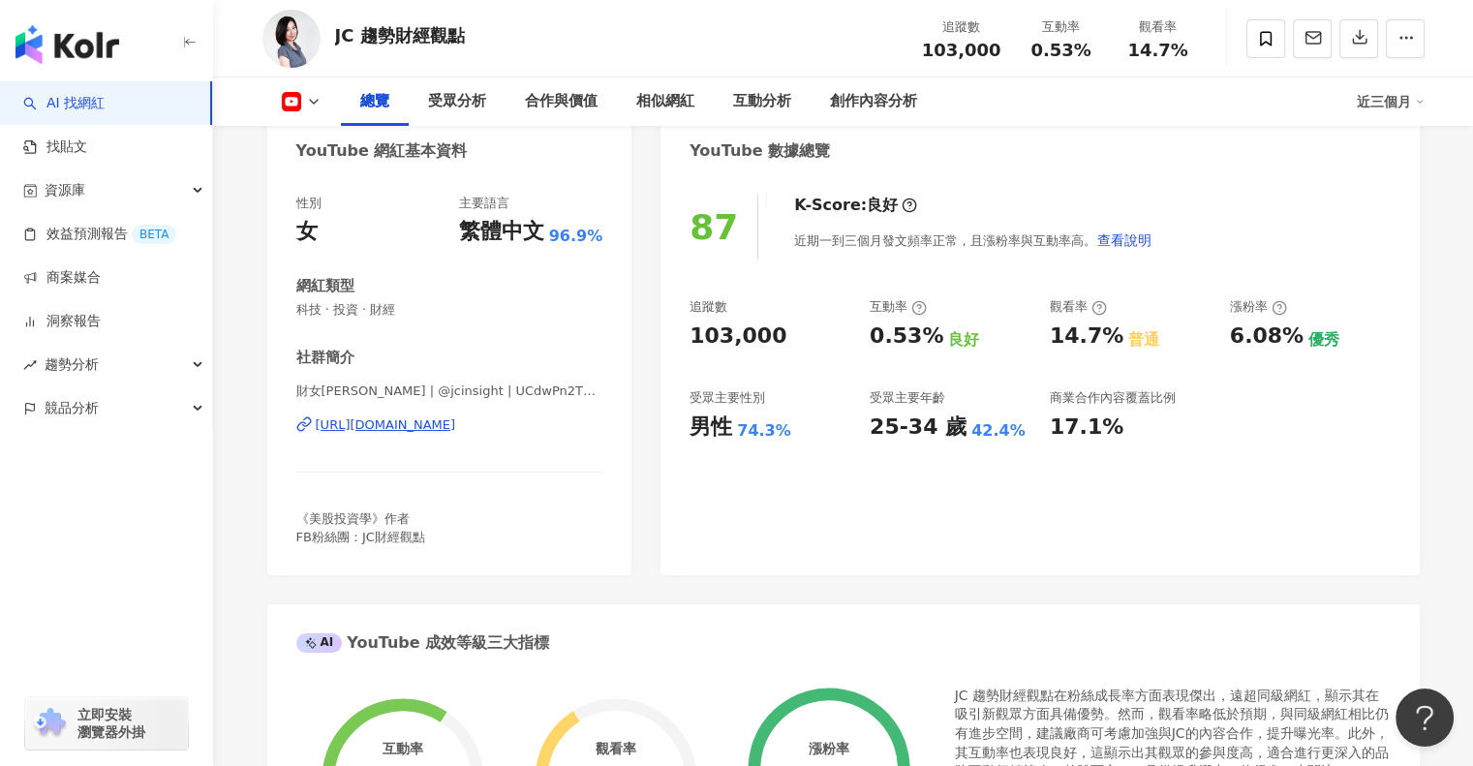
click at [1390, 448] on div "87 K-Score : 良好 近期一到三個月發文頻率正常，且漲粉率與互動率高。 查看說明 追蹤數 103,000 互動率 0.53% 良好 觀看率 14.7…" at bounding box center [1039, 375] width 758 height 400
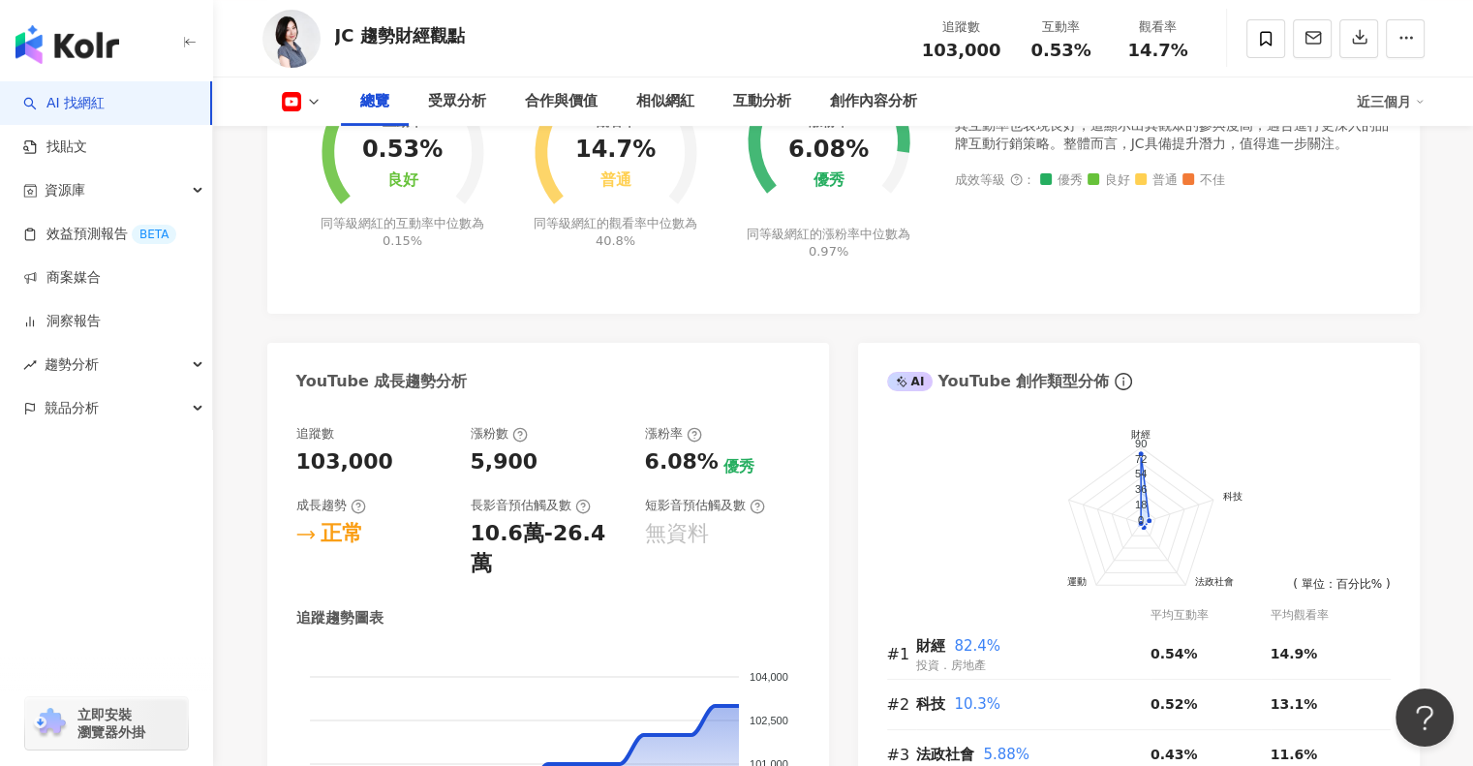
scroll to position [968, 0]
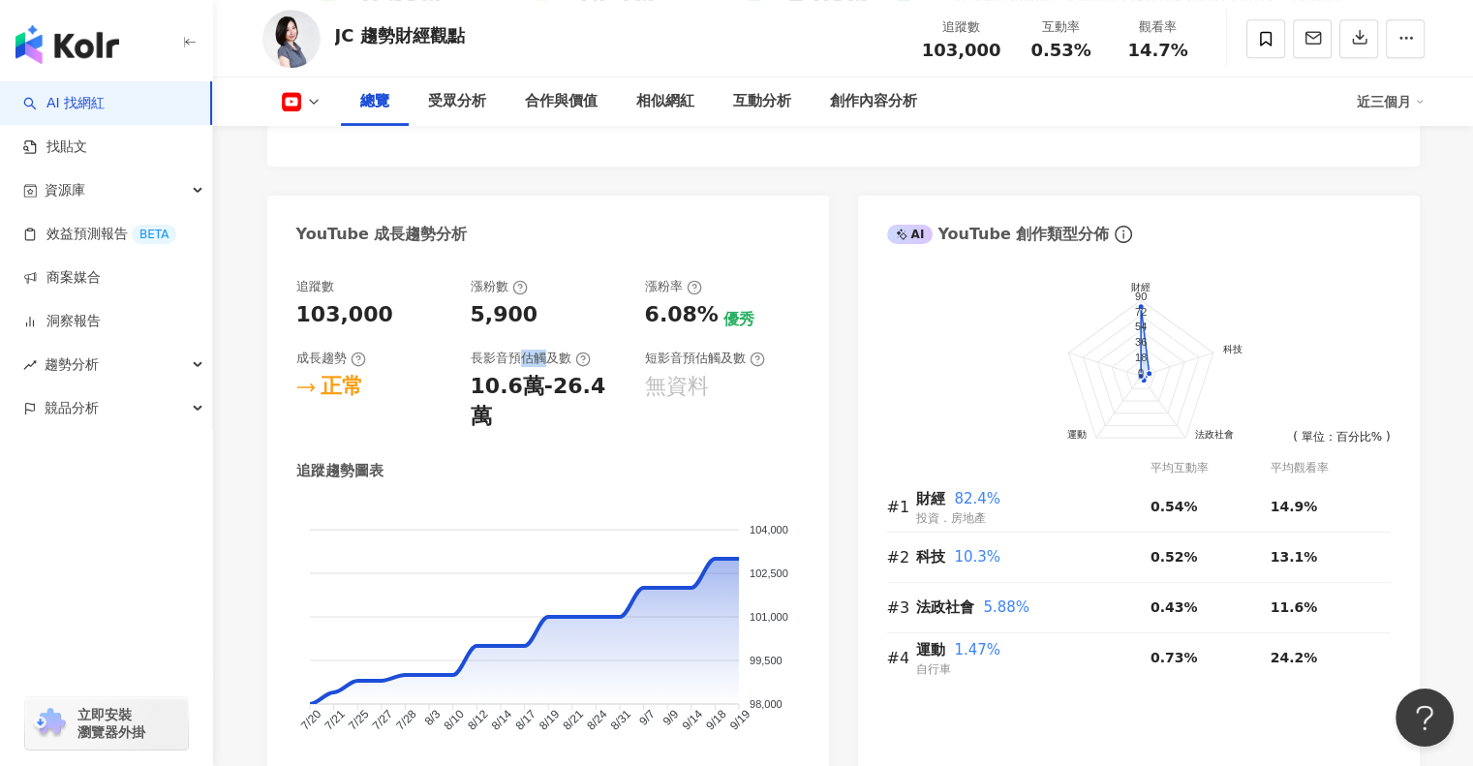
drag, startPoint x: 524, startPoint y: 371, endPoint x: 540, endPoint y: 387, distance: 23.3
click at [540, 387] on div "長影音預估觸及數 10.6萬-26.4萬" at bounding box center [548, 391] width 155 height 82
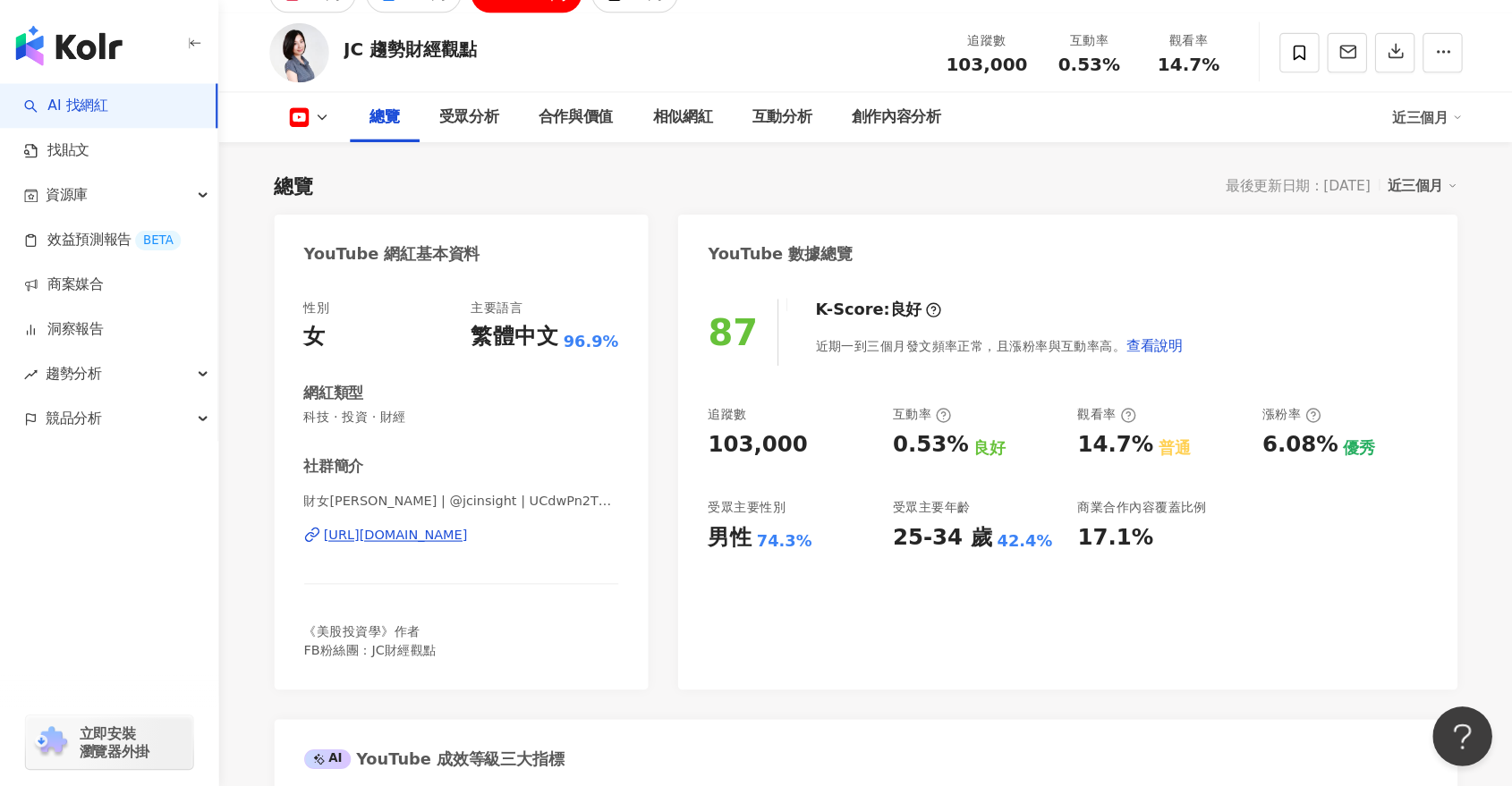
scroll to position [90, 0]
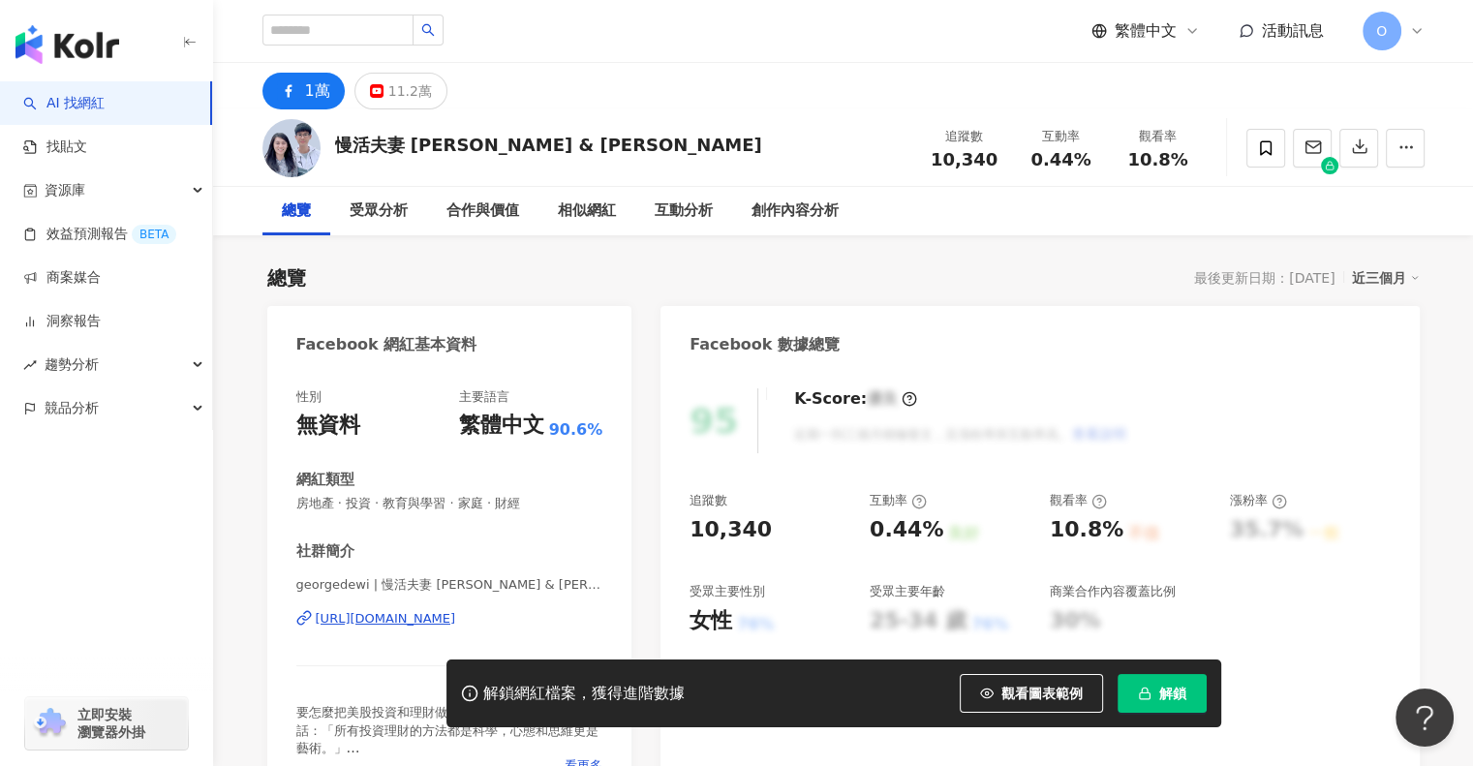
click at [1151, 682] on button "解鎖" at bounding box center [1162, 693] width 89 height 39
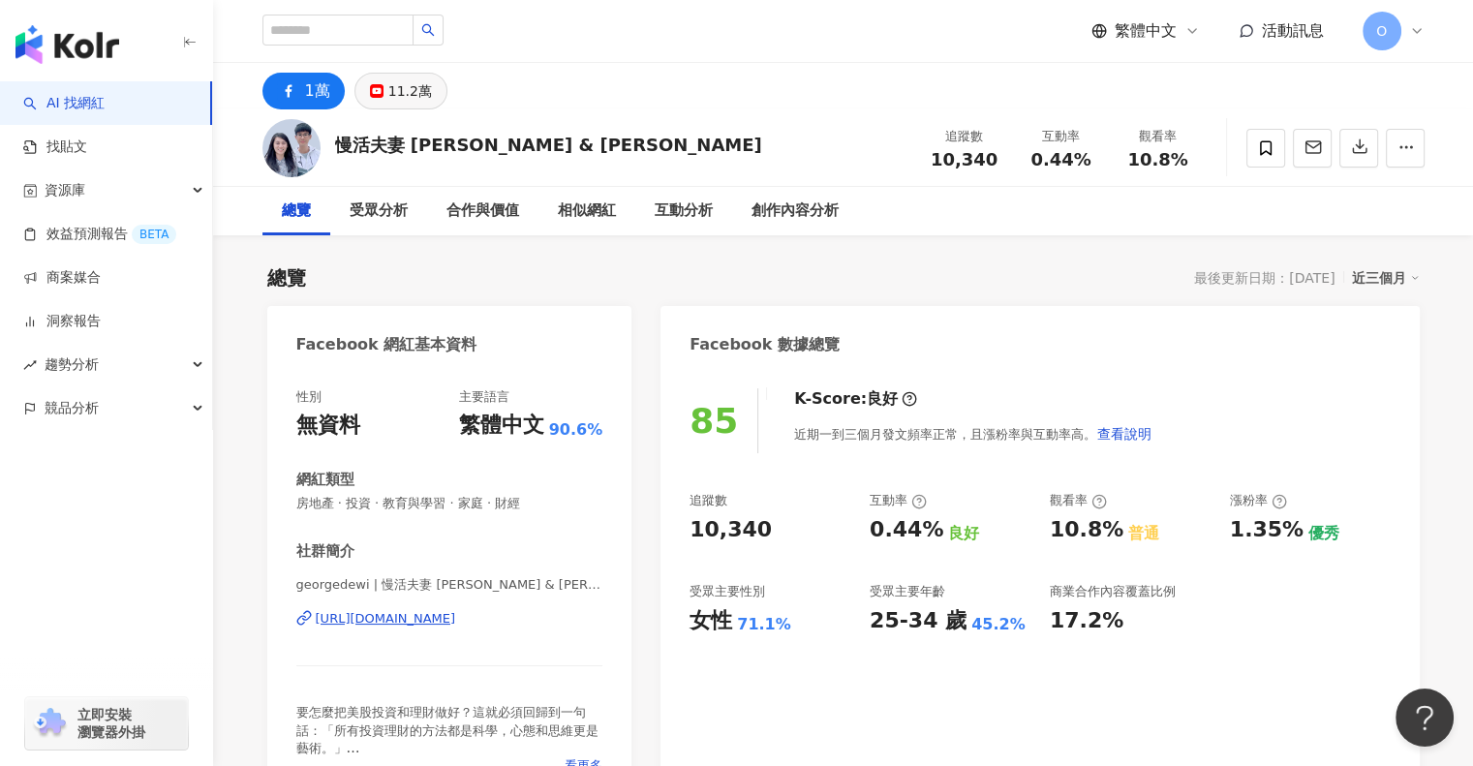
click at [412, 83] on div "11.2萬" at bounding box center [410, 90] width 44 height 27
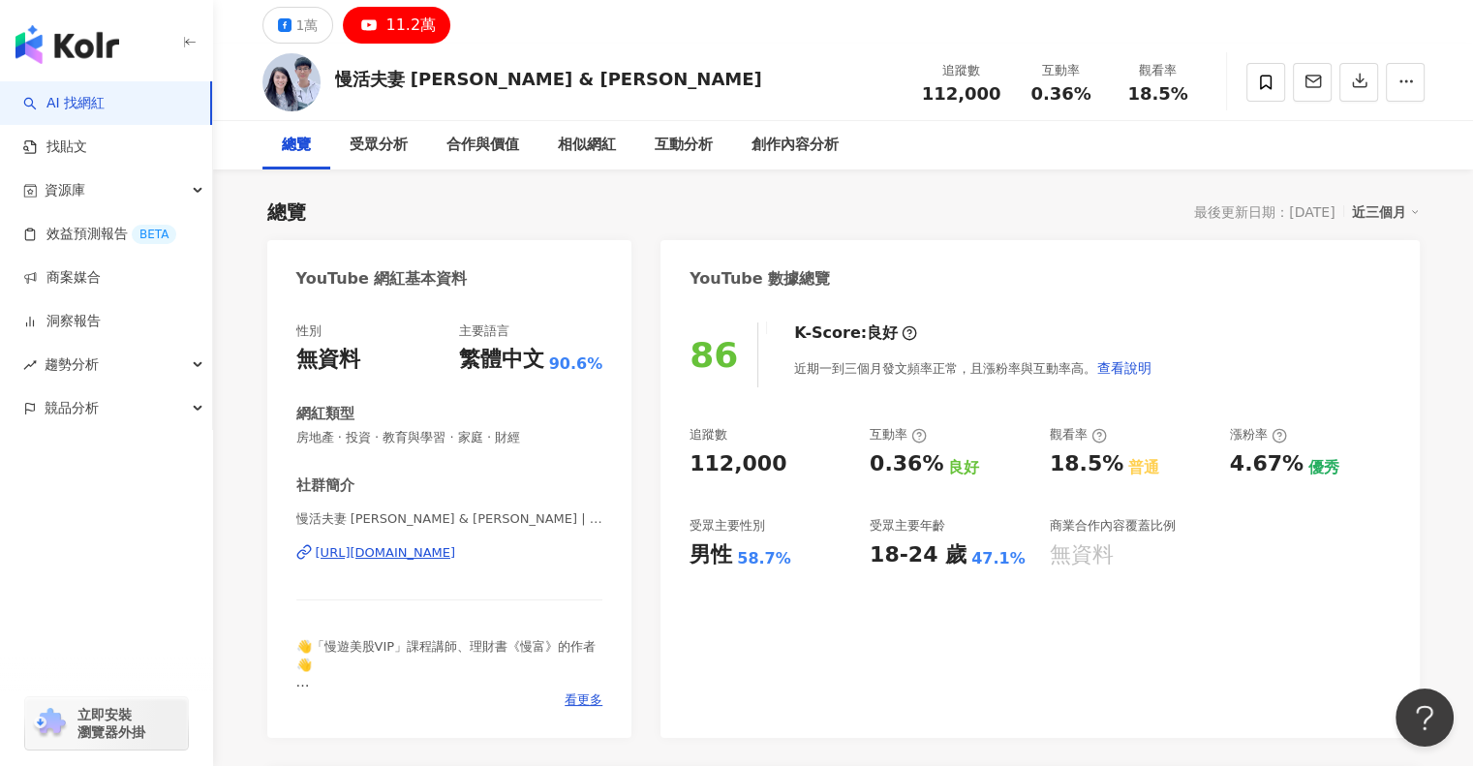
scroll to position [97, 0]
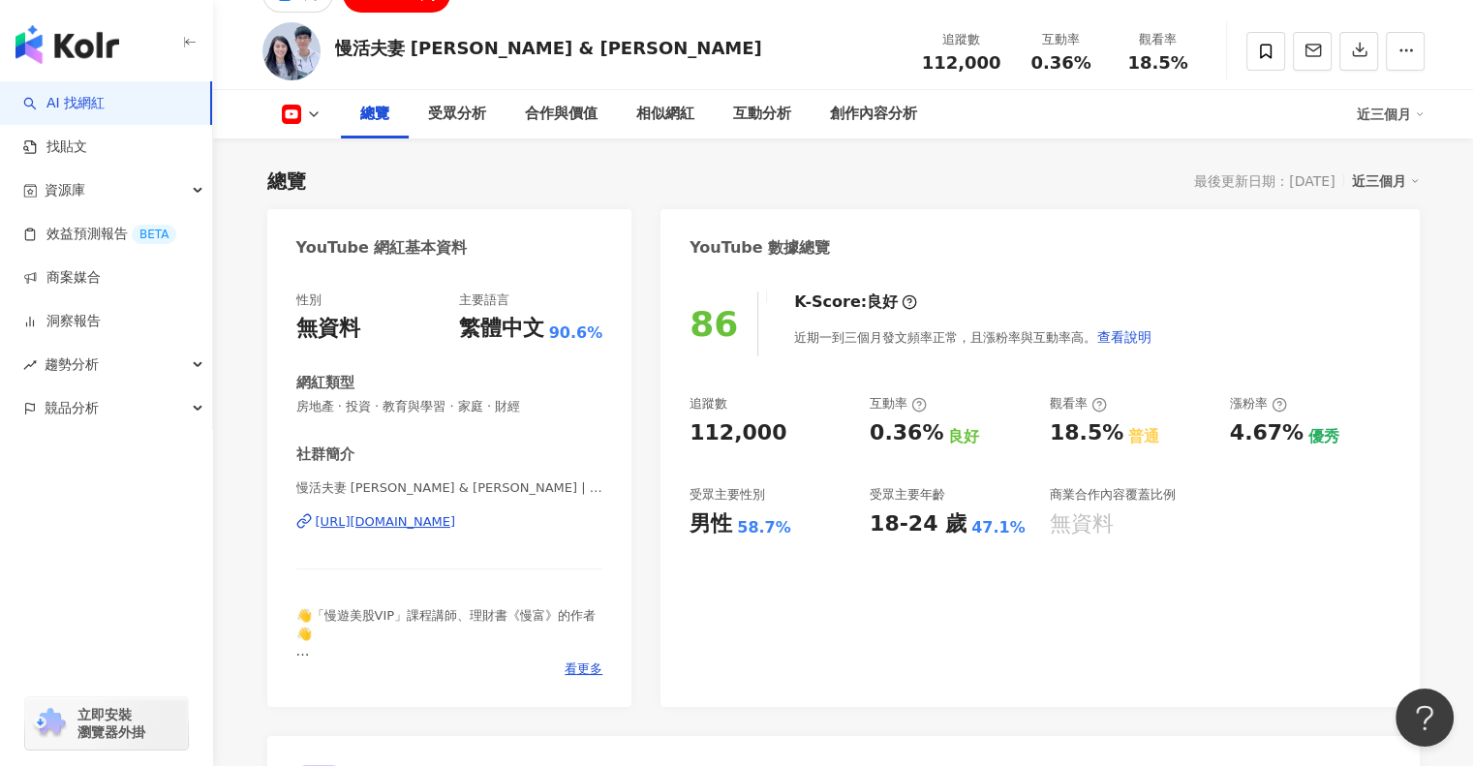
click at [485, 489] on span "慢活夫妻 George & Dewi | @georgedewi | UCVNqvJSKVl0bsdb15gKUZfg" at bounding box center [449, 487] width 307 height 17
click at [595, 670] on span "看更多" at bounding box center [584, 668] width 38 height 17
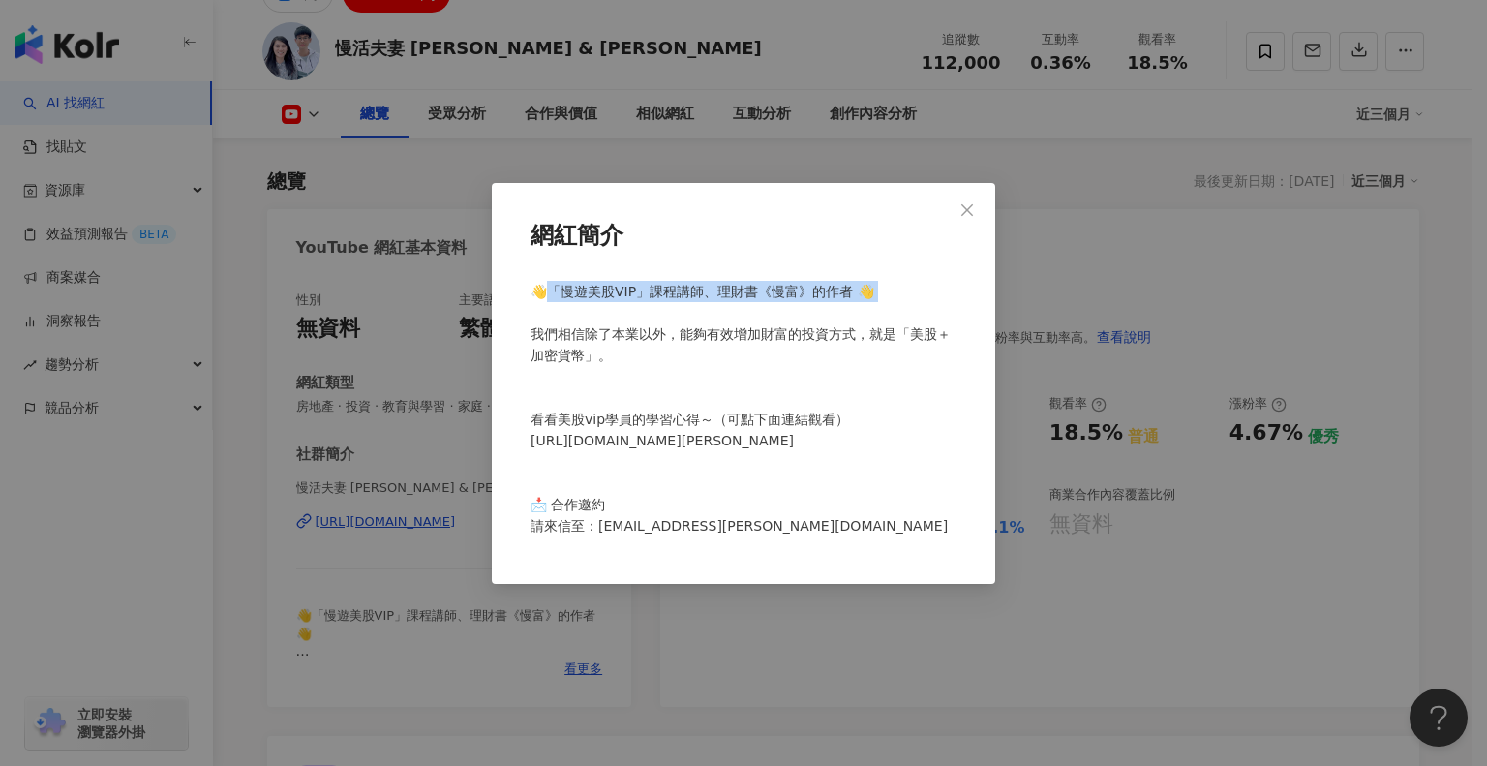
drag, startPoint x: 540, startPoint y: 269, endPoint x: 685, endPoint y: 301, distance: 147.8
click at [685, 301] on div "👋「慢遊美股VIP」課程講師、理財書《慢富》的作者 👋 我們相信除了本業以外，能夠有效增加財富的投資方式，就是「美股＋加密貨幣」。 看看美股vip學員的學習心…" at bounding box center [744, 417] width 442 height 288
click at [676, 352] on div "👋「慢遊美股VIP」課程講師、理財書《慢富》的作者 👋 我們相信除了本業以外，能夠有效增加財富的投資方式，就是「美股＋加密貨幣」。 看看美股vip學員的學習心…" at bounding box center [744, 417] width 442 height 288
drag, startPoint x: 525, startPoint y: 278, endPoint x: 903, endPoint y: 290, distance: 377.8
click at [903, 290] on div "👋「慢遊美股VIP」課程講師、理財書《慢富》的作者 👋 我們相信除了本業以外，能夠有效增加財富的投資方式，就是「美股＋加密貨幣」。 看看美股vip學員的學習心…" at bounding box center [744, 417] width 442 height 288
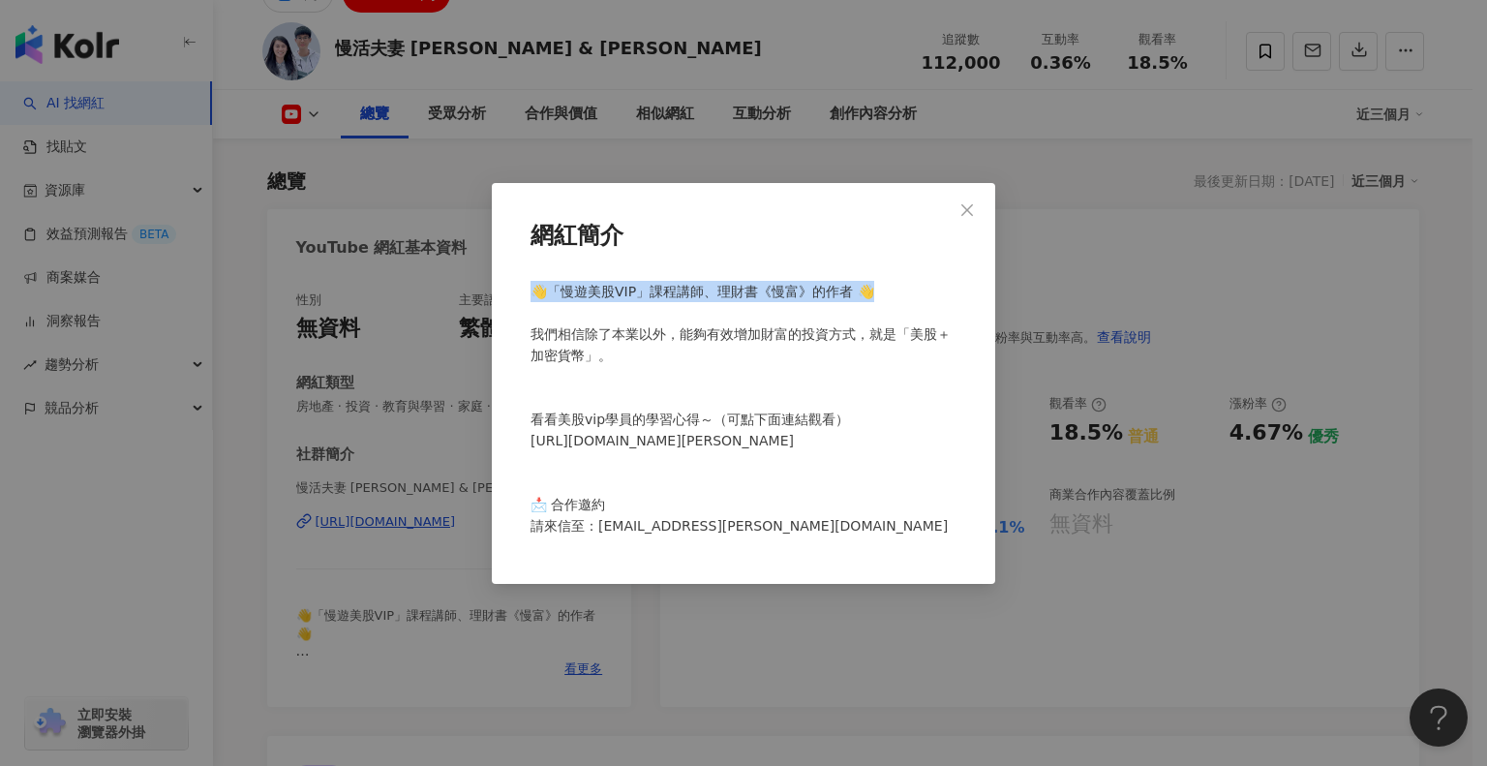
copy span "👋「慢遊美股VIP」課程講師、理財書《慢富》的作者 👋"
click at [953, 191] on button "Close" at bounding box center [967, 210] width 39 height 39
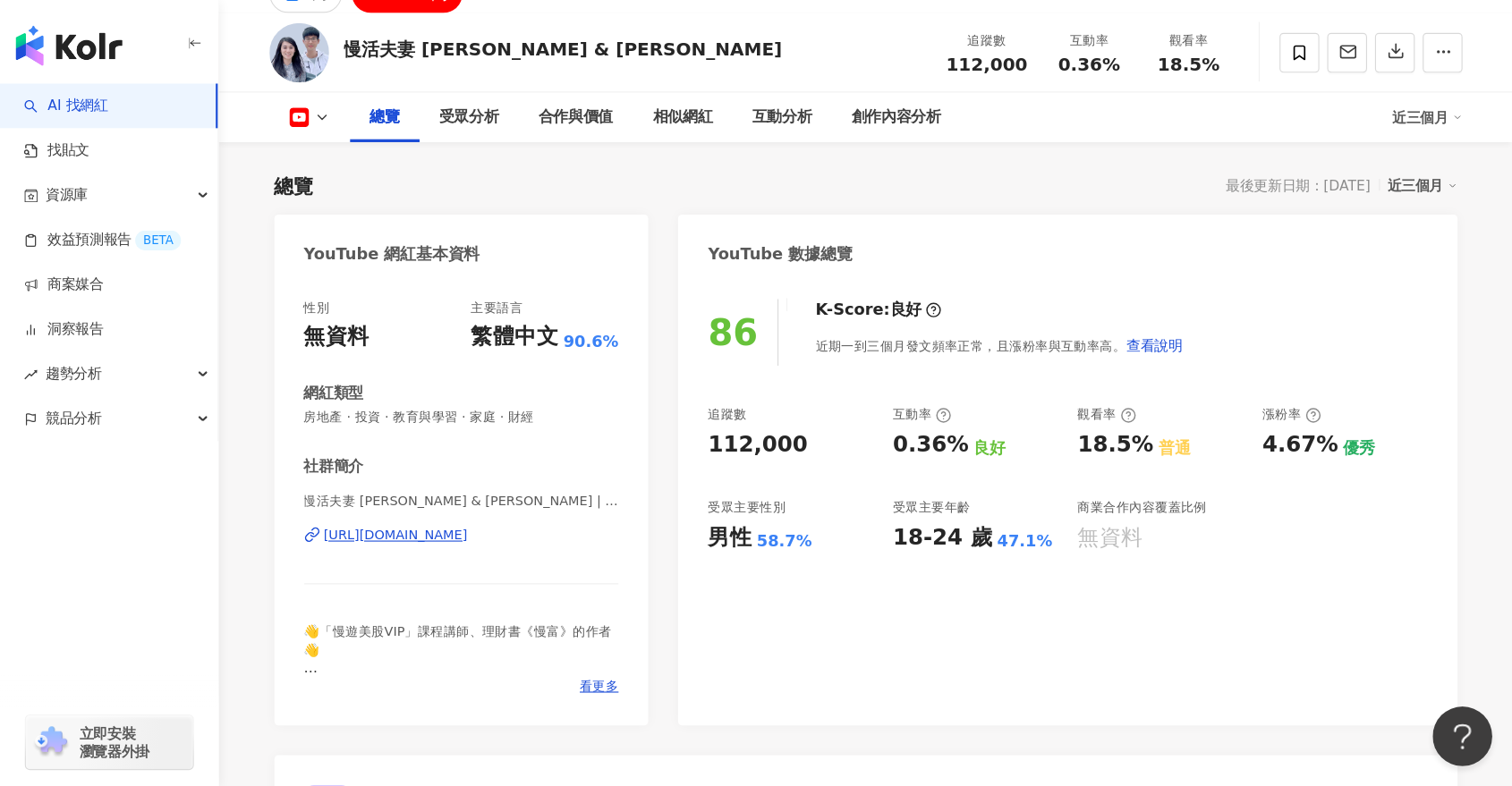
scroll to position [0, 0]
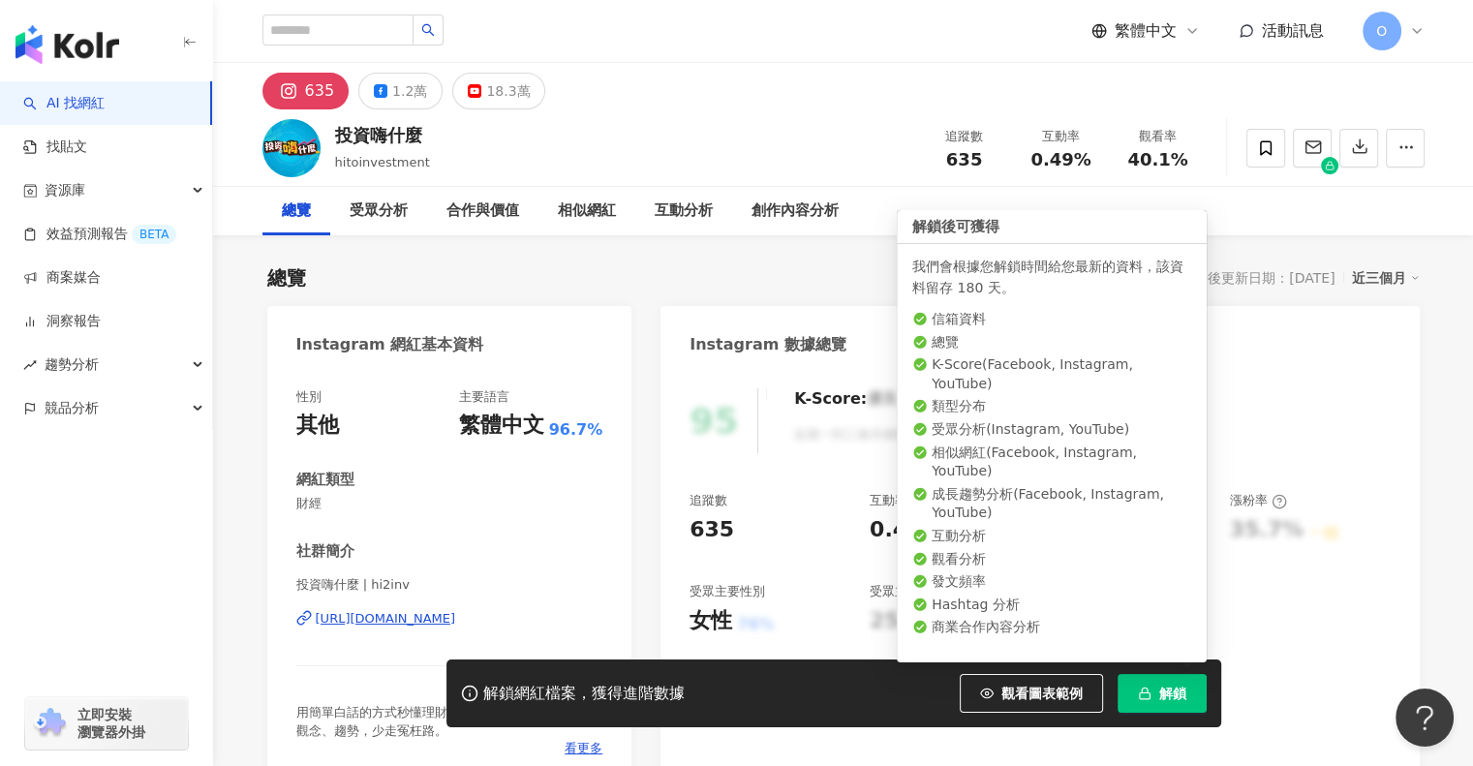
click at [1155, 697] on button "解鎖" at bounding box center [1162, 693] width 89 height 39
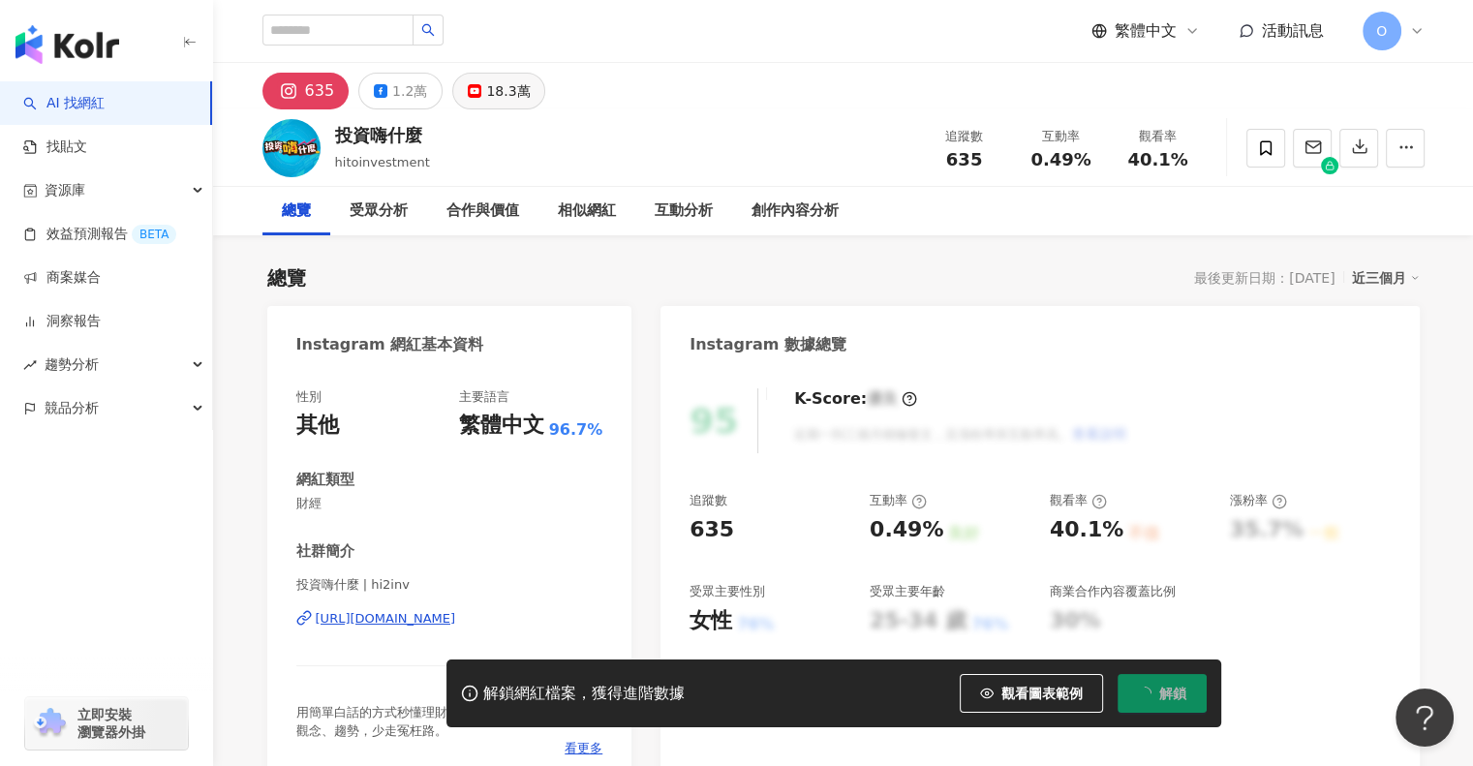
click at [490, 104] on div "18.3萬" at bounding box center [508, 90] width 44 height 27
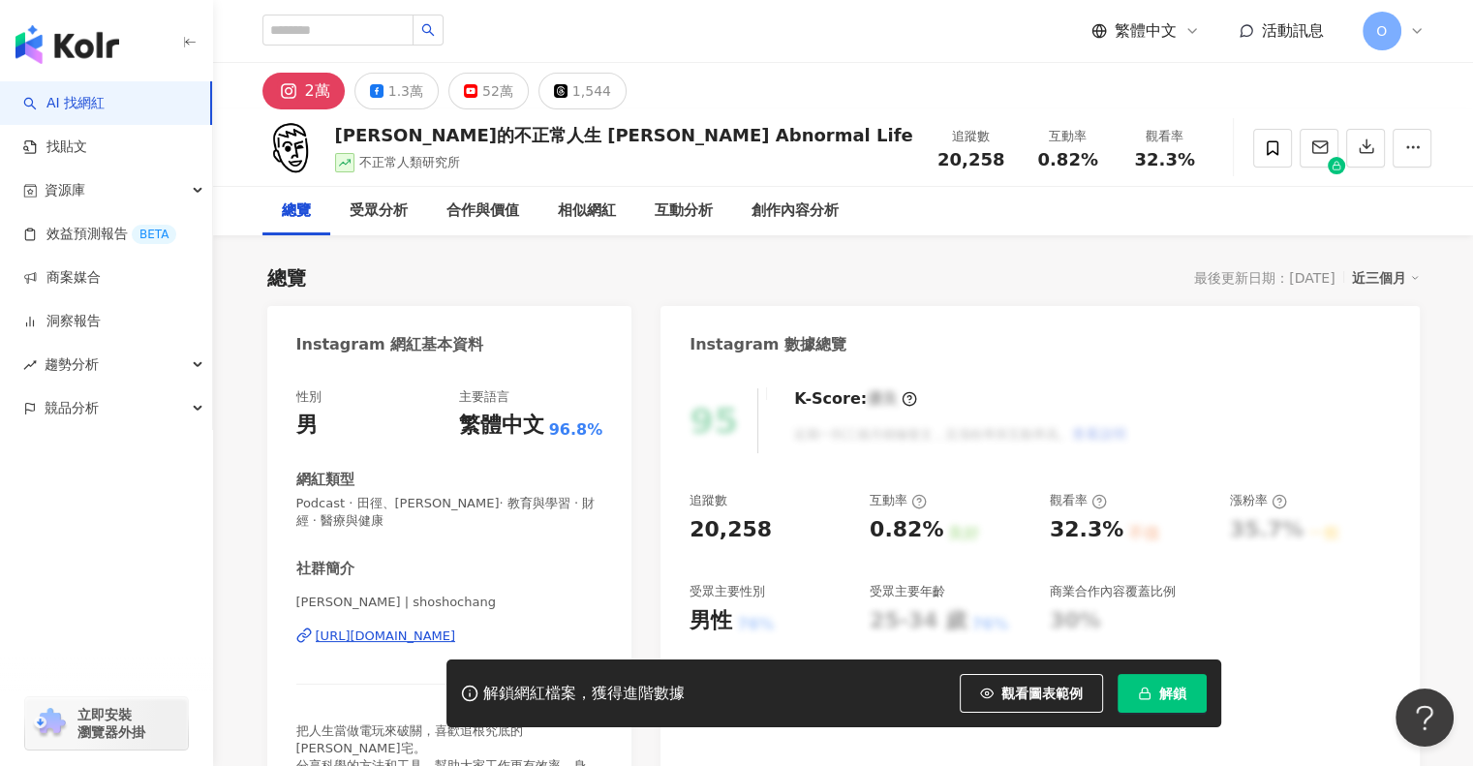
click at [1150, 692] on icon "button" at bounding box center [1145, 694] width 14 height 14
click at [474, 93] on button "52萬" at bounding box center [488, 91] width 80 height 37
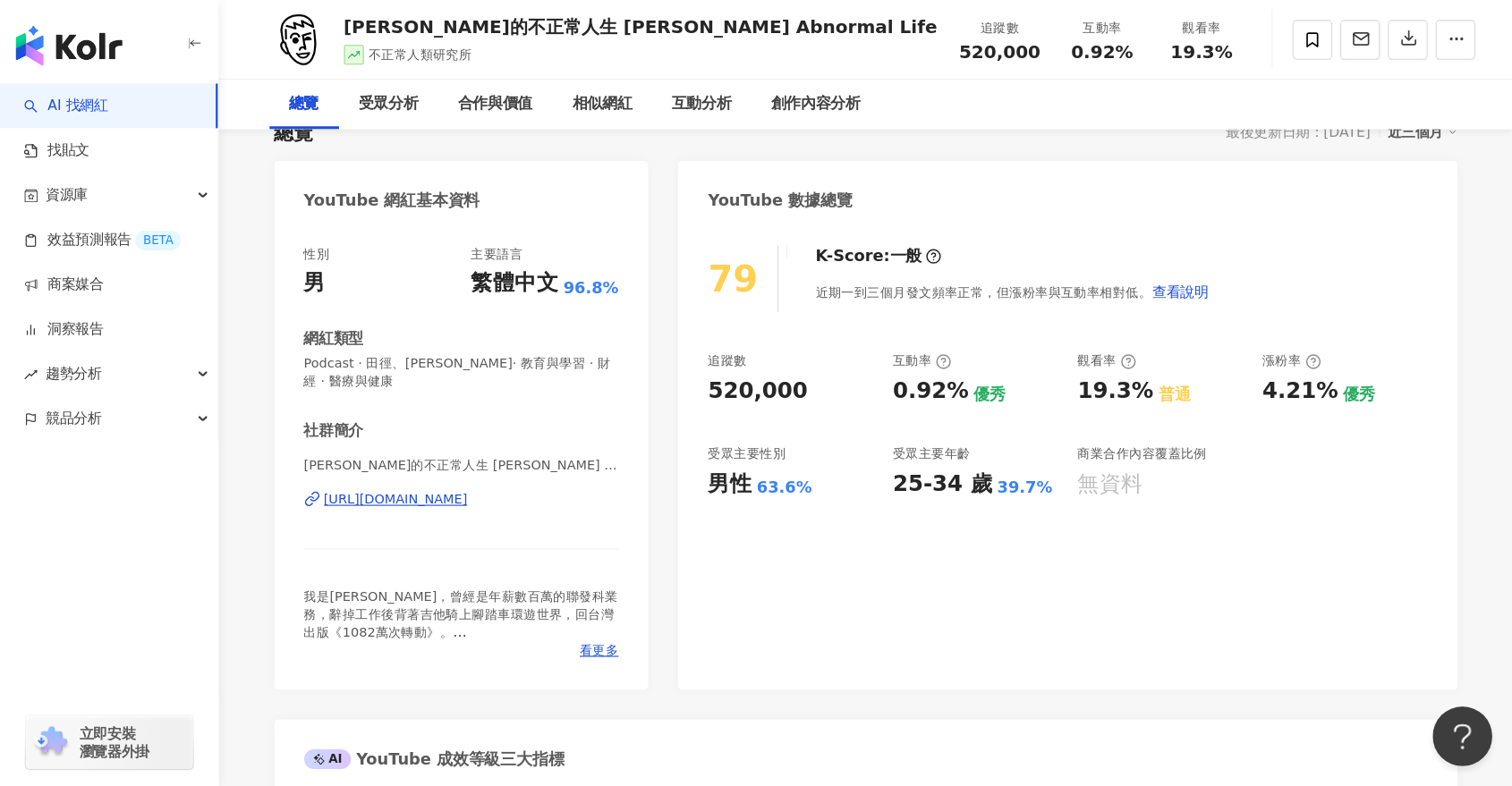
scroll to position [179, 0]
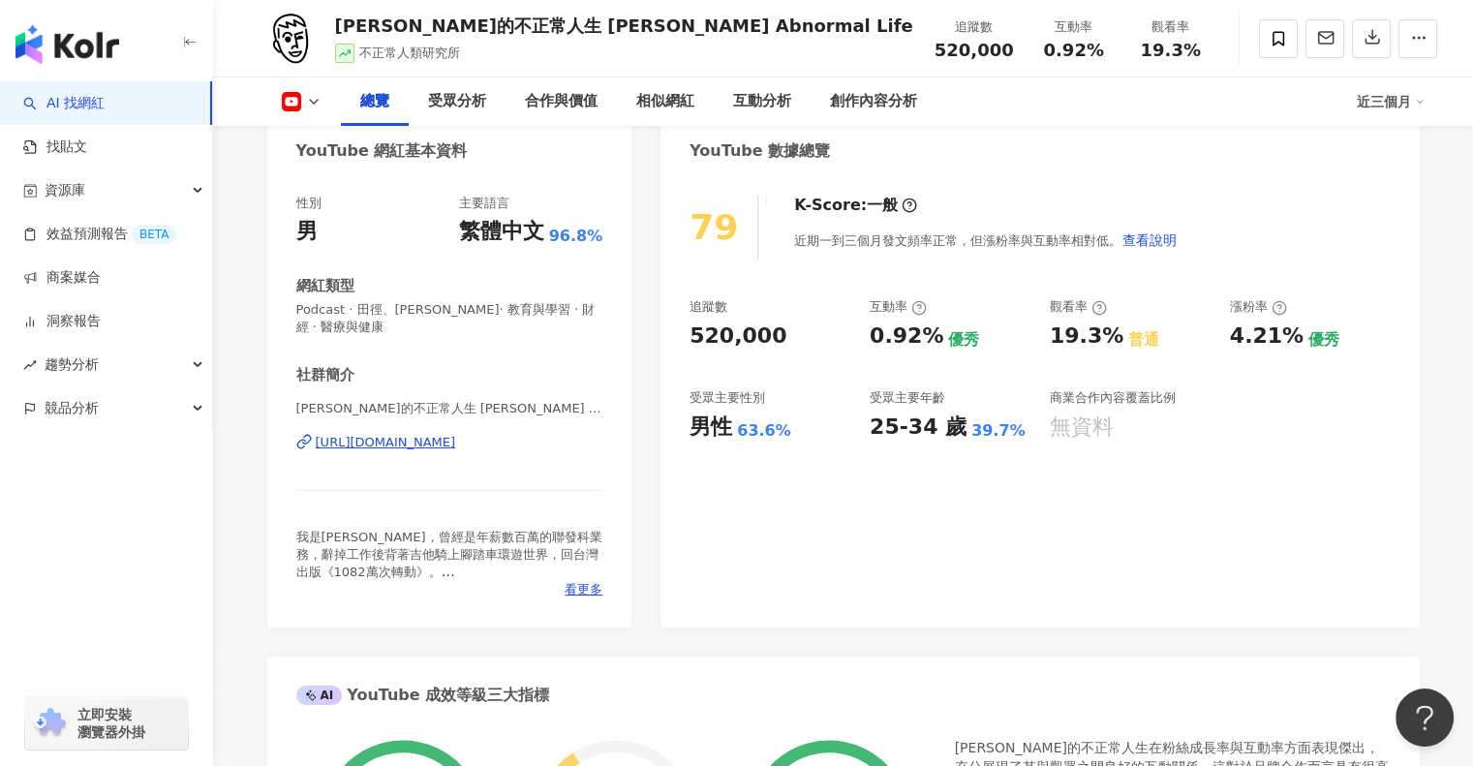
click at [1076, 551] on div "79 K-Score : 一般 近期一到三個月發文頻率正常，但漲粉率與互動率相對低。 查看說明 追蹤數 520,000 互動率 0.92% 優秀 觀看率 19…" at bounding box center [1039, 401] width 758 height 452
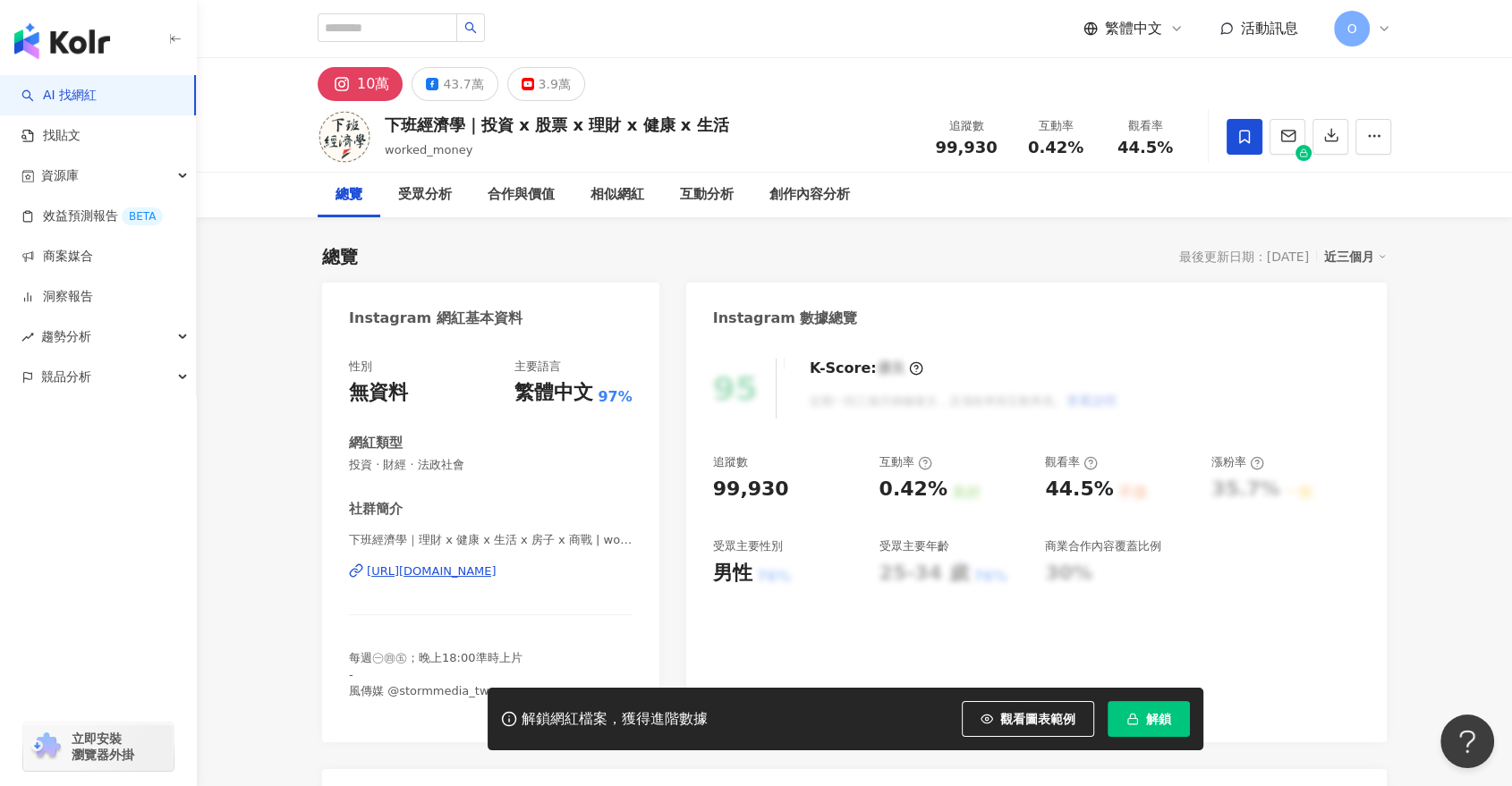
drag, startPoint x: 1095, startPoint y: 260, endPoint x: 1113, endPoint y: 603, distance: 343.5
click at [1095, 260] on div "總覽 最後更新日期：[DATE] 近三個月" at bounding box center [854, 256] width 1064 height 25
click at [1173, 707] on button "解鎖" at bounding box center [1148, 719] width 82 height 36
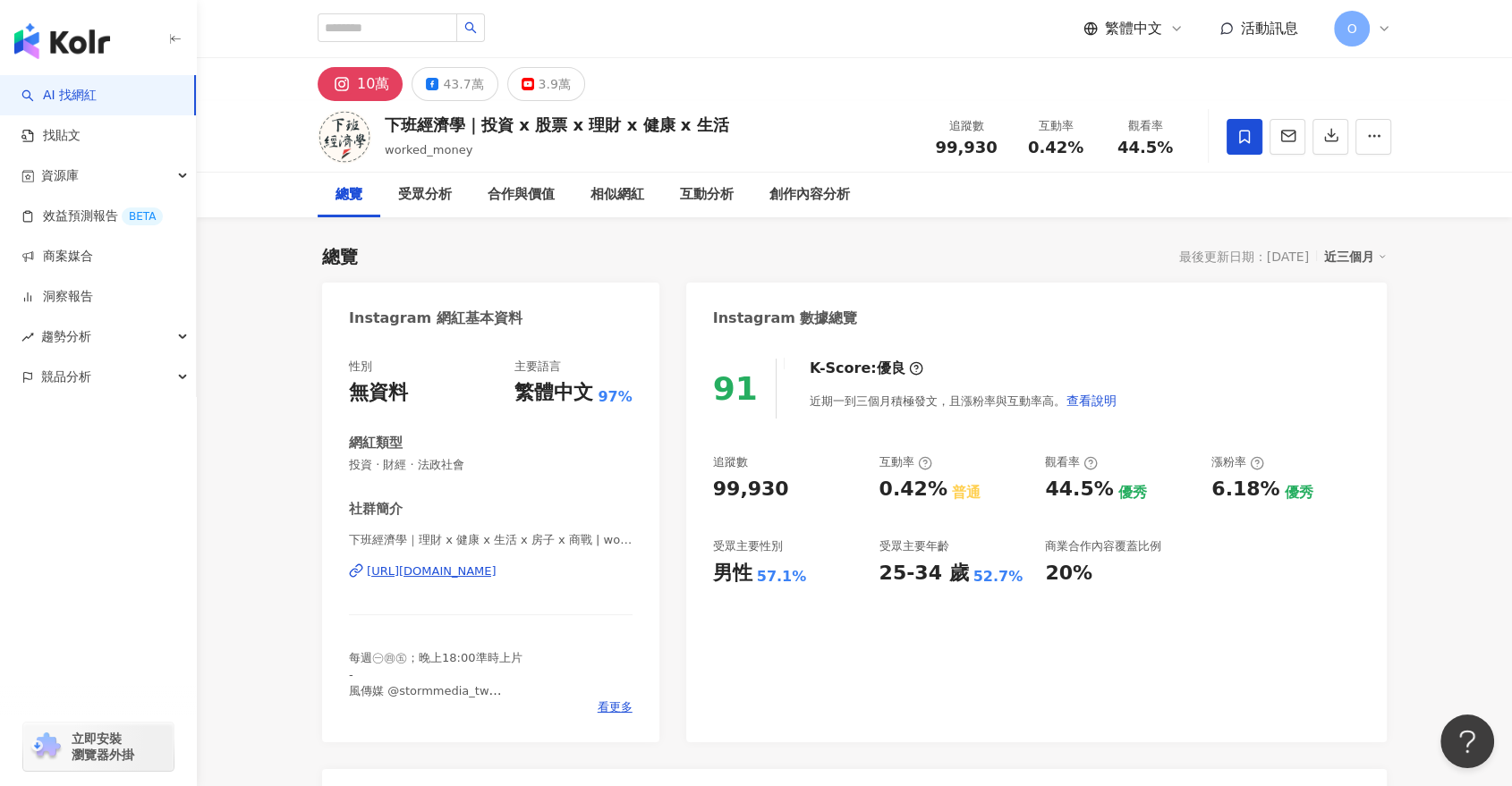
click at [588, 257] on div "總覽 最後更新日期：2025/10/9 近三個月" at bounding box center [854, 256] width 1064 height 25
click at [568, 91] on button "3.9萬" at bounding box center [546, 84] width 78 height 34
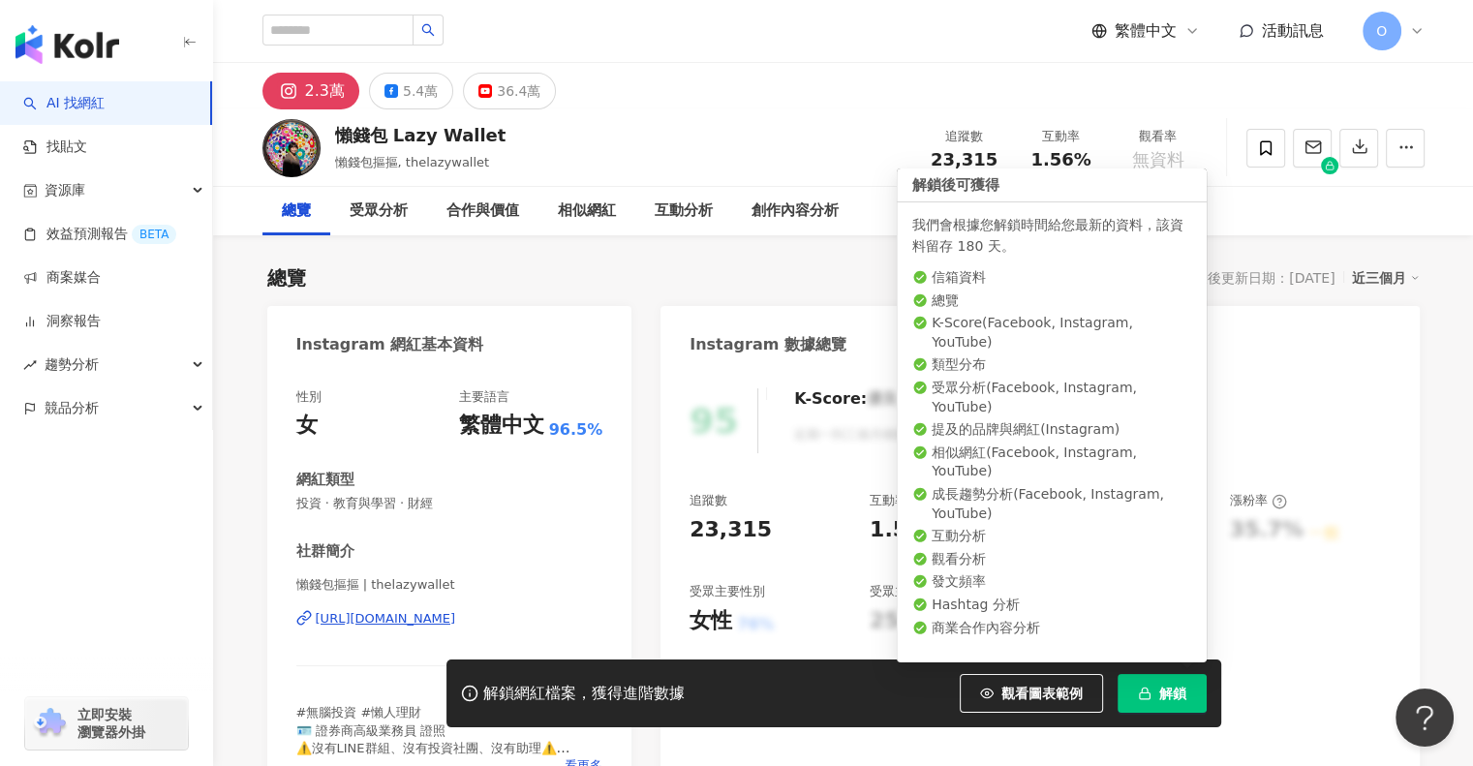
click at [1134, 695] on button "解鎖" at bounding box center [1162, 693] width 89 height 39
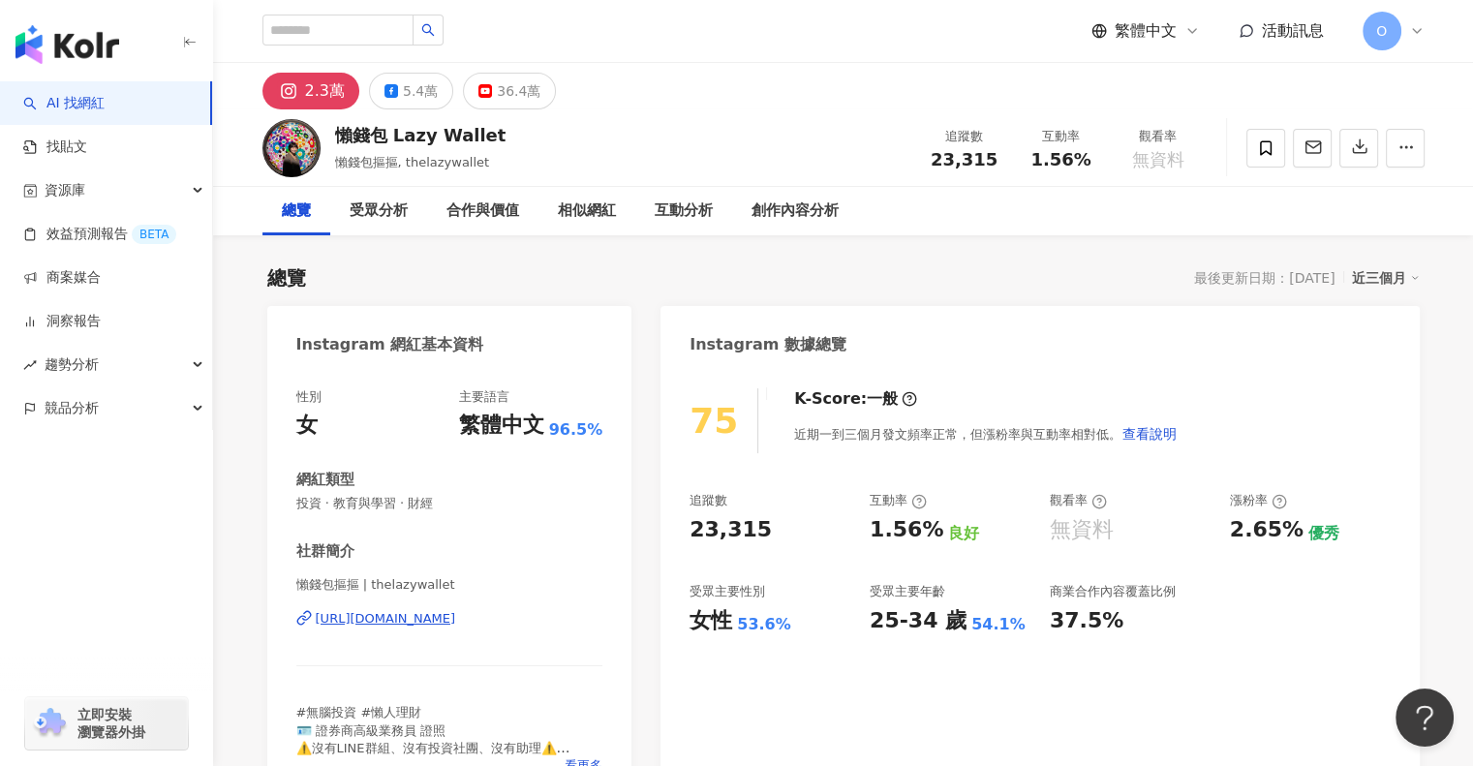
click at [1059, 336] on div "Instagram 數據總覽" at bounding box center [1039, 337] width 758 height 63
click at [509, 96] on div "36.4萬" at bounding box center [519, 90] width 44 height 27
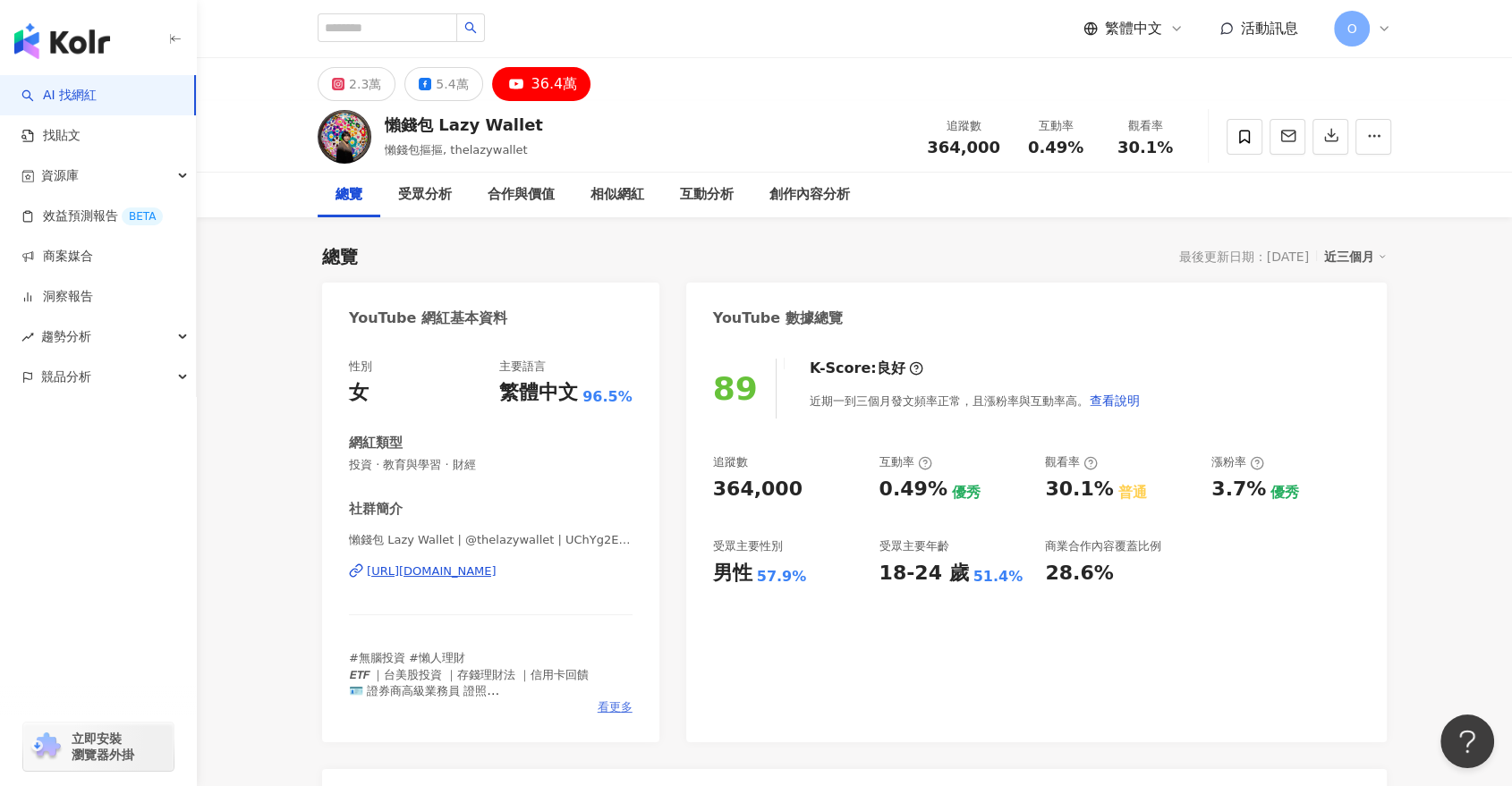
click at [628, 707] on span "看更多" at bounding box center [615, 707] width 35 height 16
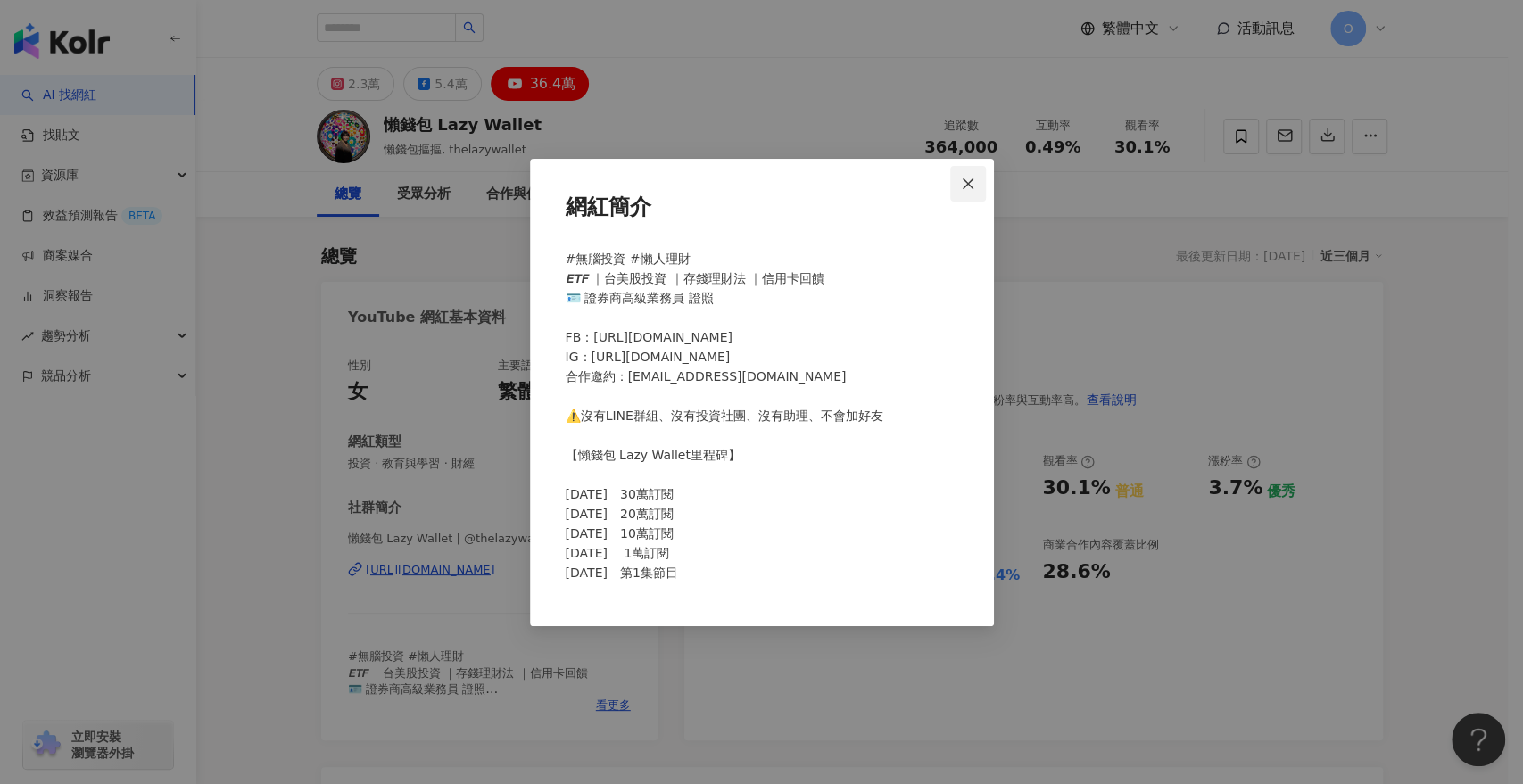
click at [966, 193] on button "Close" at bounding box center [967, 183] width 36 height 36
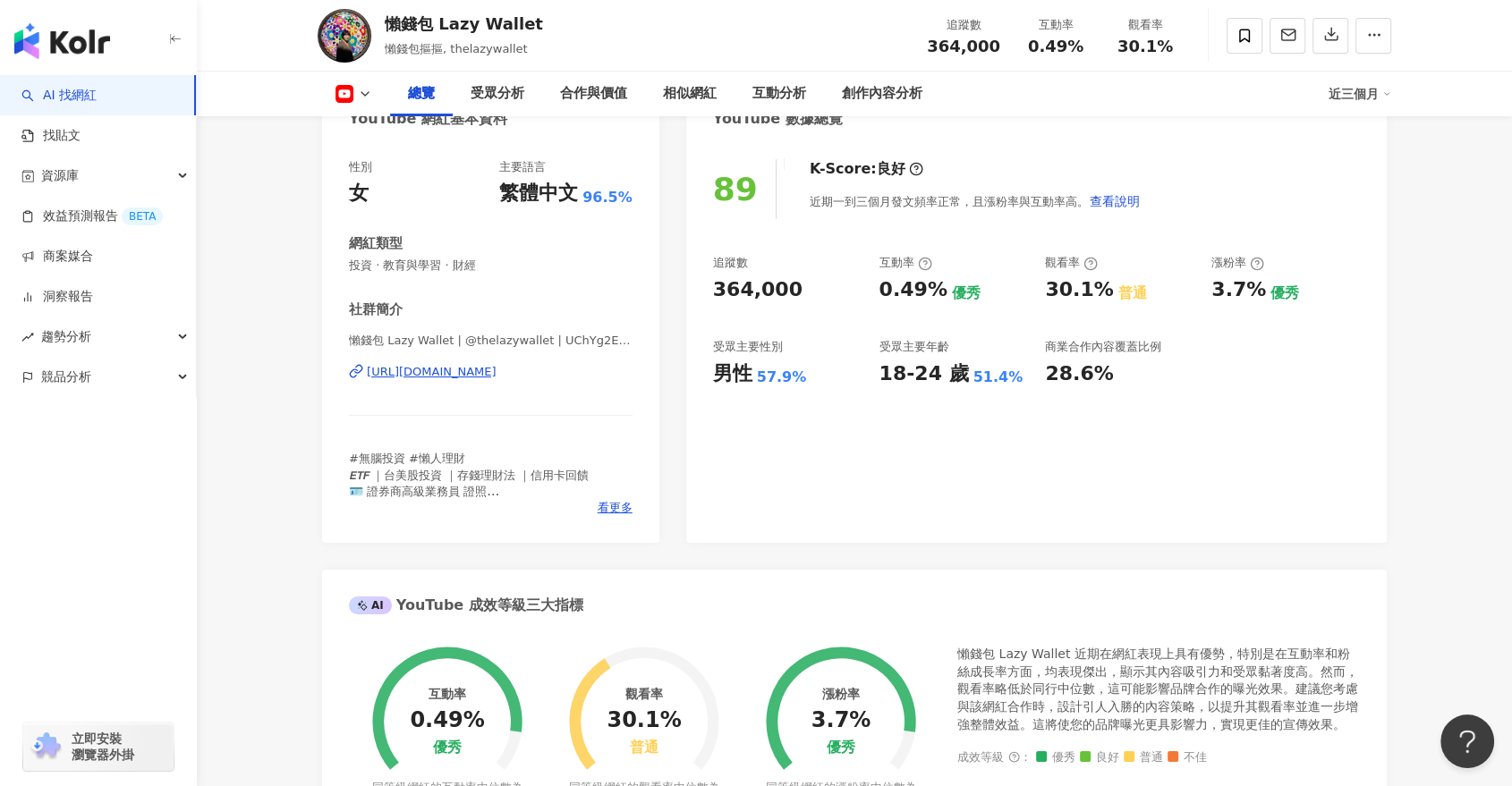
scroll to position [199, 0]
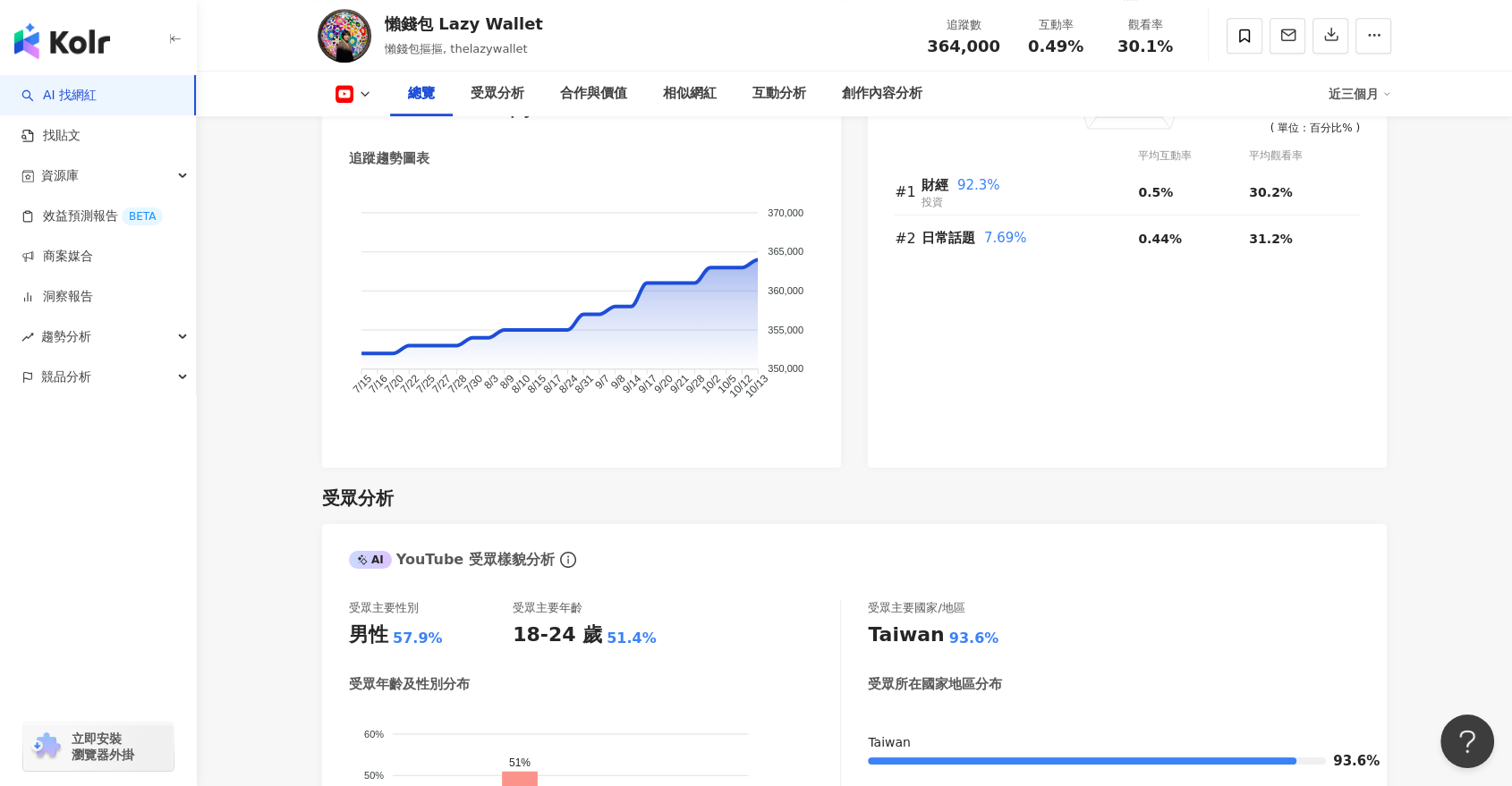
scroll to position [1391, 0]
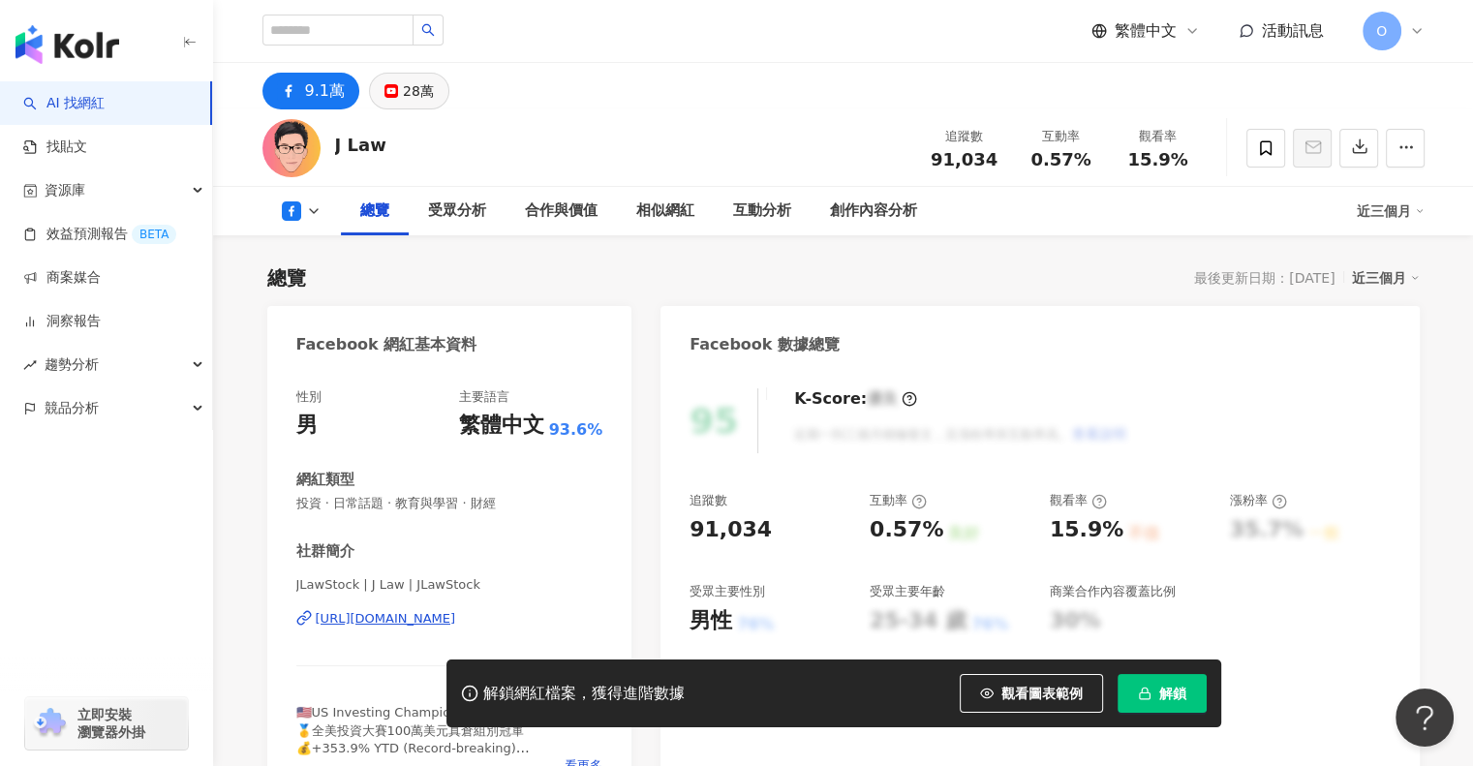
click at [403, 89] on div "28萬" at bounding box center [418, 90] width 31 height 27
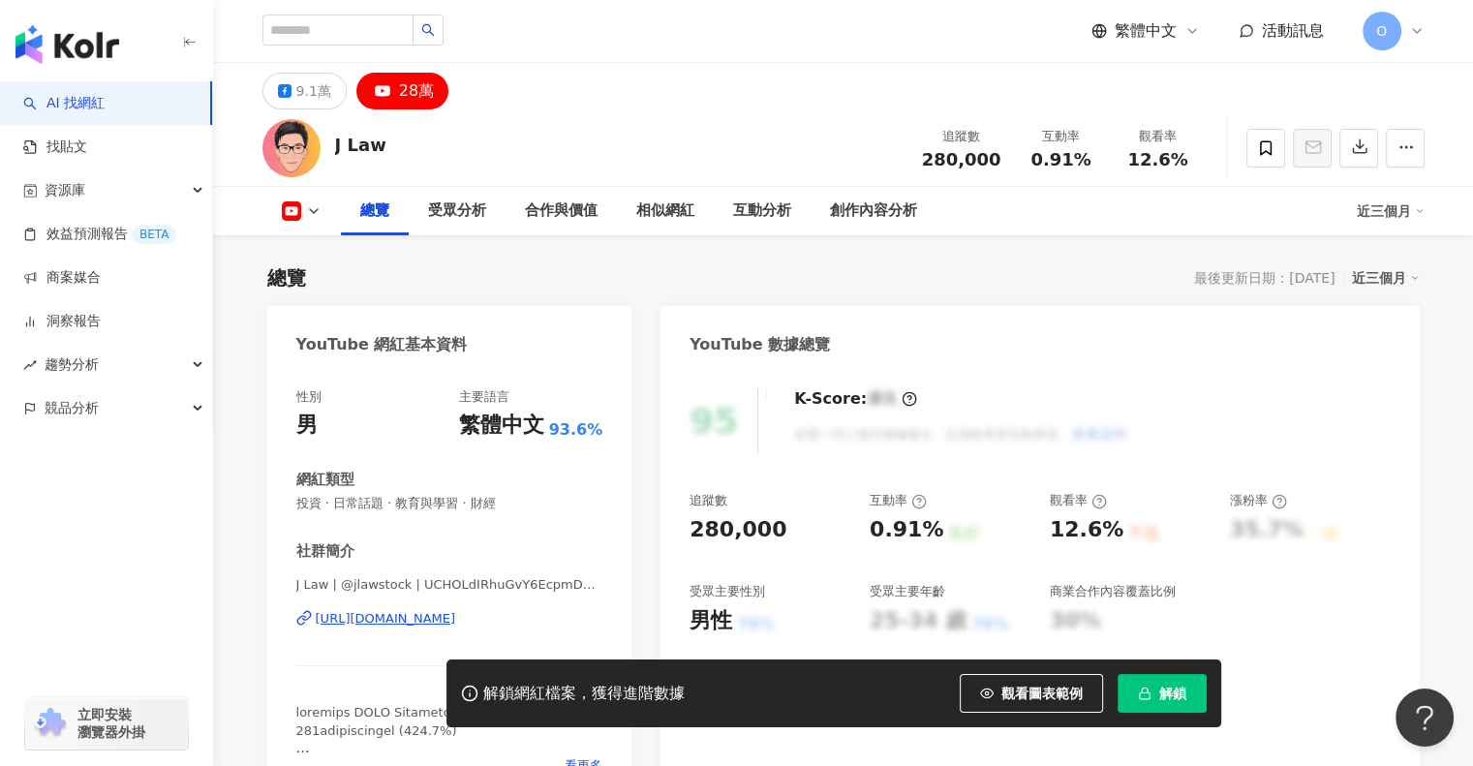
scroll to position [387, 0]
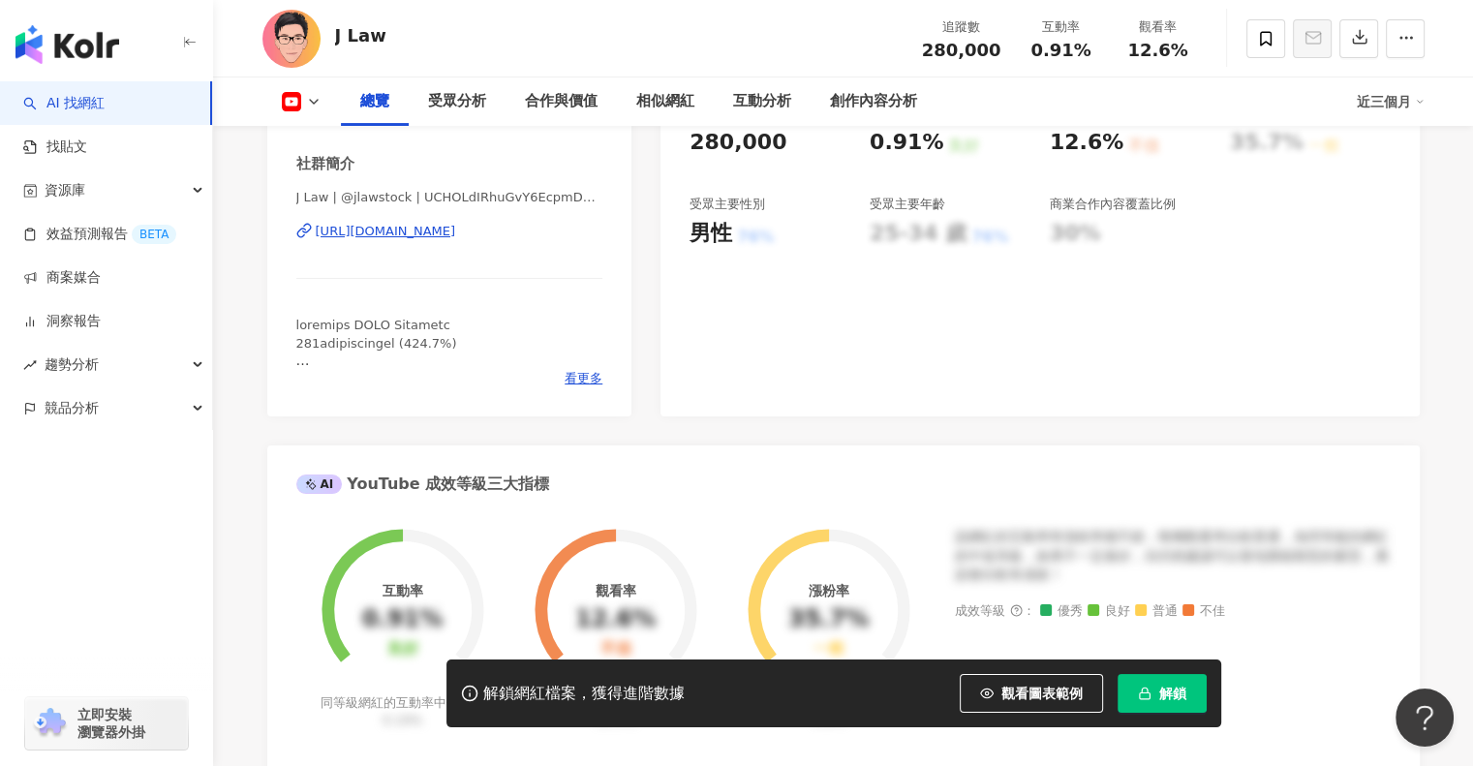
click at [1171, 693] on span "解鎖" at bounding box center [1172, 693] width 27 height 15
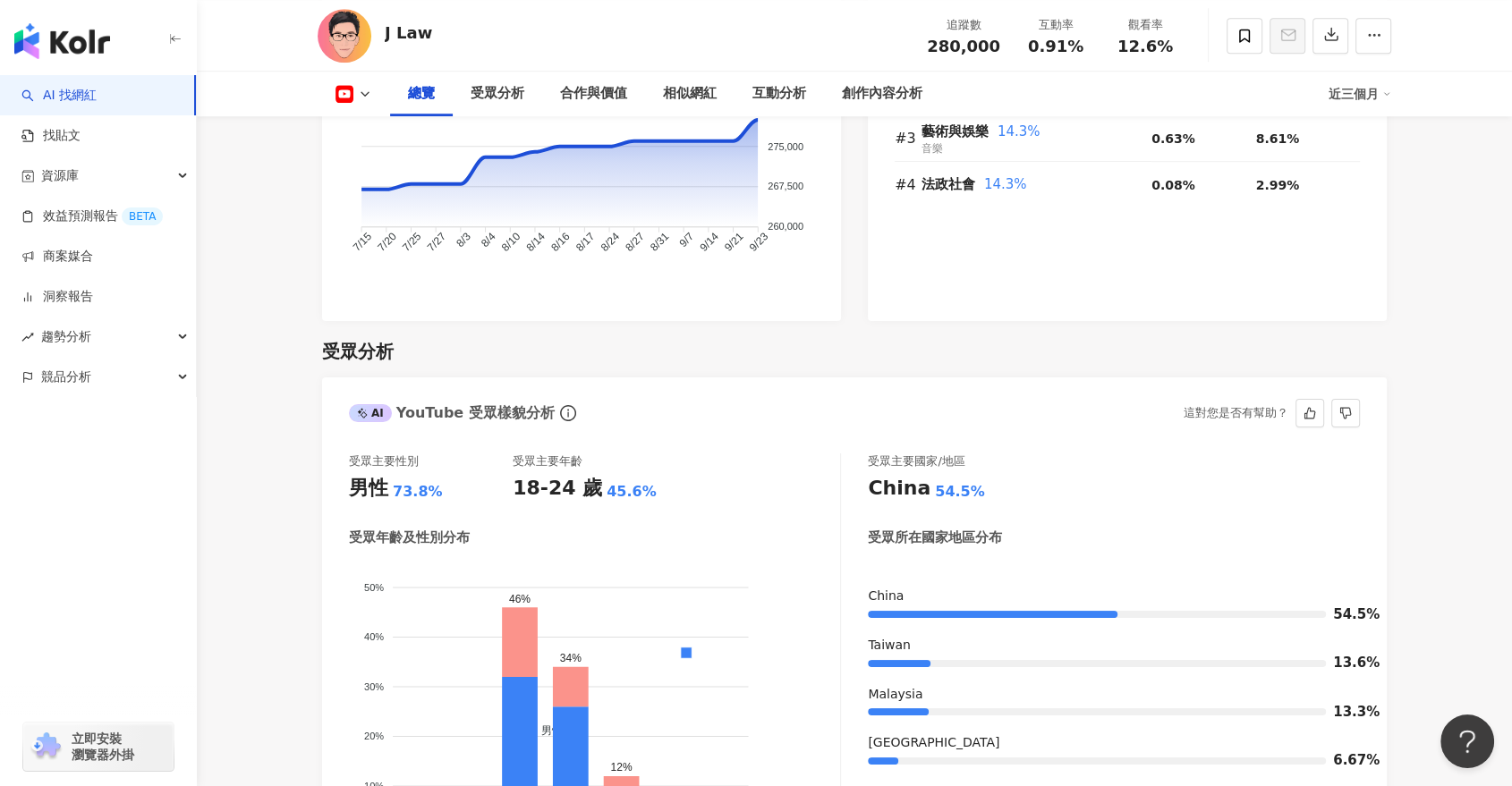
scroll to position [1451, 0]
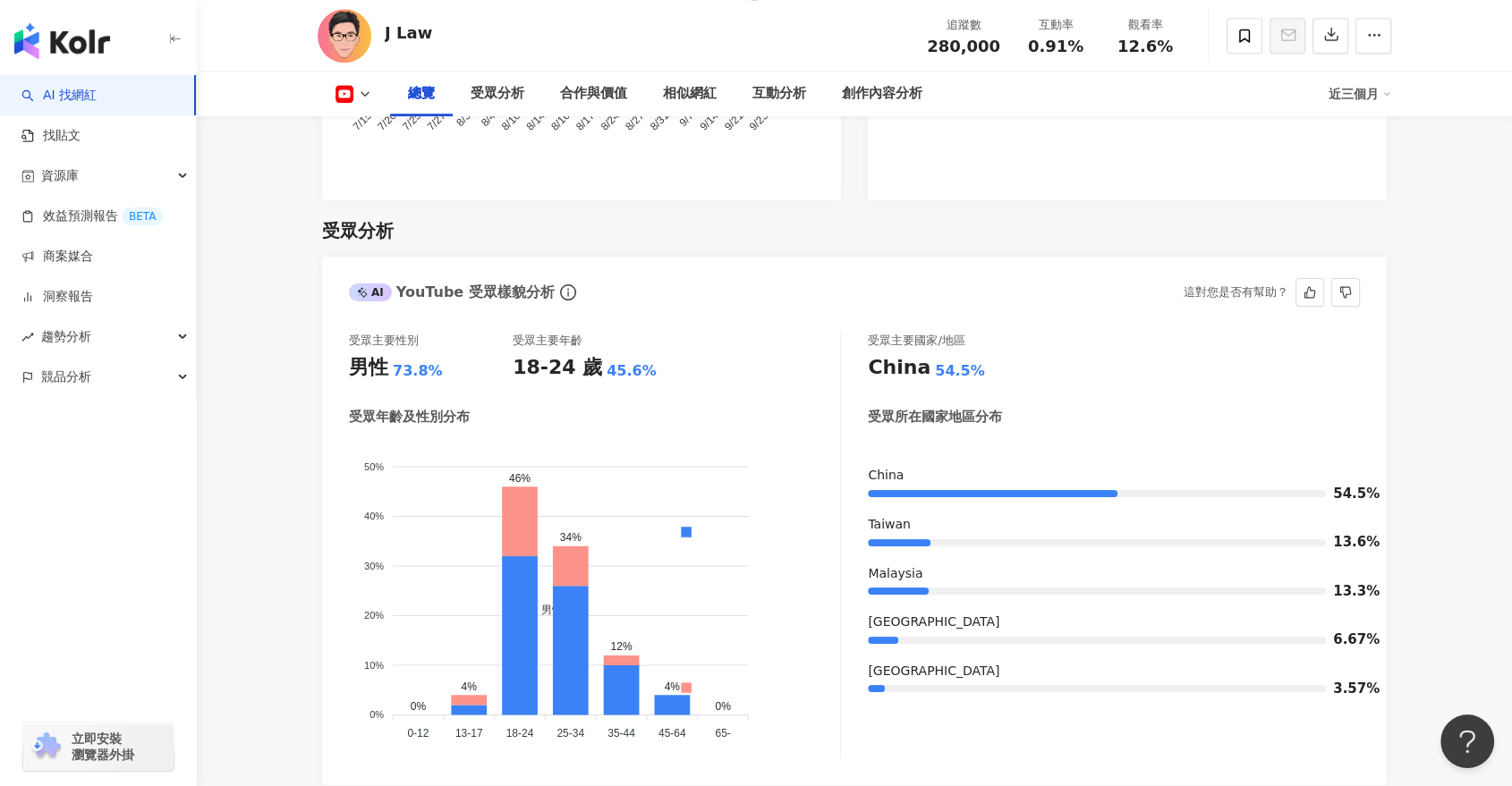
click at [1028, 315] on div "受眾主要性別 男性 73.8% 受眾主要年齡 18-24 歲 45.6% 受眾年齡及性別分布 男性 女性 50% 50% 40% 40% 30% 30% 20…" at bounding box center [854, 550] width 1064 height 470
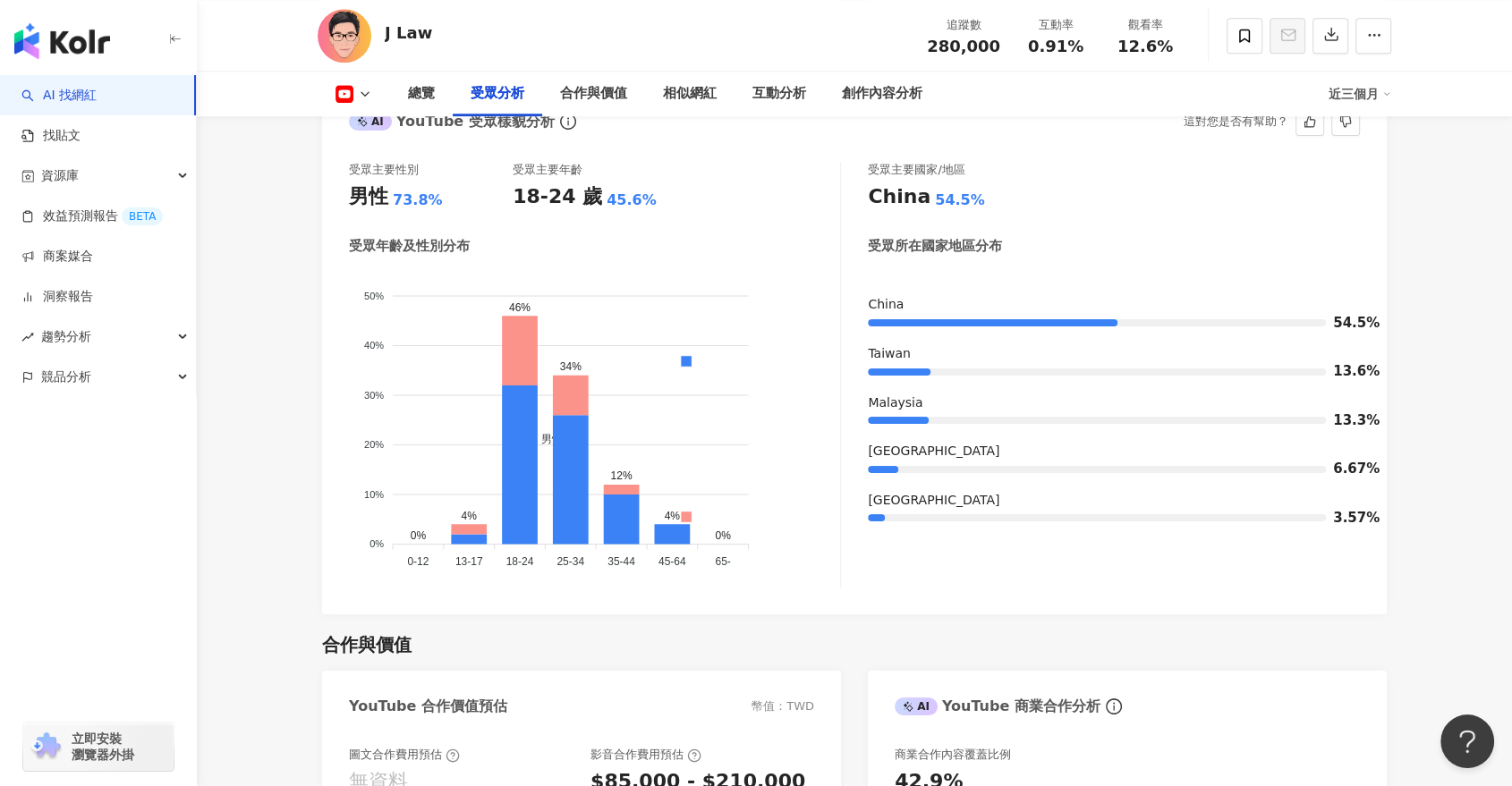
scroll to position [1748, 0]
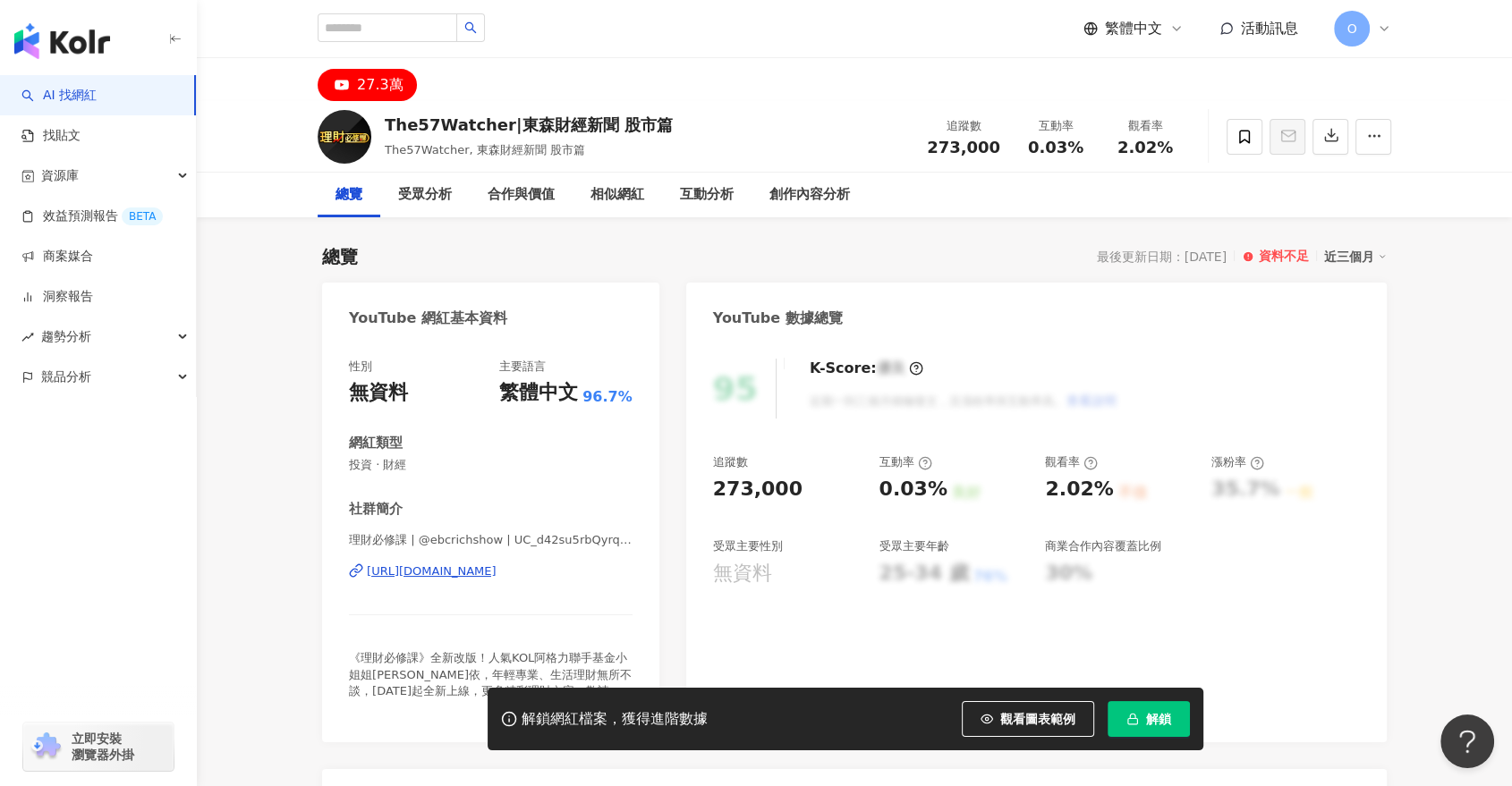
click at [1133, 713] on icon "button" at bounding box center [1132, 719] width 13 height 13
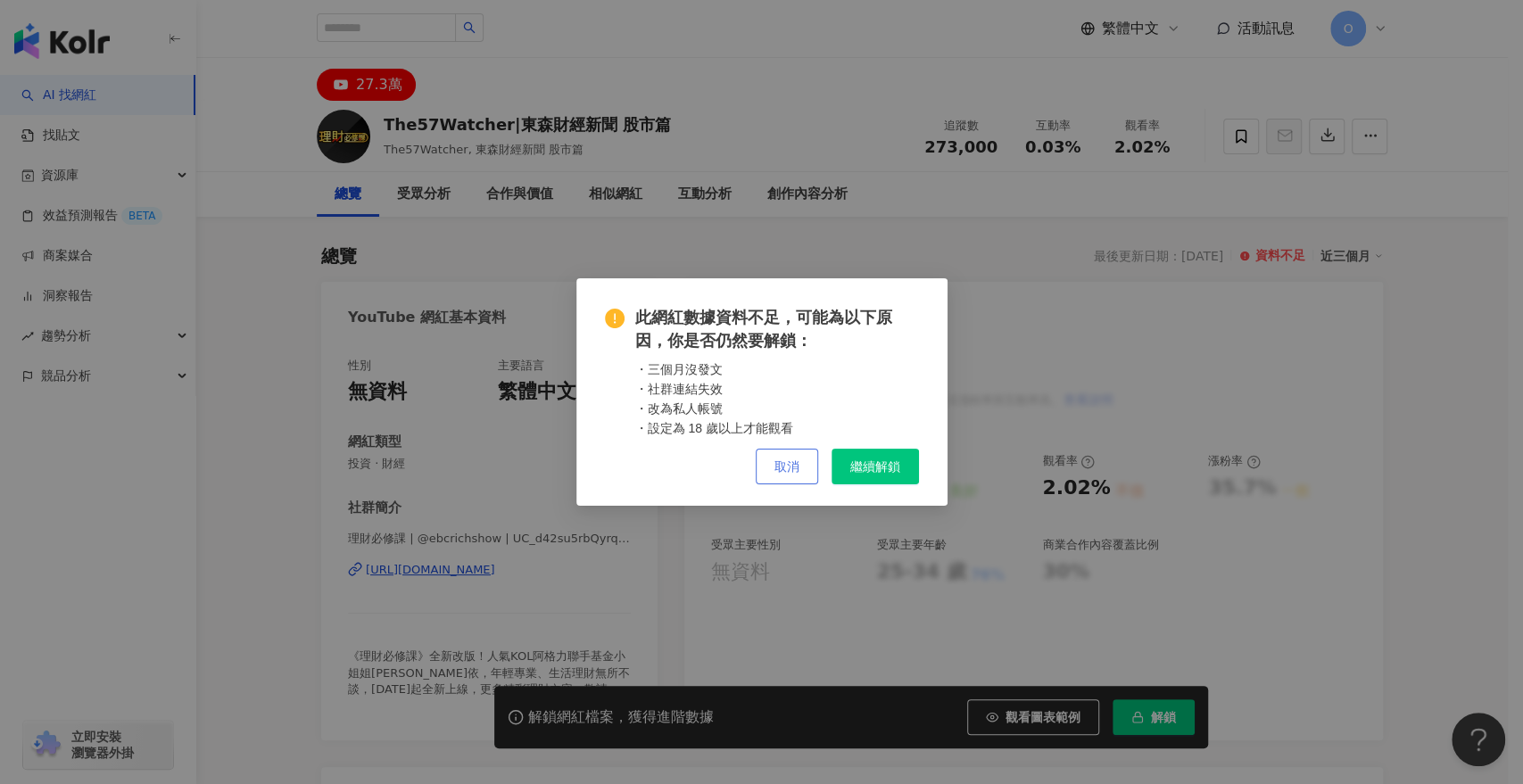
click at [800, 469] on button "取消" at bounding box center [787, 466] width 63 height 36
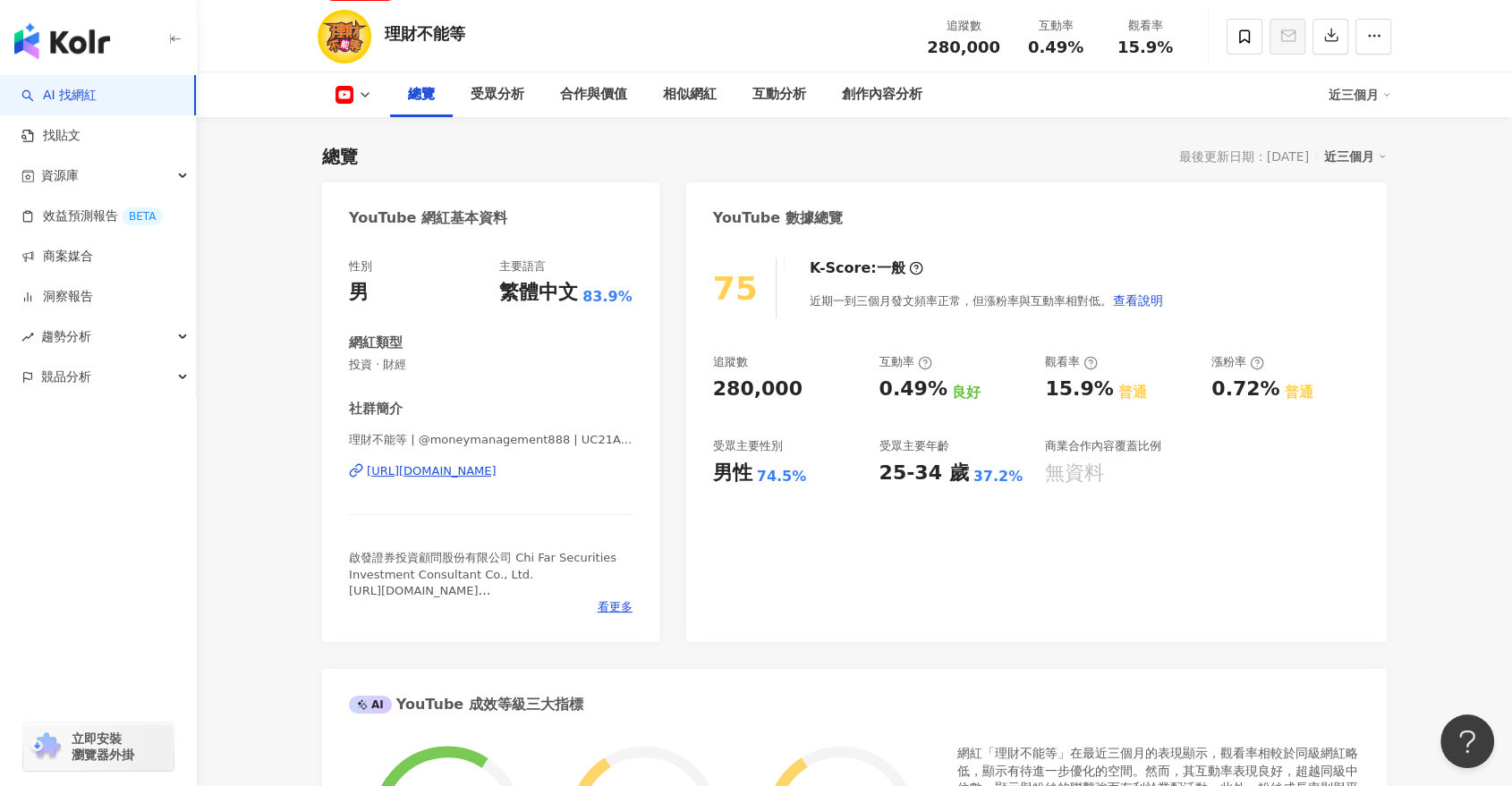
scroll to position [99, 0]
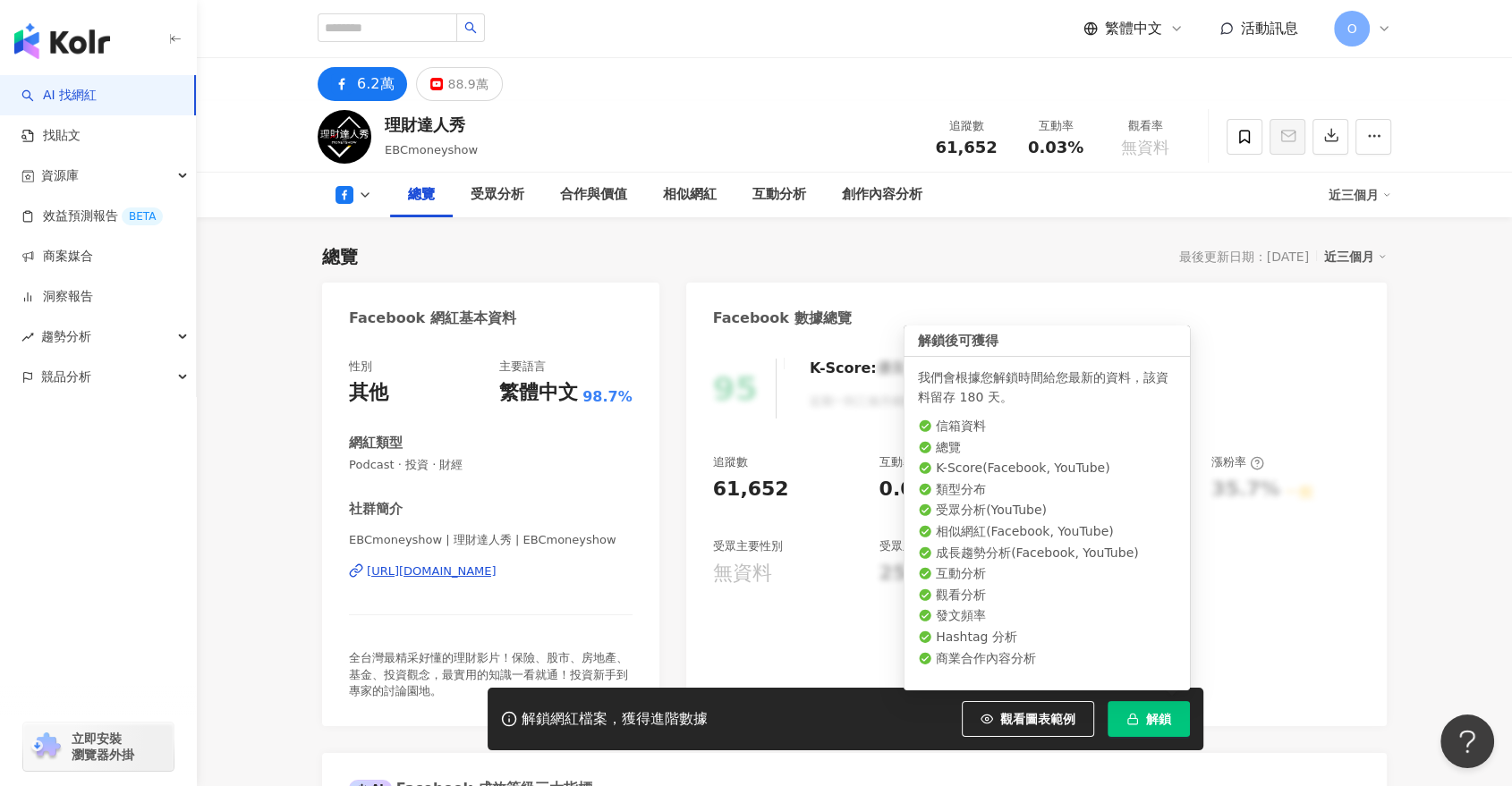
click at [1147, 714] on span "解鎖" at bounding box center [1157, 719] width 25 height 14
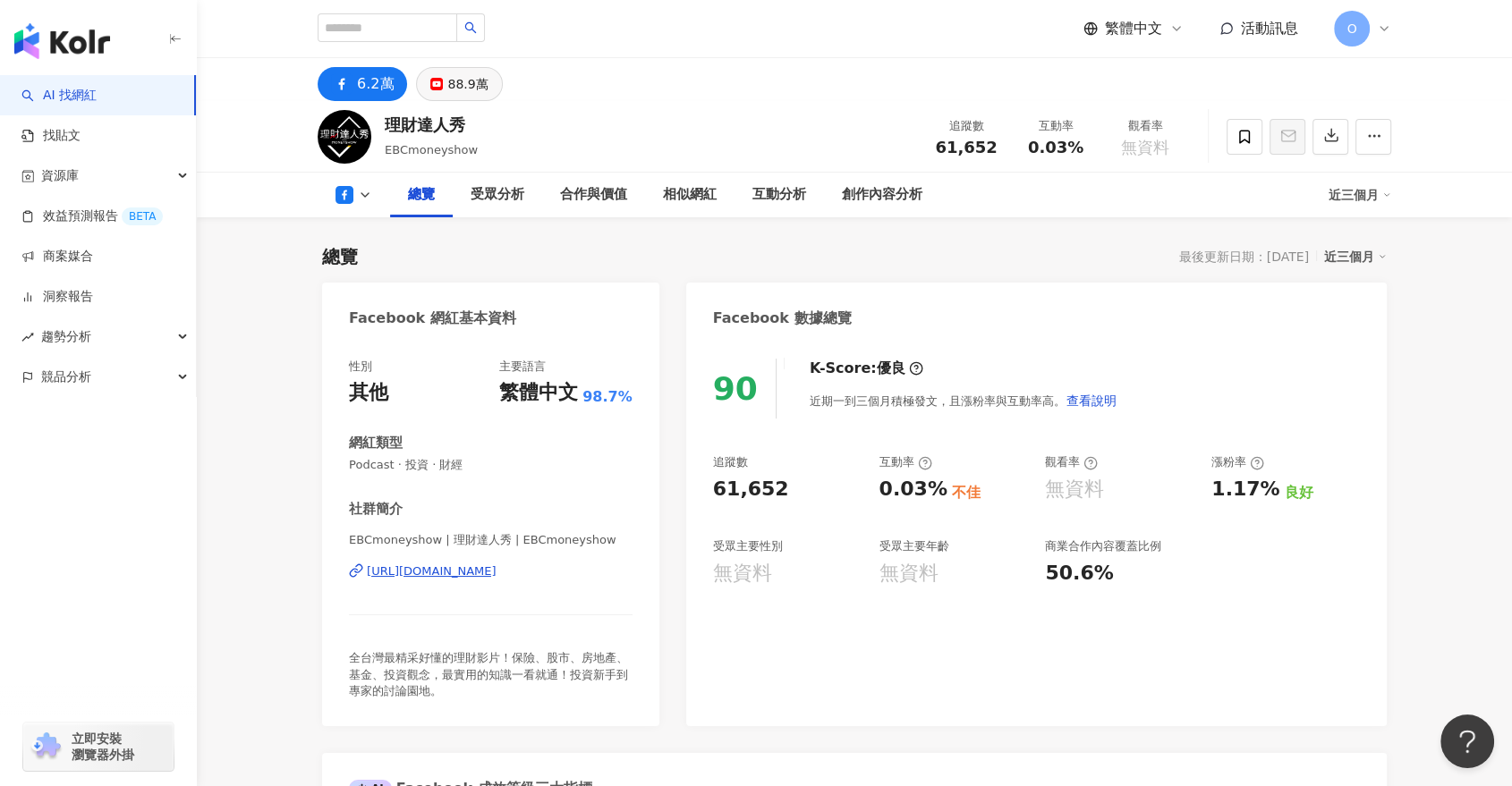
click at [451, 84] on div "88.9萬" at bounding box center [467, 83] width 41 height 25
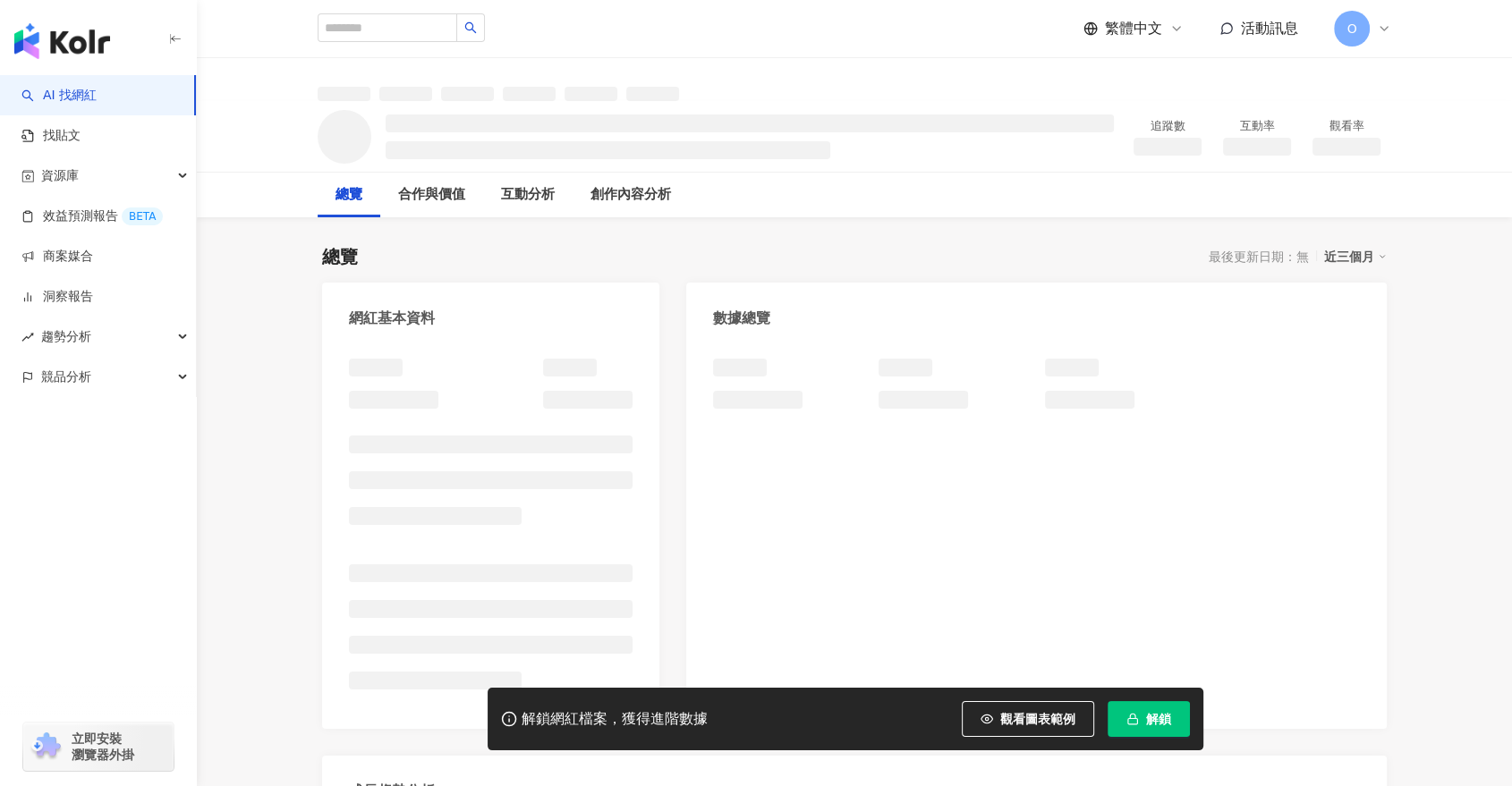
click at [1129, 716] on icon "button" at bounding box center [1132, 719] width 13 height 13
